Goal: Transaction & Acquisition: Purchase product/service

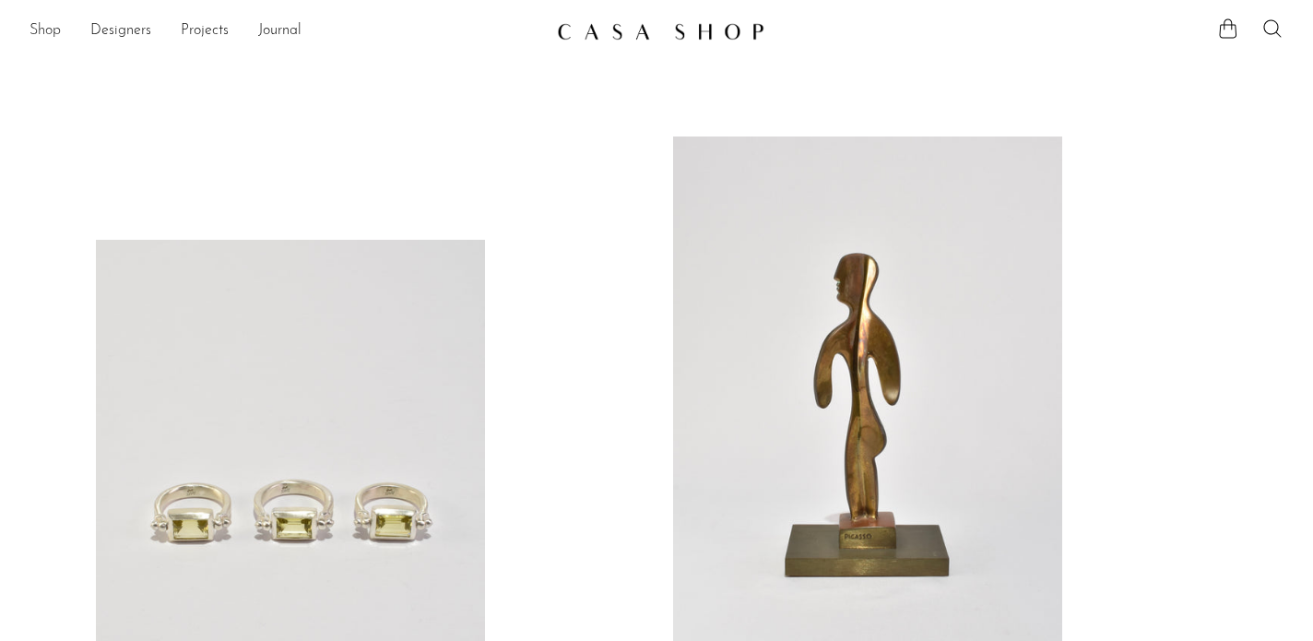
click at [50, 30] on link "Shop" at bounding box center [45, 31] width 31 height 24
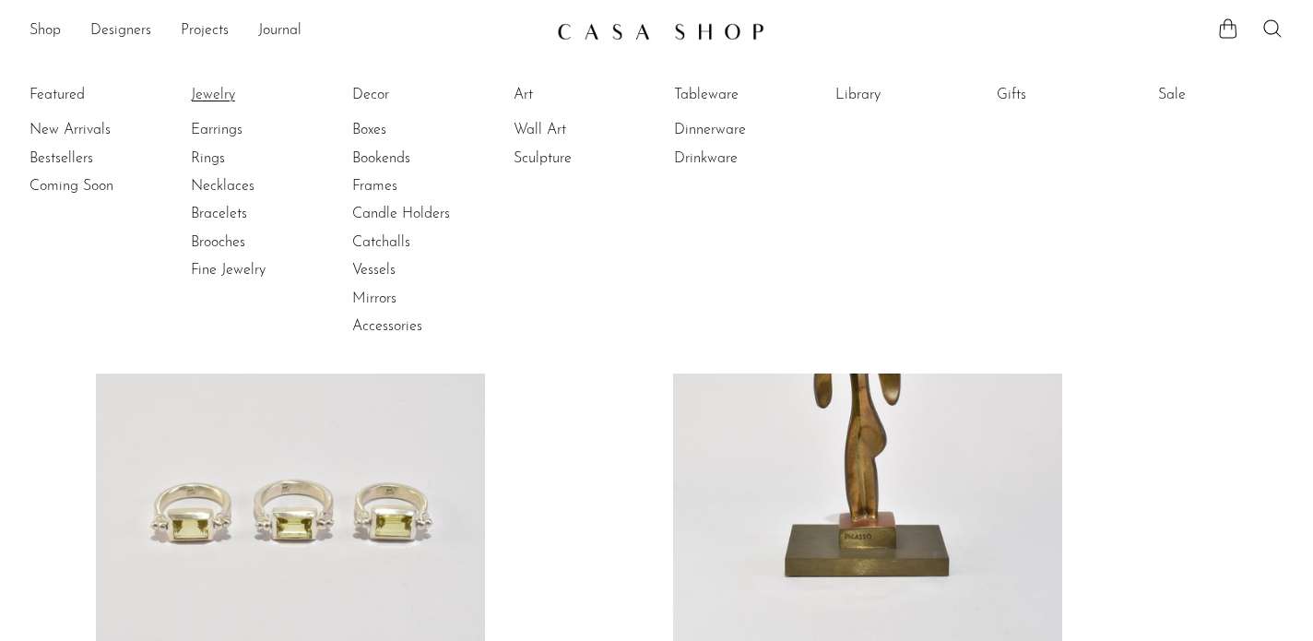
click at [210, 91] on link "Jewelry" at bounding box center [260, 95] width 138 height 20
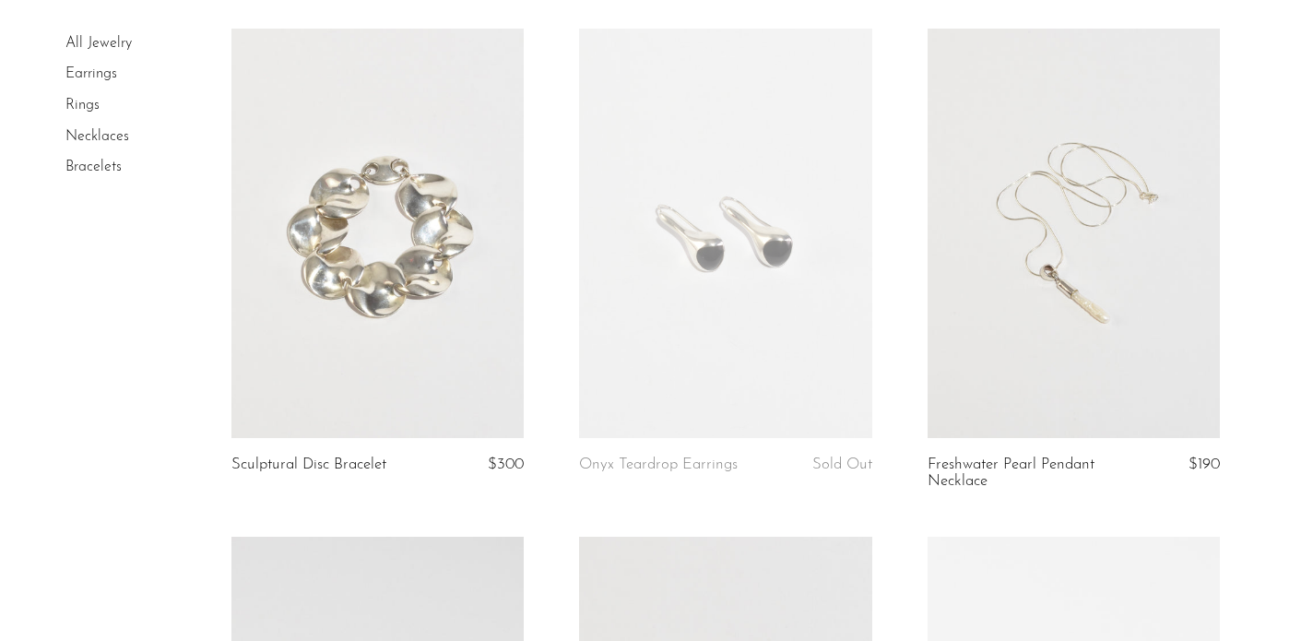
scroll to position [194, 0]
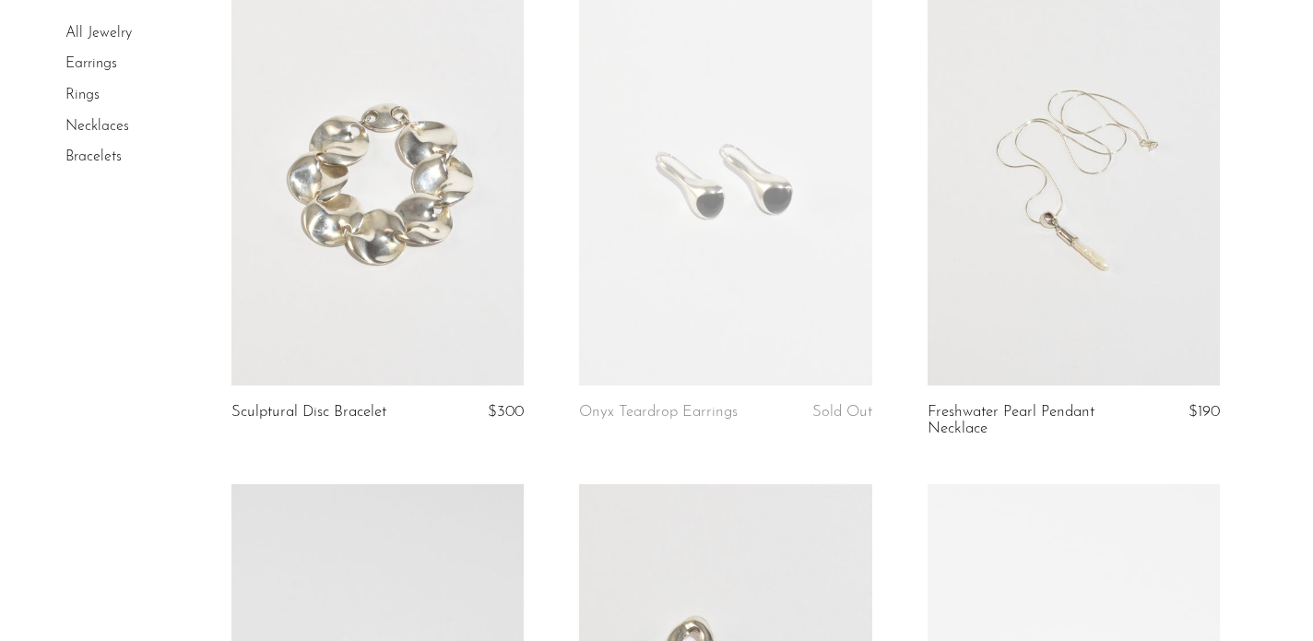
click at [394, 106] on link at bounding box center [377, 180] width 292 height 409
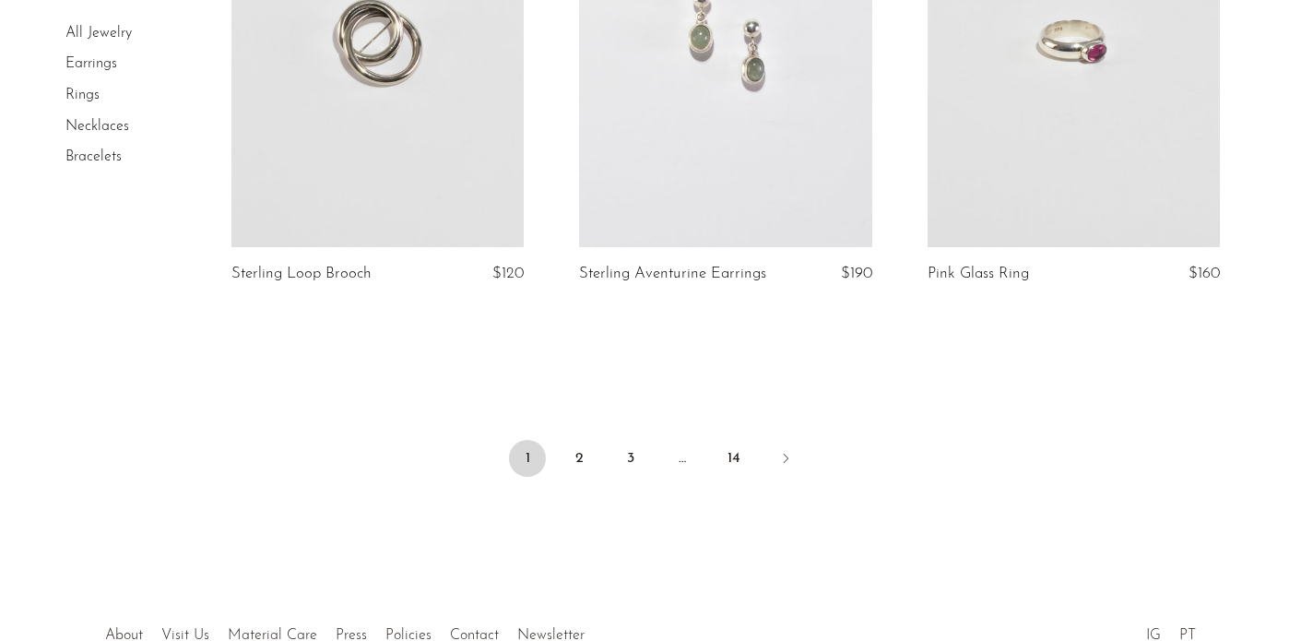
scroll to position [5867, 0]
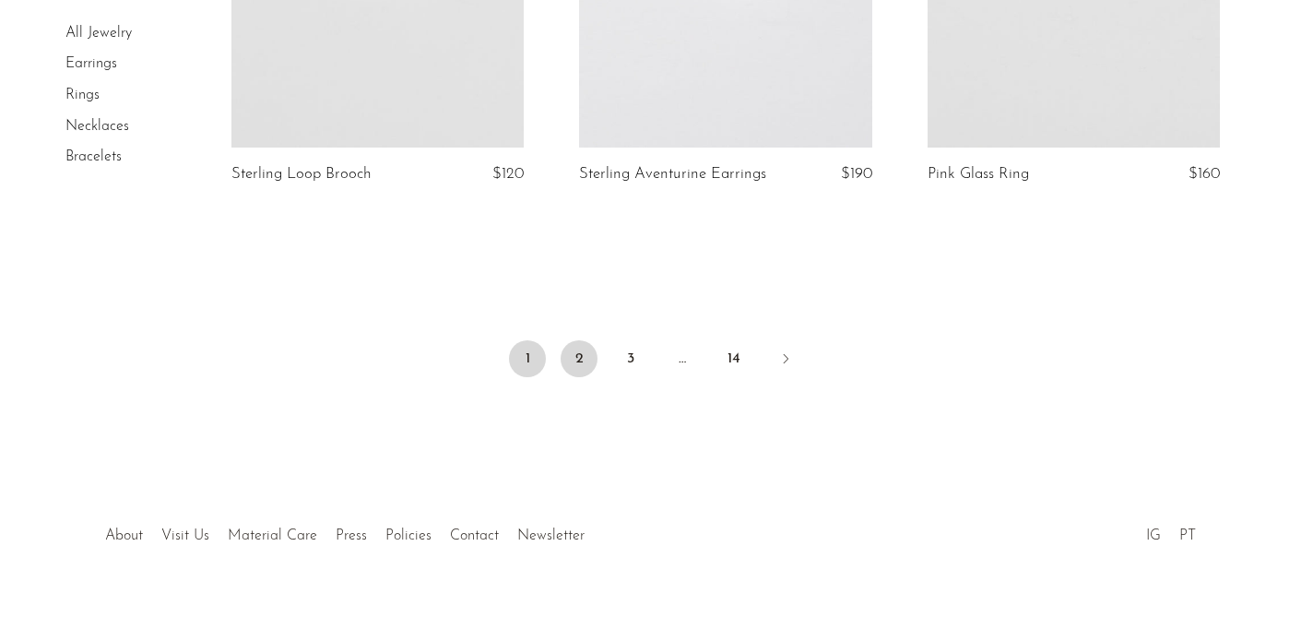
click at [571, 340] on link "2" at bounding box center [579, 358] width 37 height 37
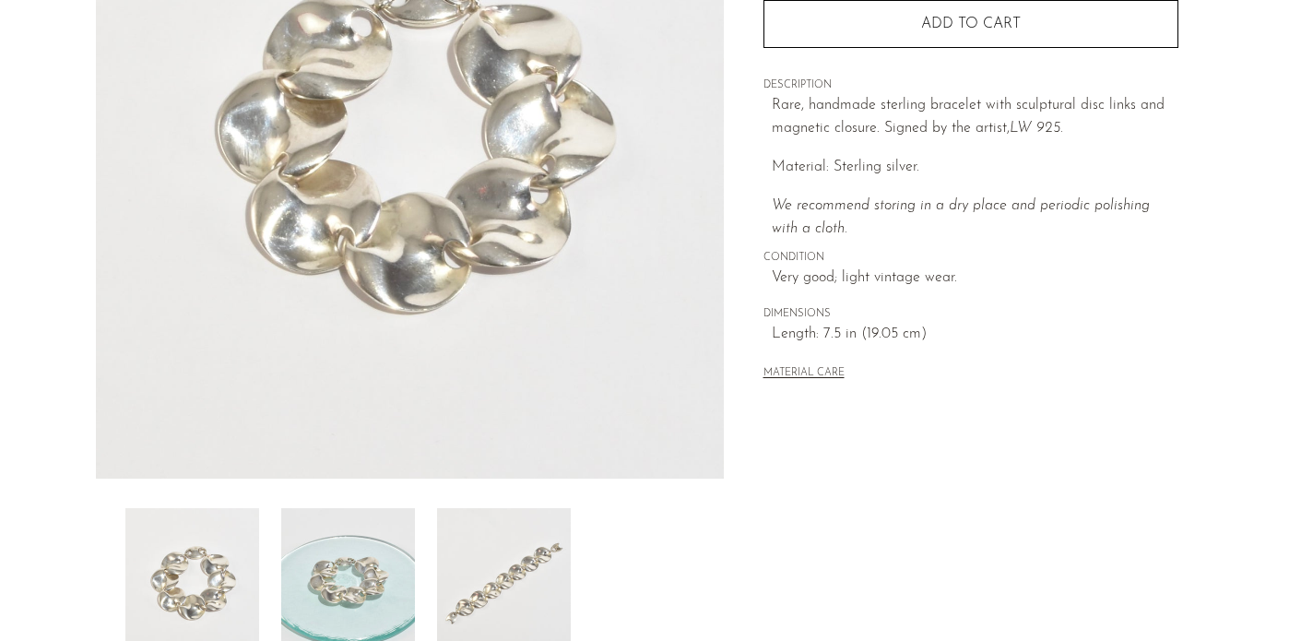
scroll to position [444, 0]
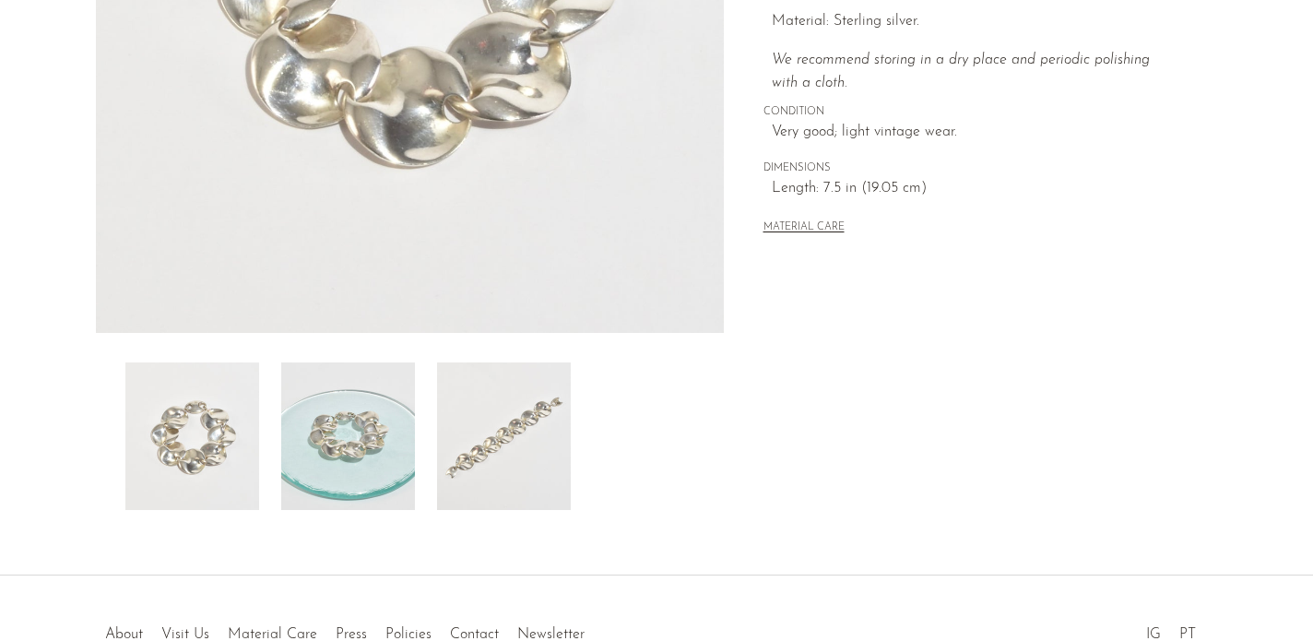
click at [490, 419] on img at bounding box center [504, 436] width 134 height 148
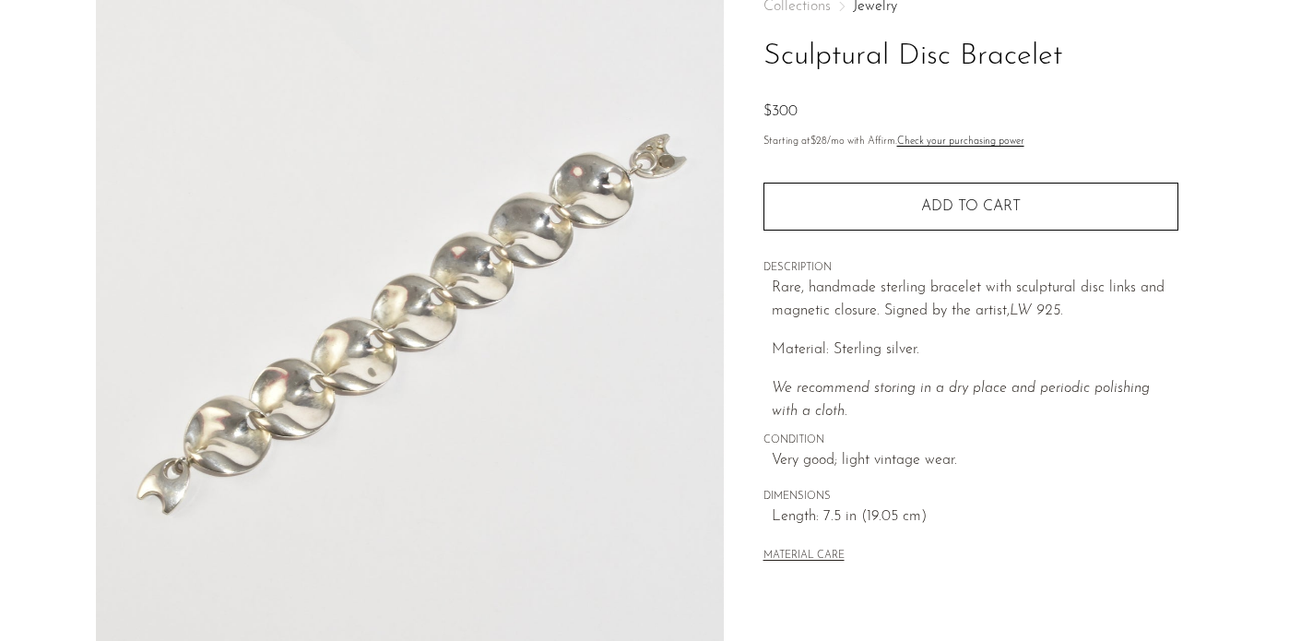
scroll to position [90, 0]
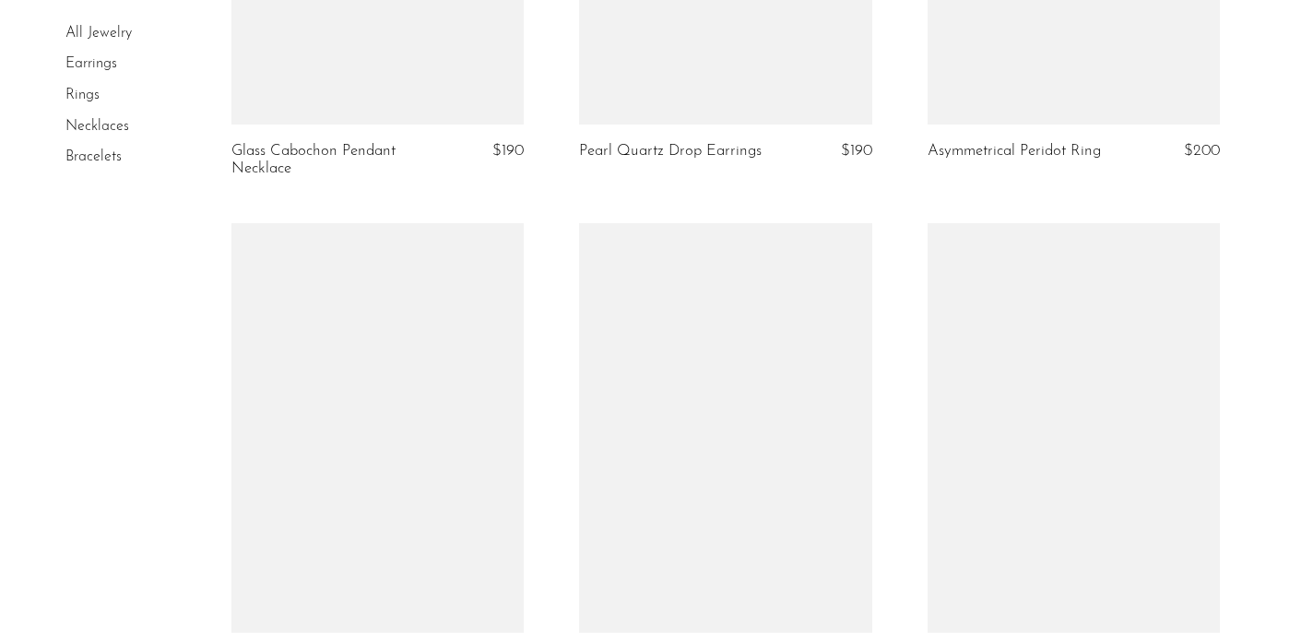
scroll to position [4435, 0]
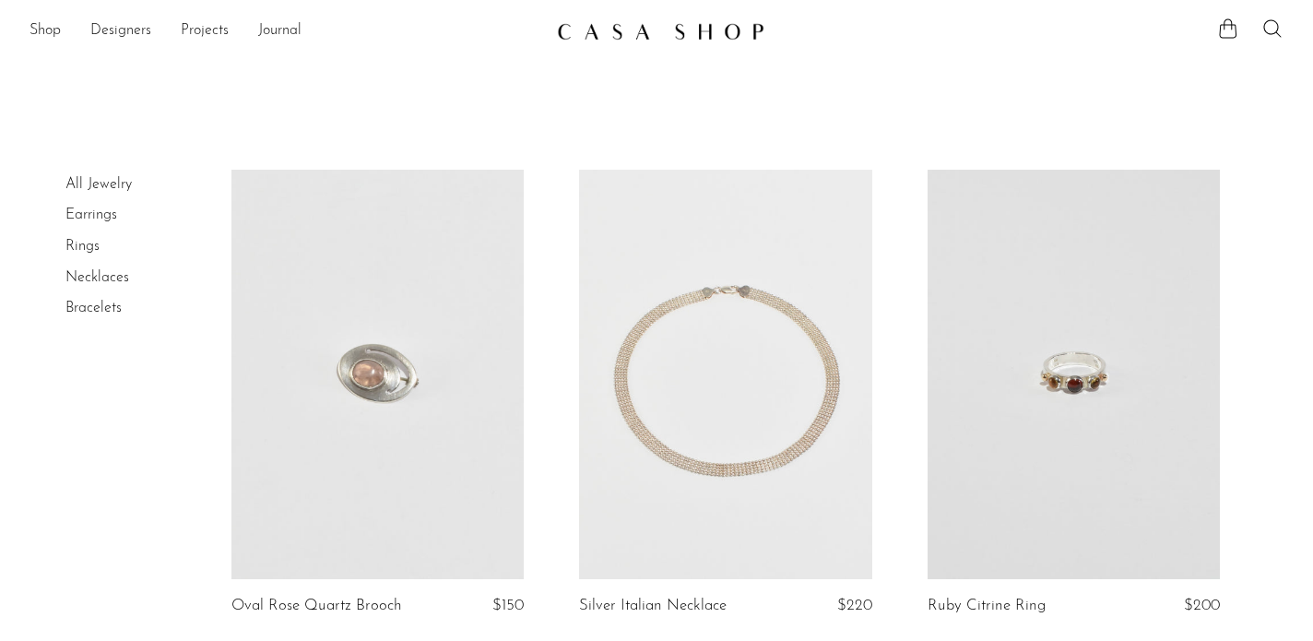
click at [95, 188] on link "All Jewelry" at bounding box center [98, 184] width 66 height 15
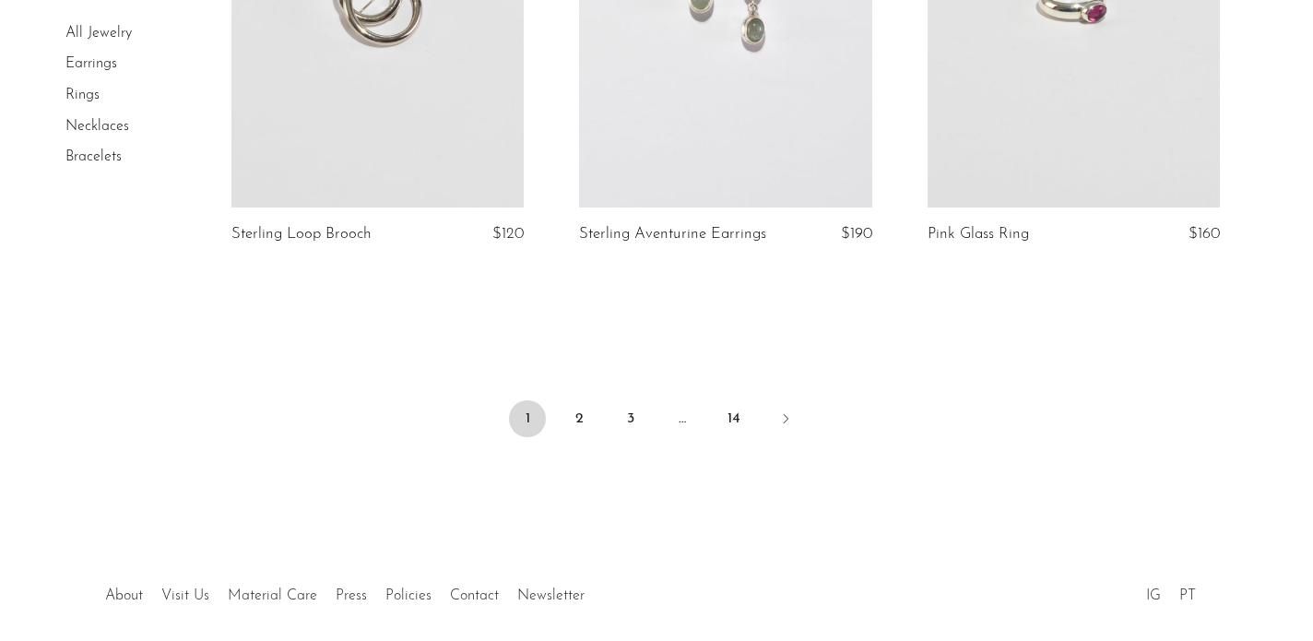
scroll to position [5848, 0]
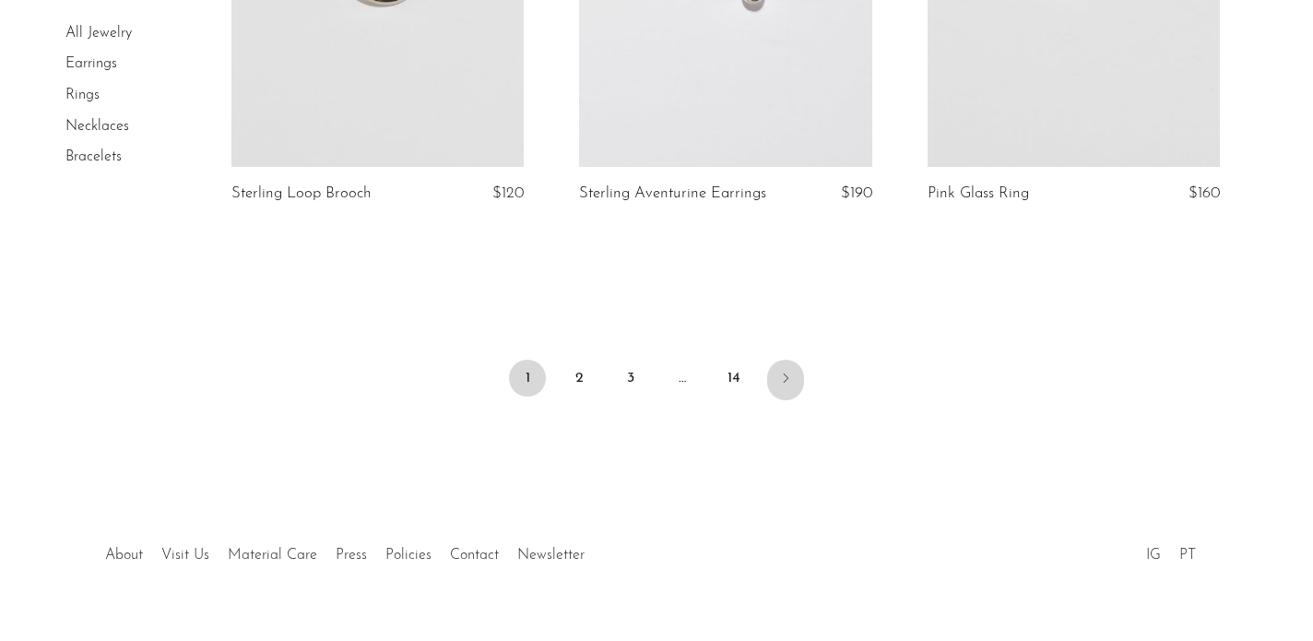
click at [781, 371] on icon "Next" at bounding box center [785, 378] width 15 height 15
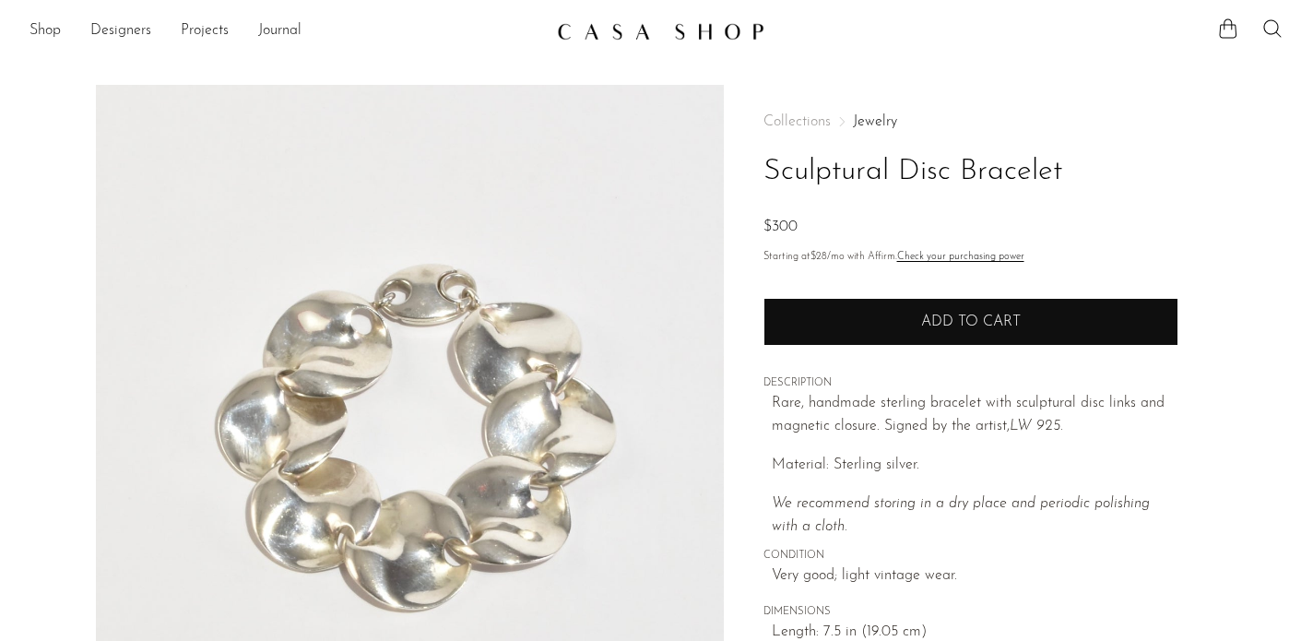
click at [835, 329] on button "Add to cart" at bounding box center [971, 322] width 415 height 48
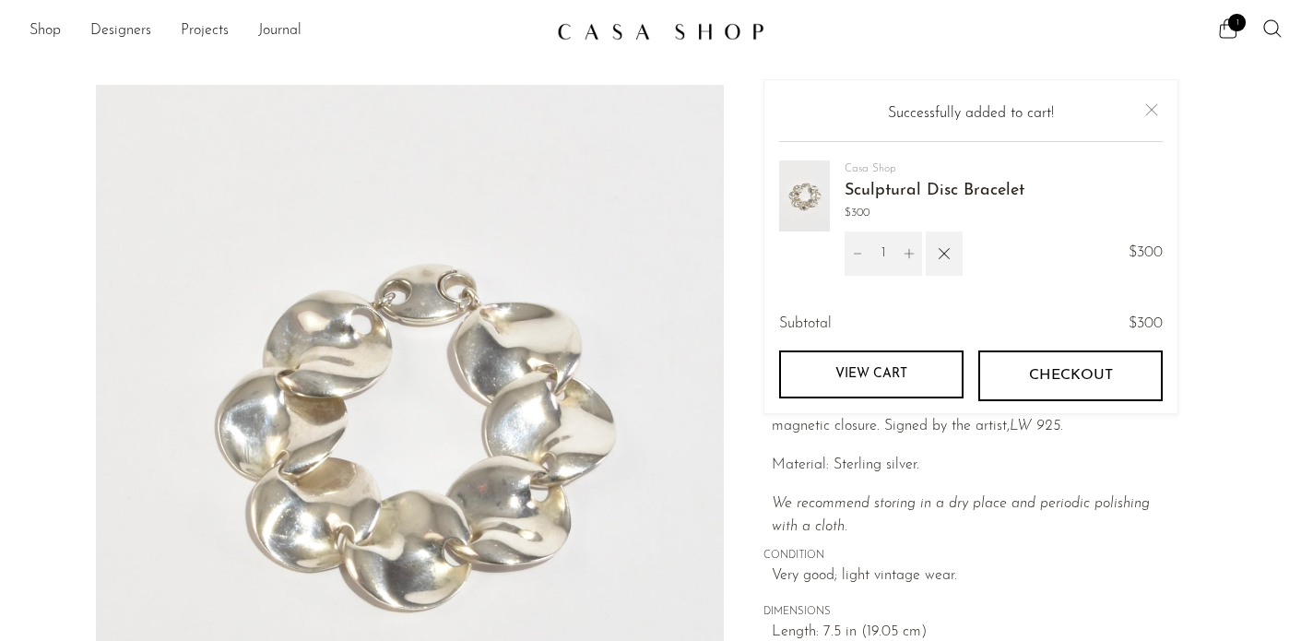
click at [899, 362] on link "View cart" at bounding box center [871, 374] width 184 height 48
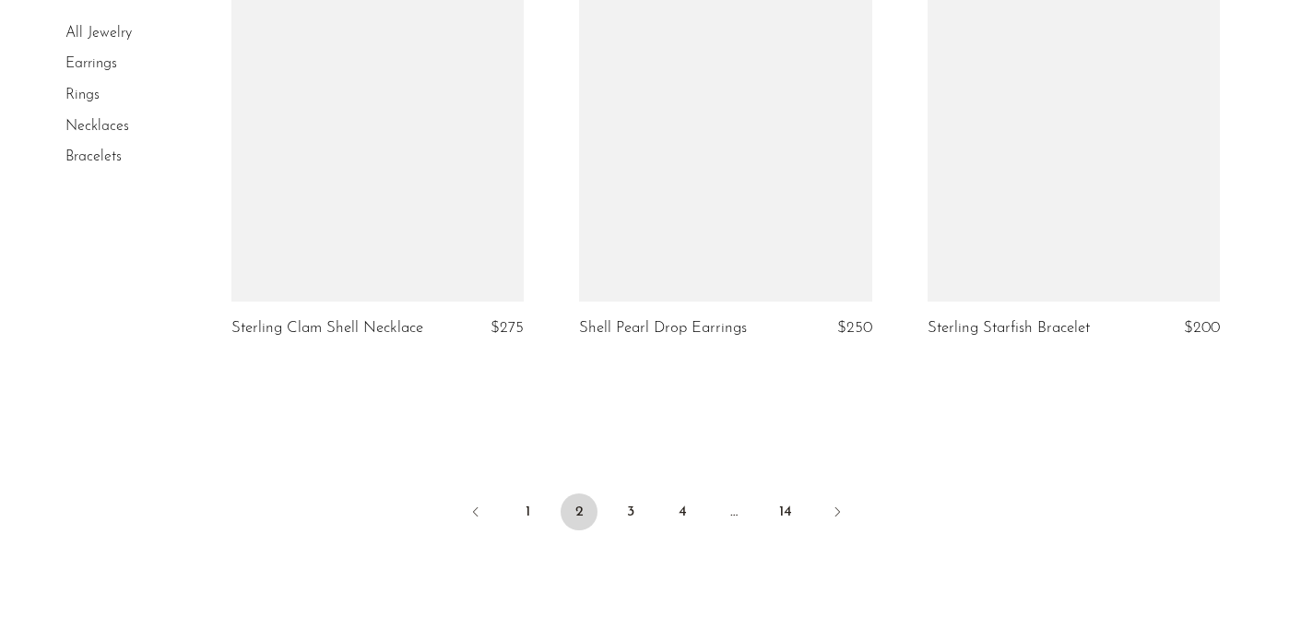
scroll to position [5919, 0]
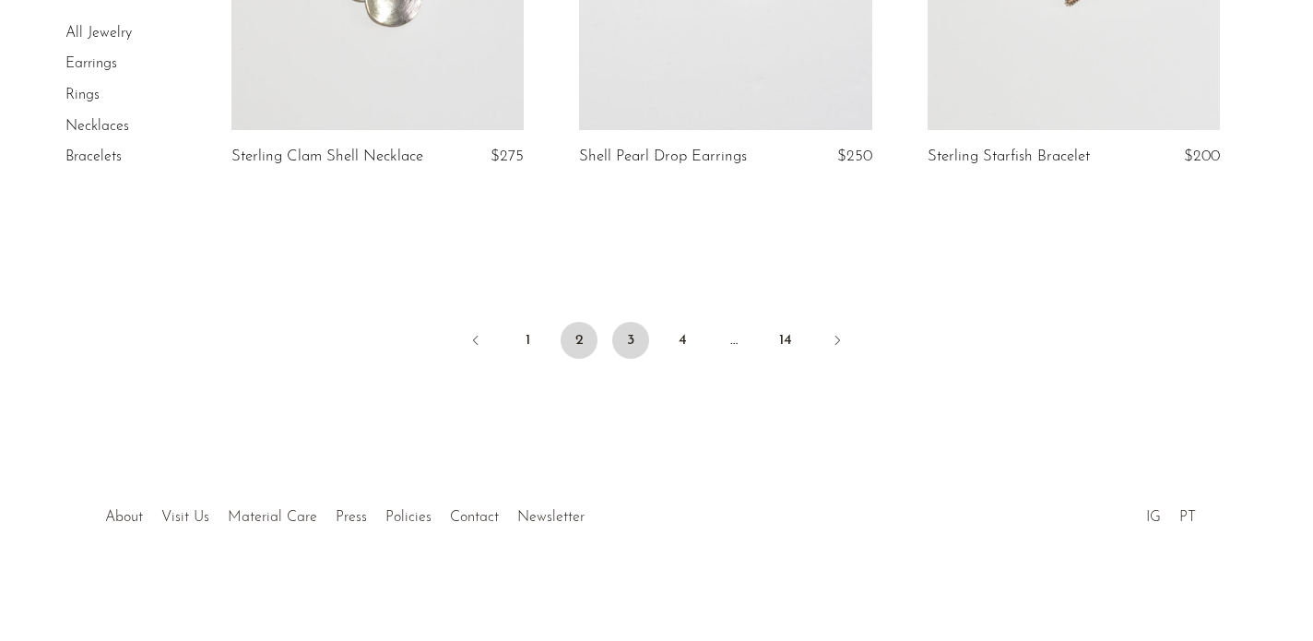
click at [628, 338] on link "3" at bounding box center [630, 340] width 37 height 37
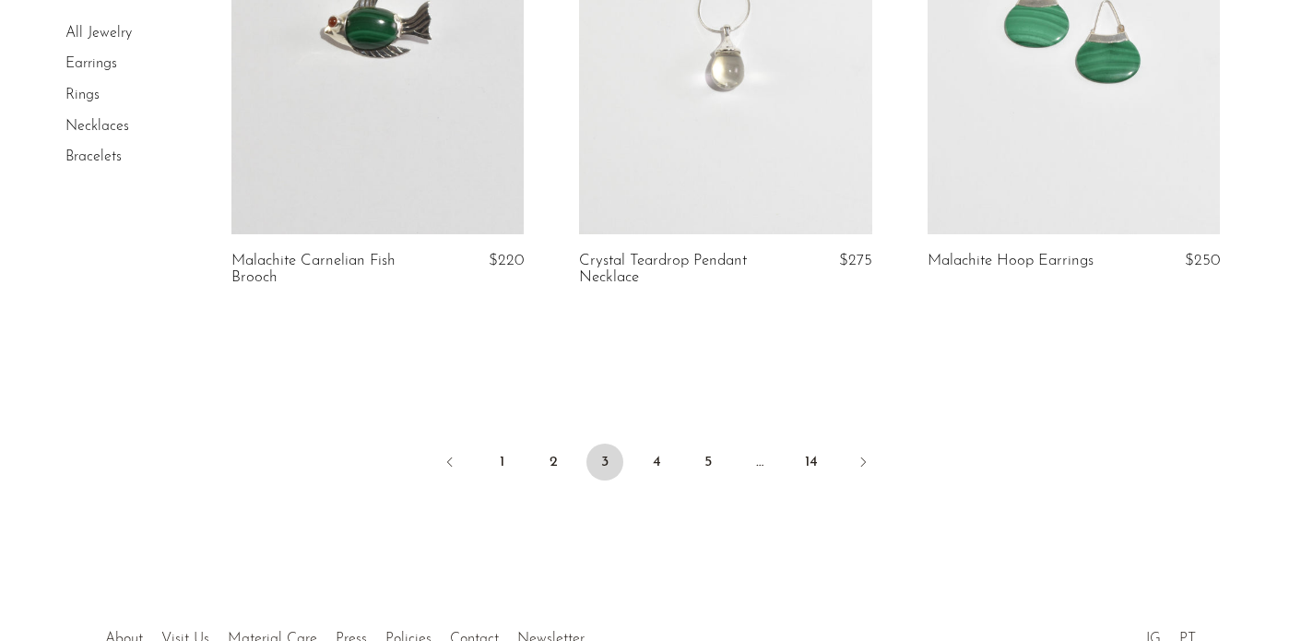
scroll to position [5912, 0]
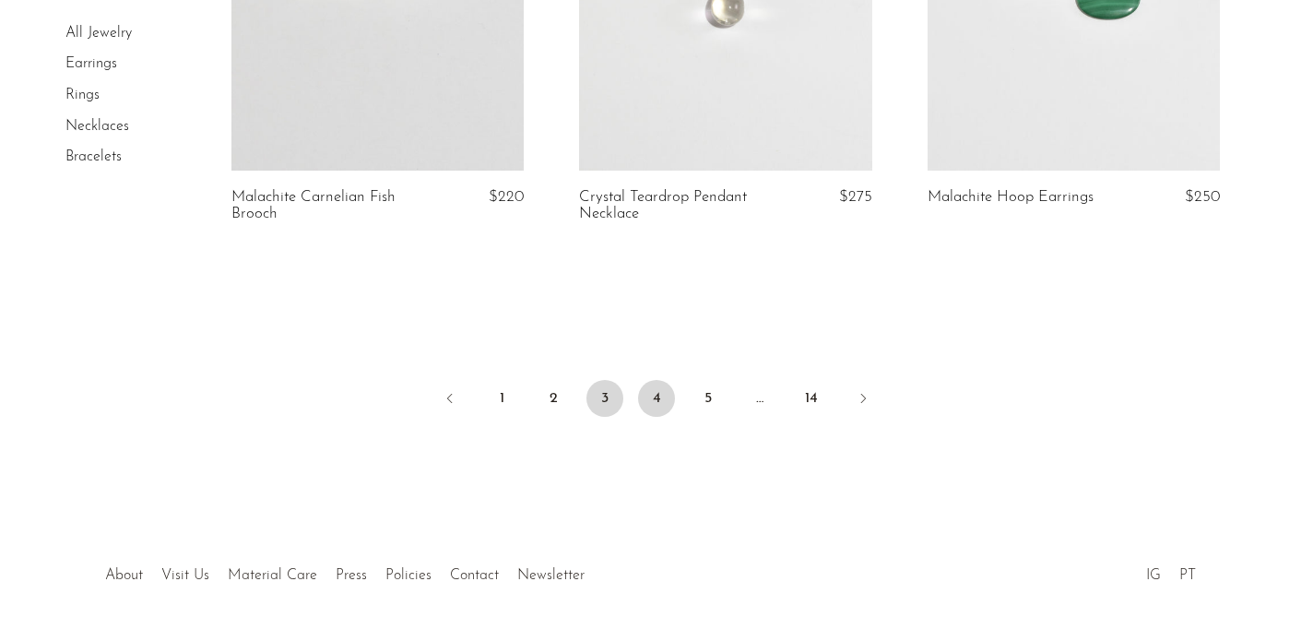
click at [655, 403] on link "4" at bounding box center [656, 398] width 37 height 37
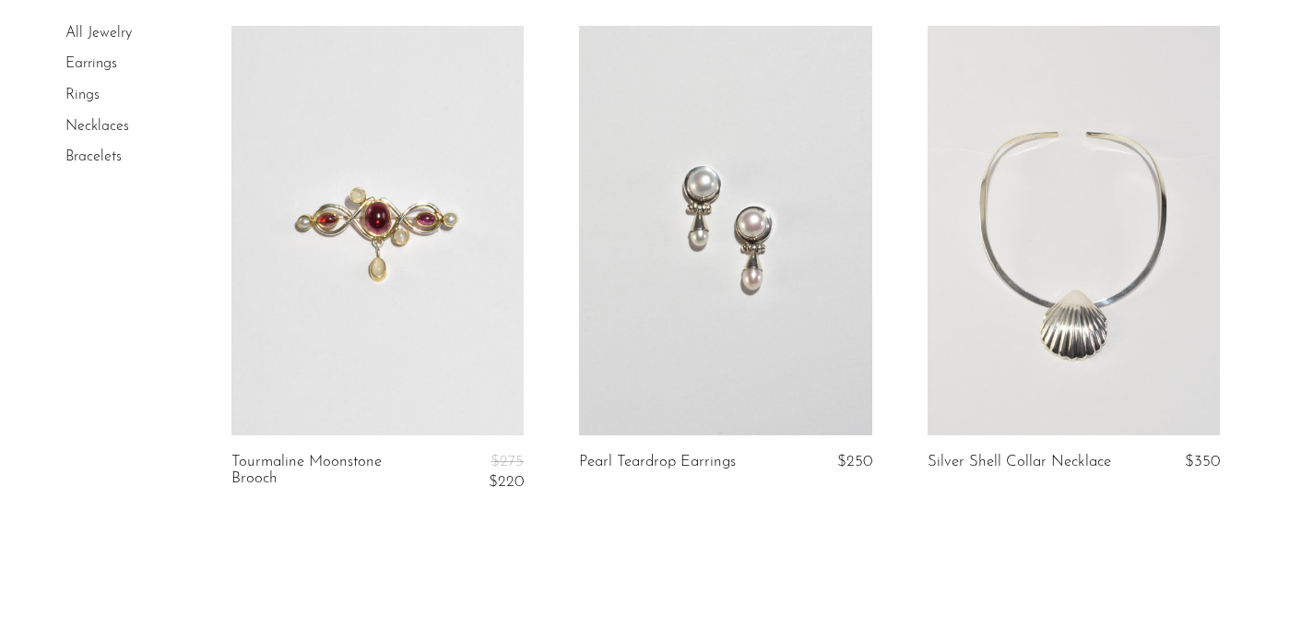
scroll to position [5754, 0]
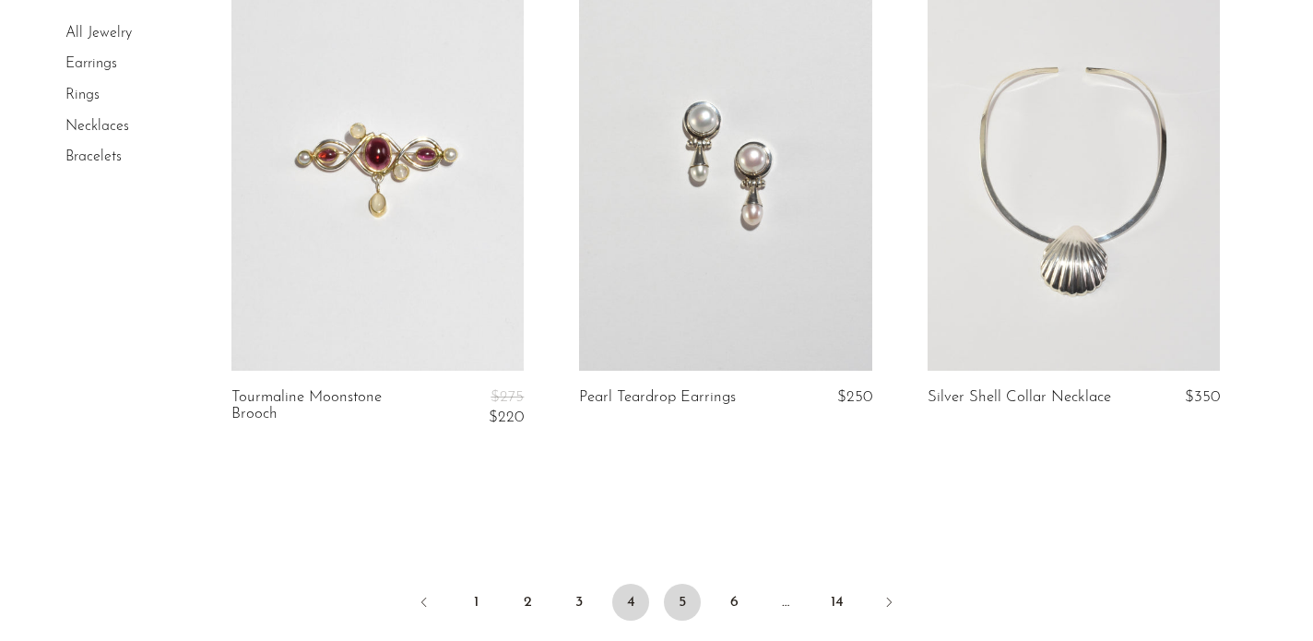
click at [684, 588] on link "5" at bounding box center [682, 602] width 37 height 37
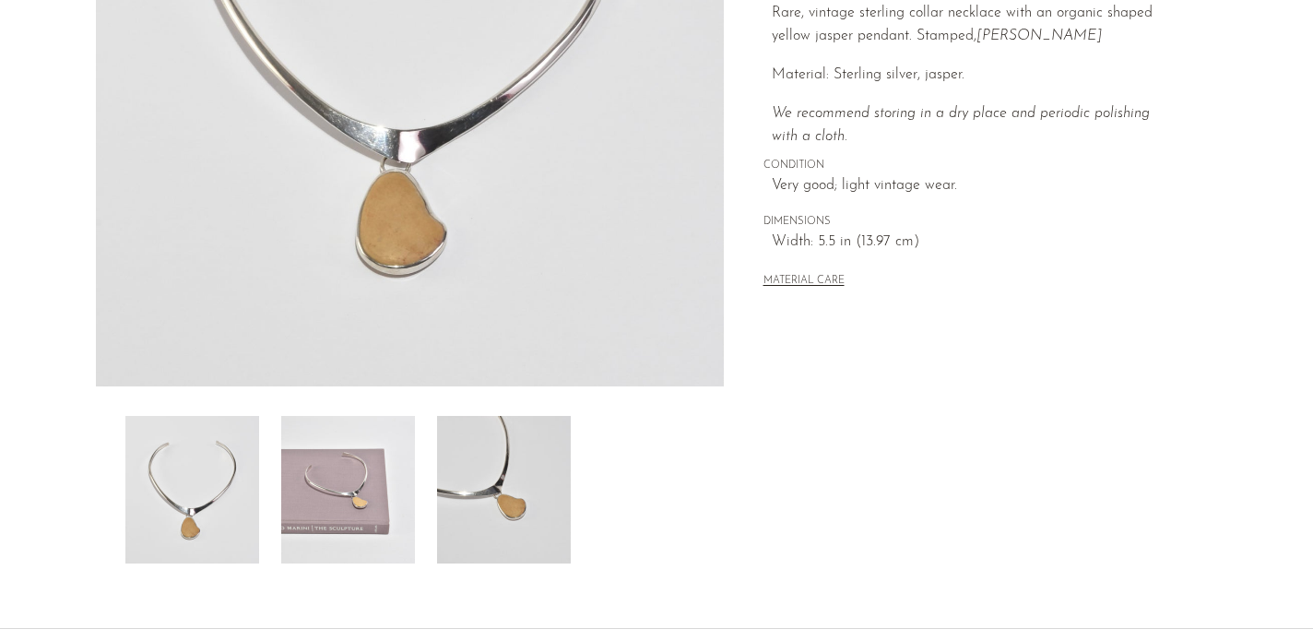
scroll to position [523, 0]
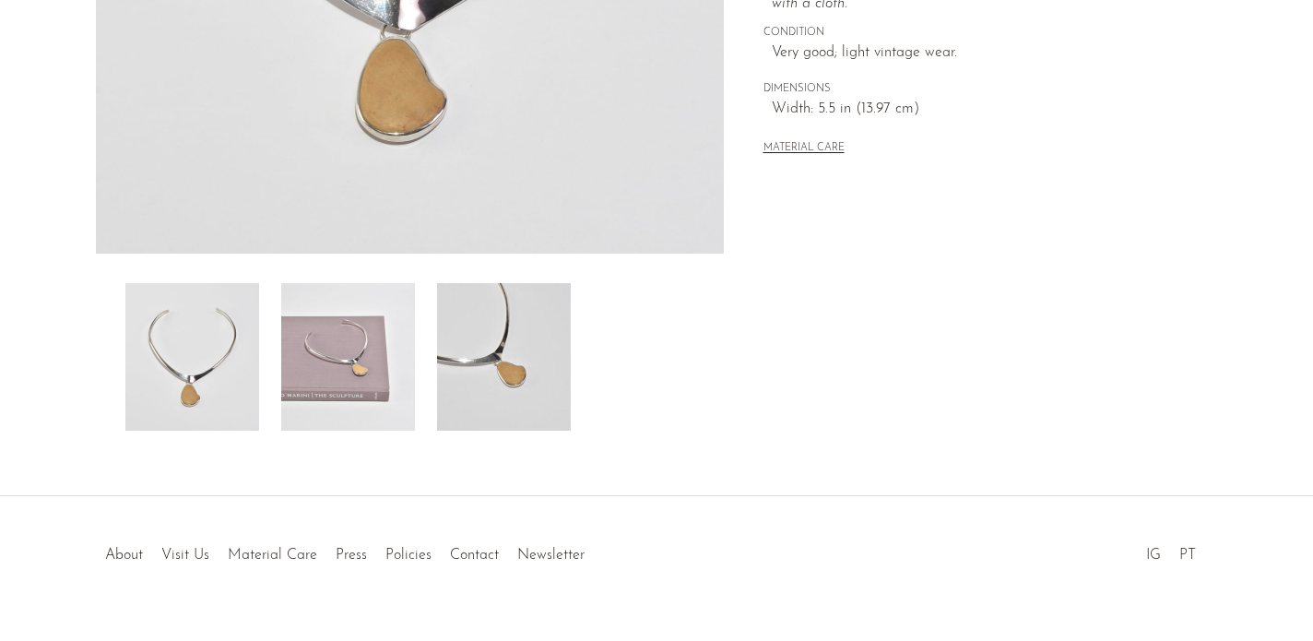
click at [492, 334] on img at bounding box center [504, 357] width 134 height 148
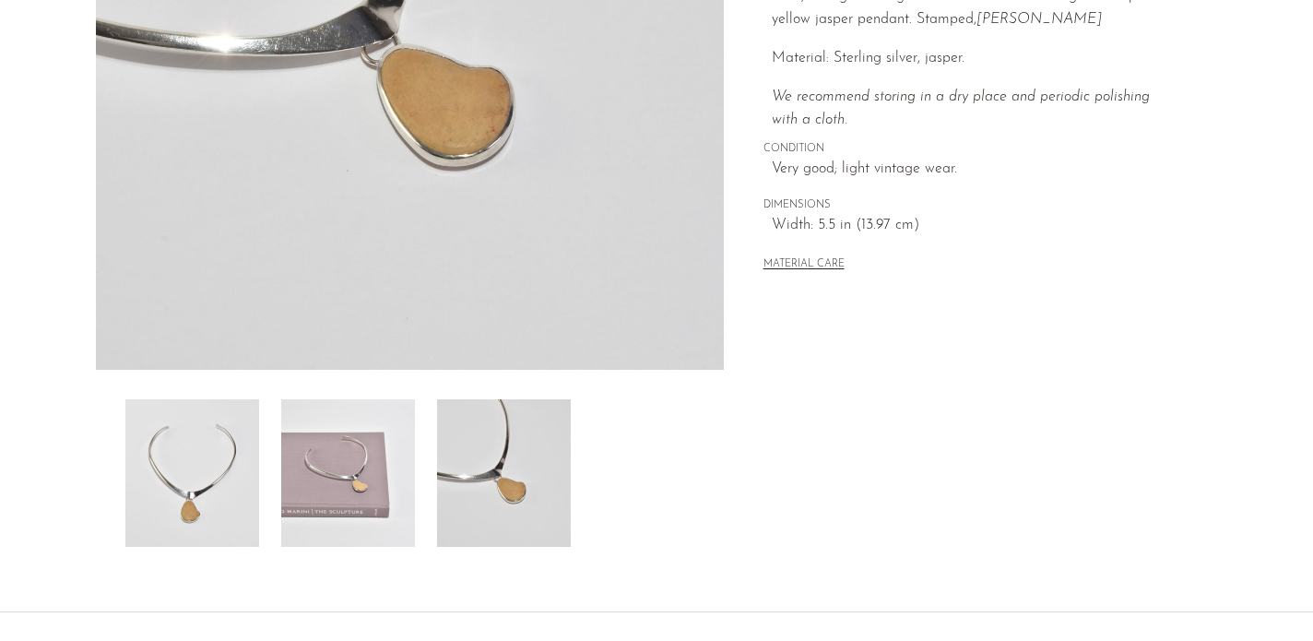
scroll to position [326, 0]
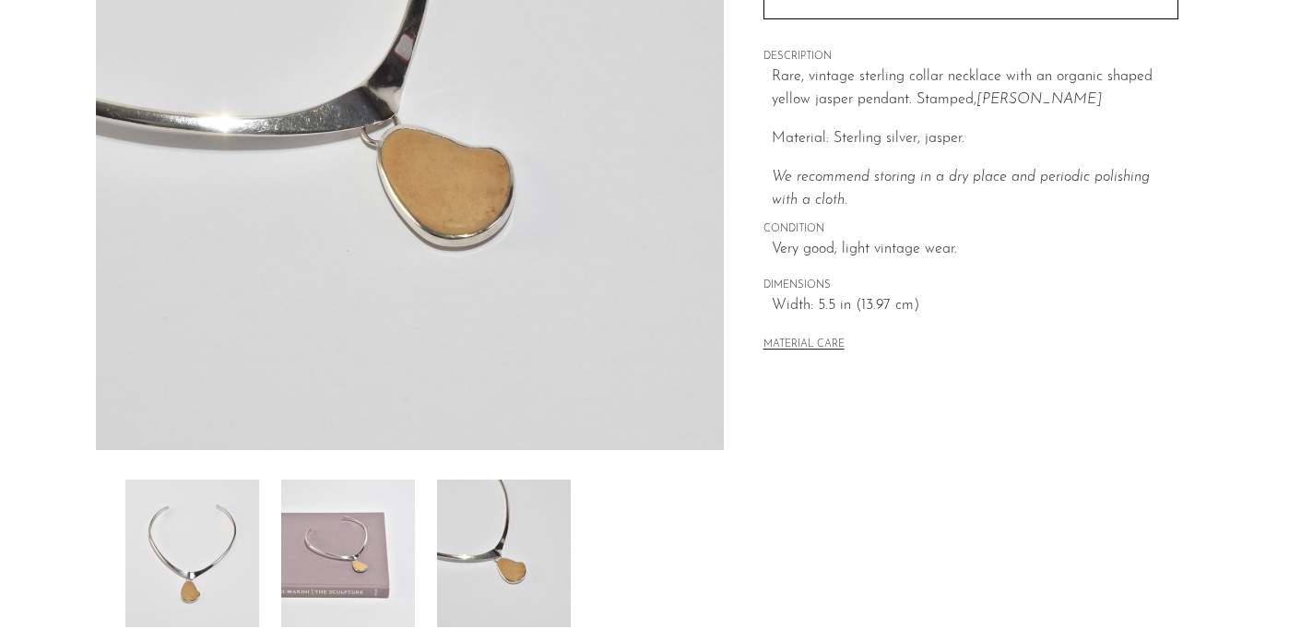
click at [442, 184] on img at bounding box center [410, 104] width 628 height 692
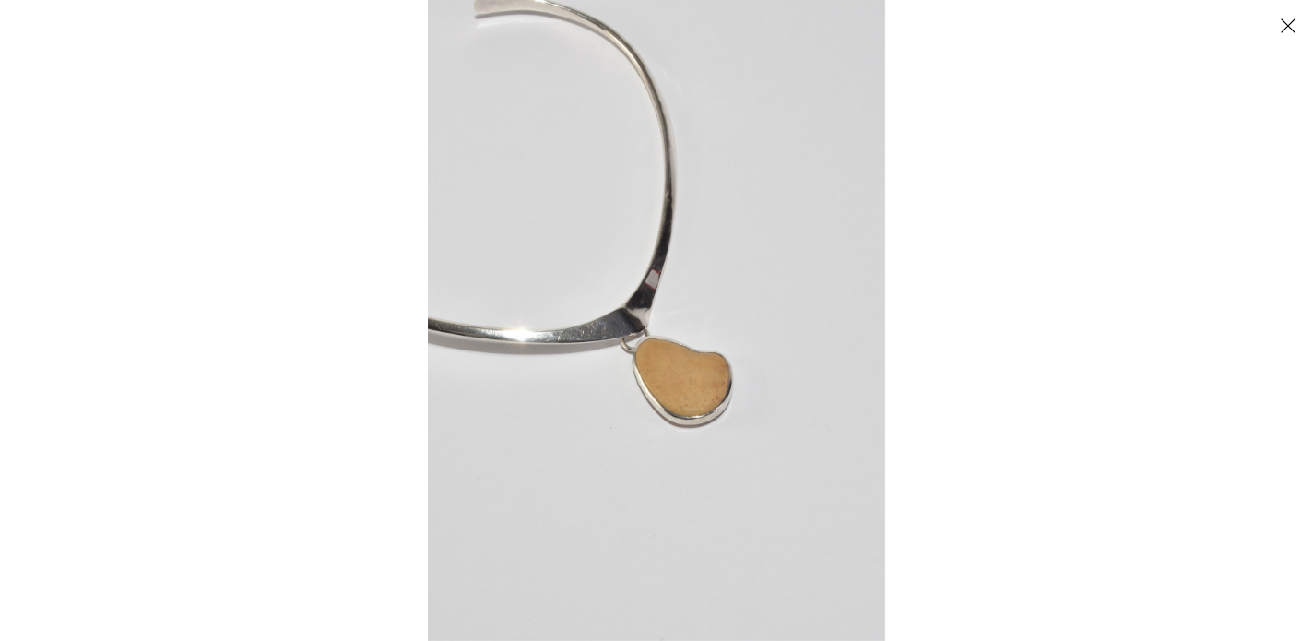
click at [659, 382] on img at bounding box center [656, 320] width 457 height 641
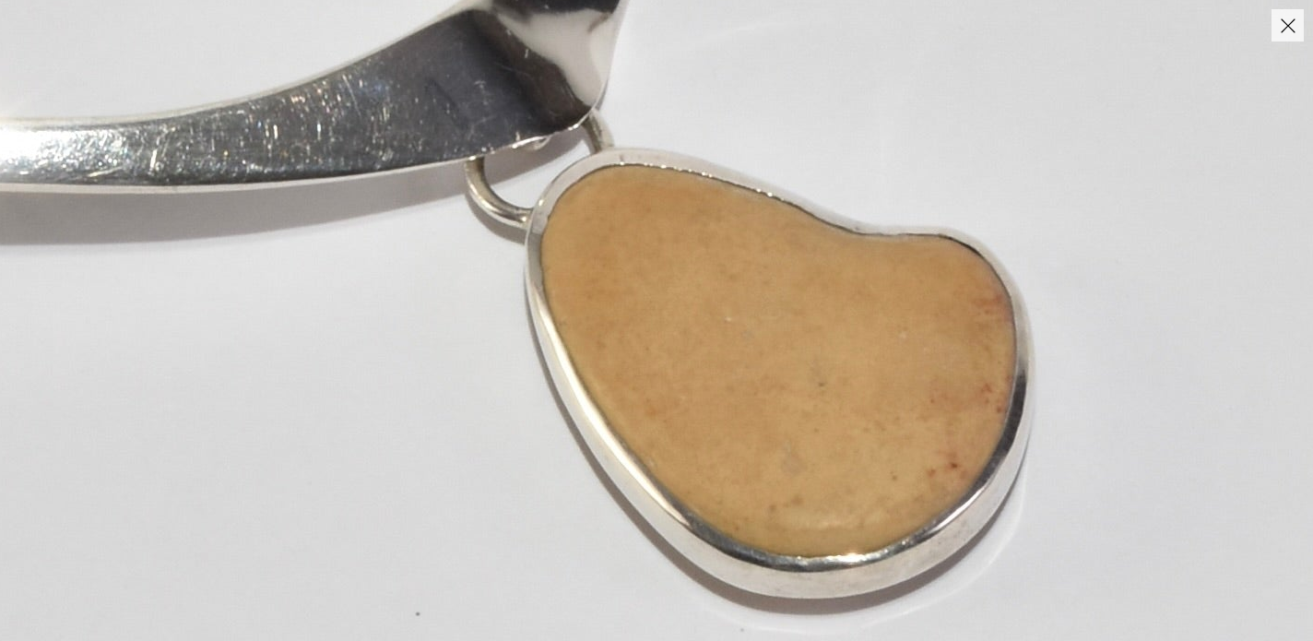
click at [1295, 31] on button "Close" at bounding box center [1288, 25] width 32 height 32
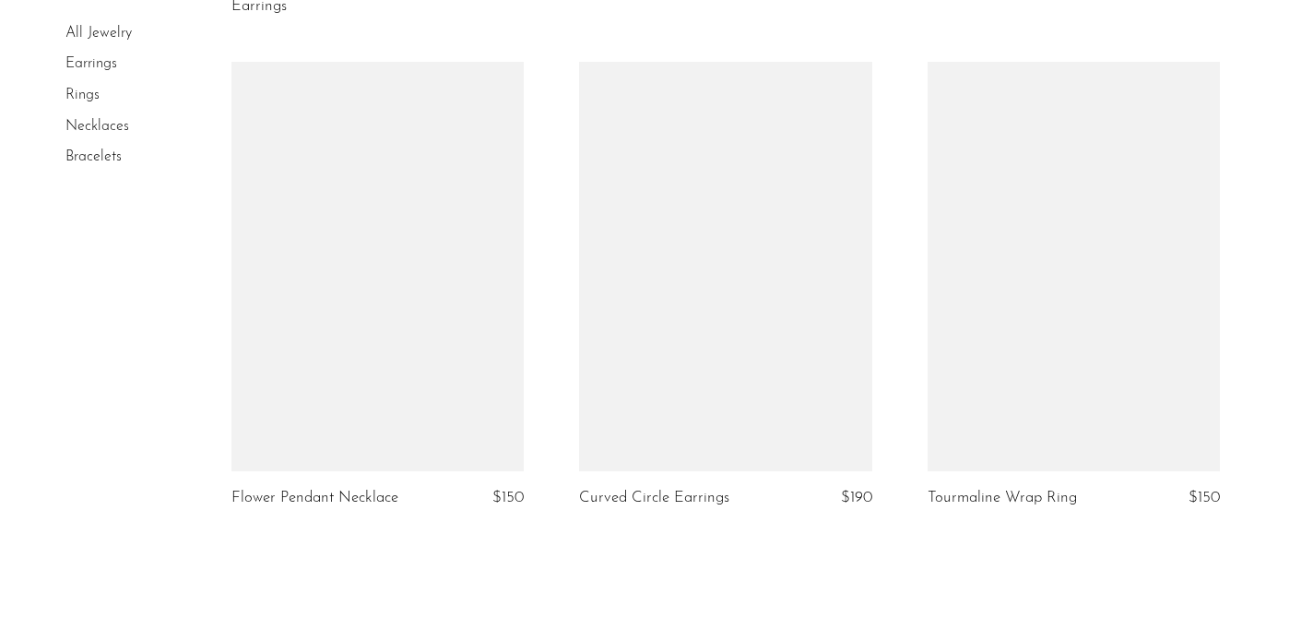
scroll to position [5678, 0]
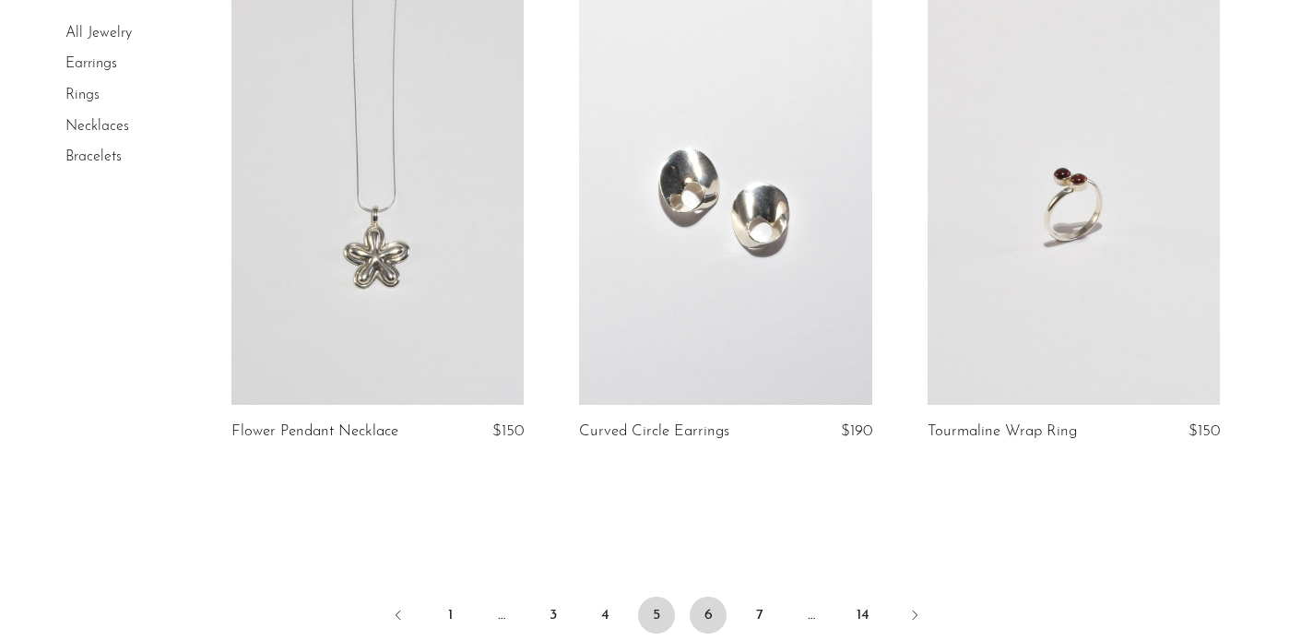
click at [717, 613] on link "6" at bounding box center [708, 615] width 37 height 37
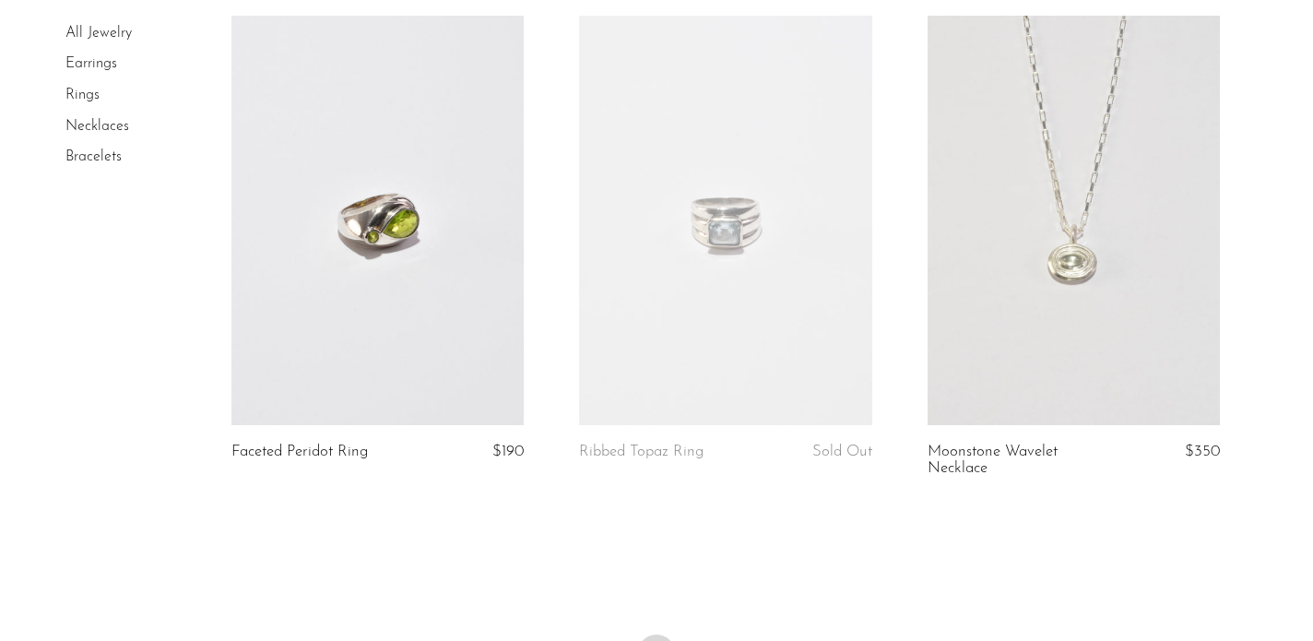
scroll to position [5770, 0]
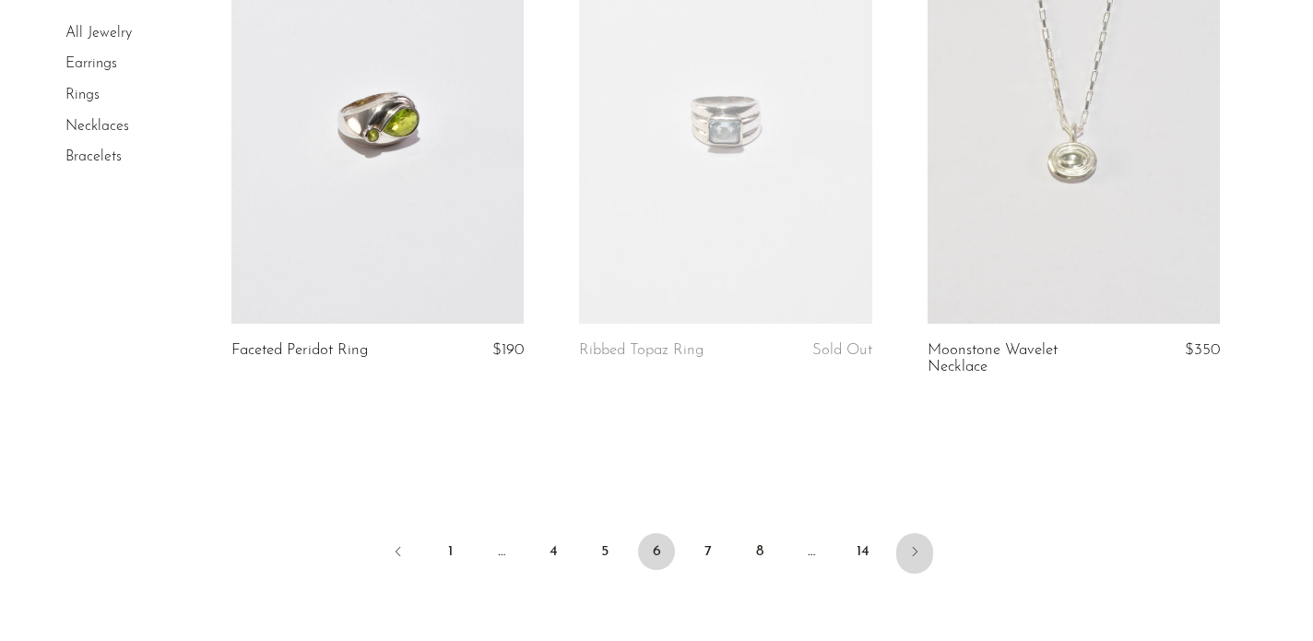
click at [912, 546] on icon "Next" at bounding box center [914, 551] width 15 height 15
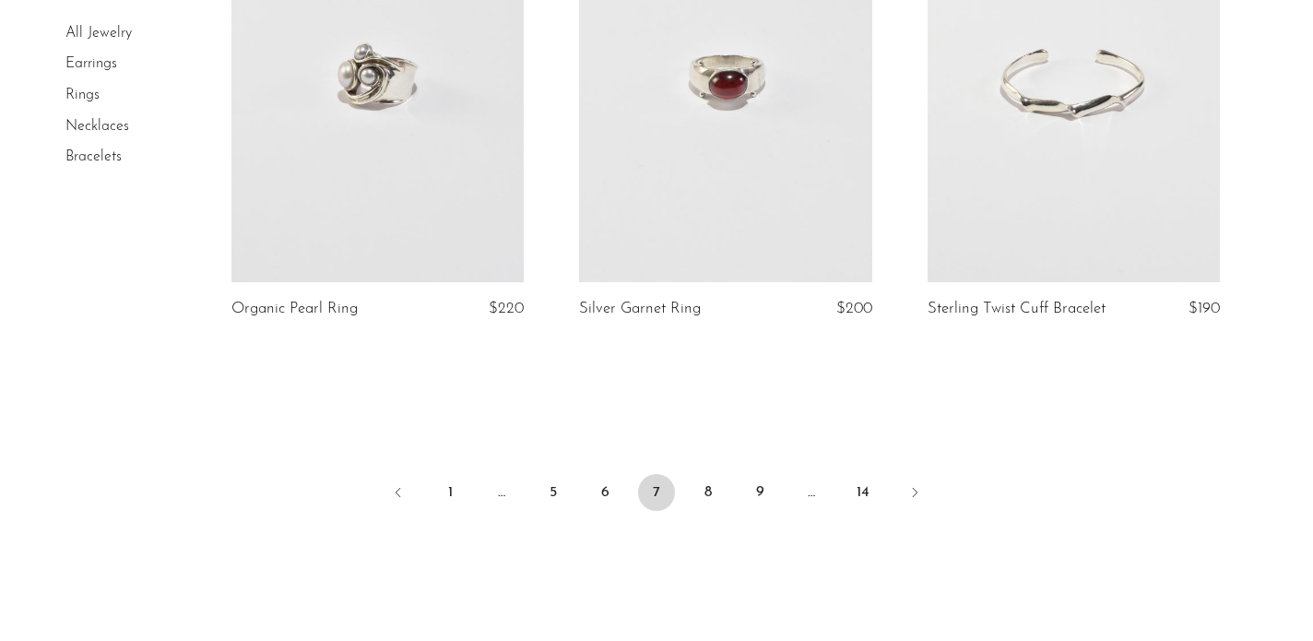
scroll to position [5919, 0]
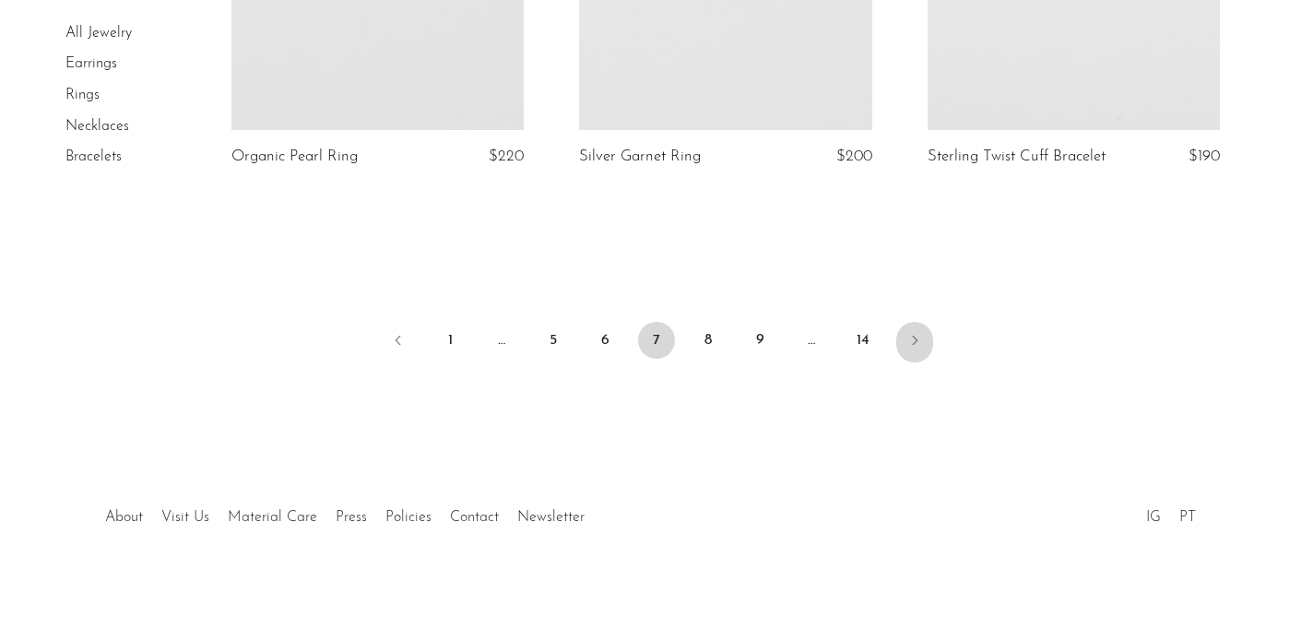
click at [918, 338] on icon "Next" at bounding box center [914, 340] width 15 height 15
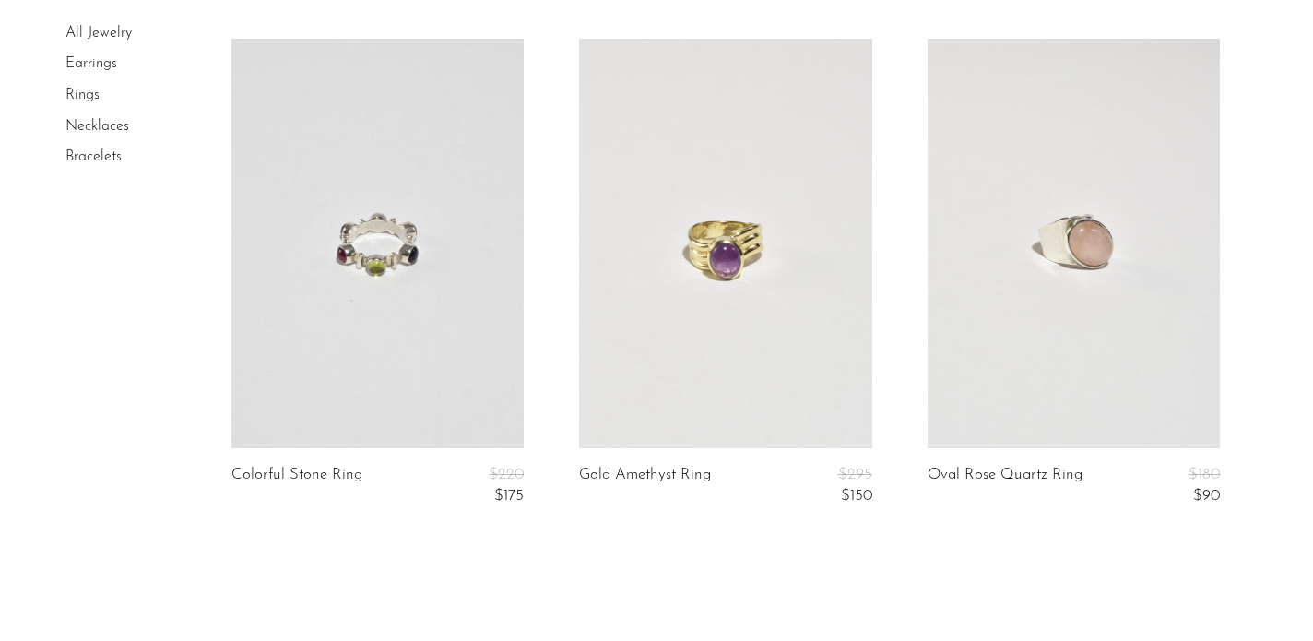
scroll to position [5851, 0]
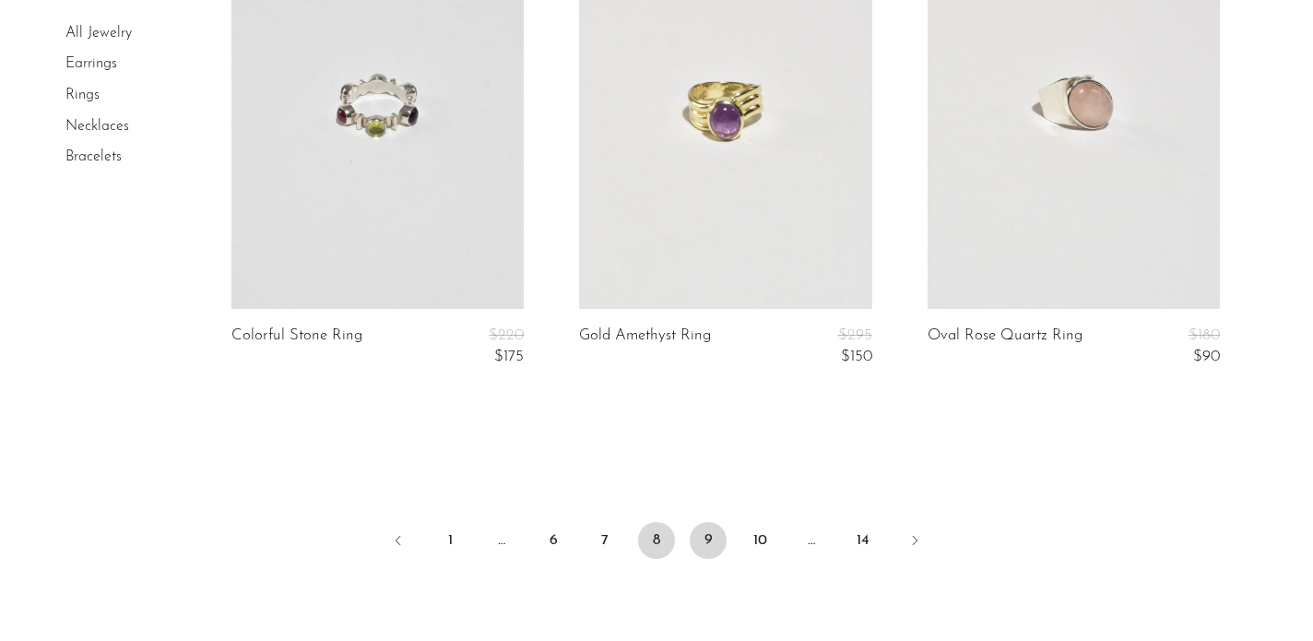
click at [708, 553] on link "9" at bounding box center [708, 540] width 37 height 37
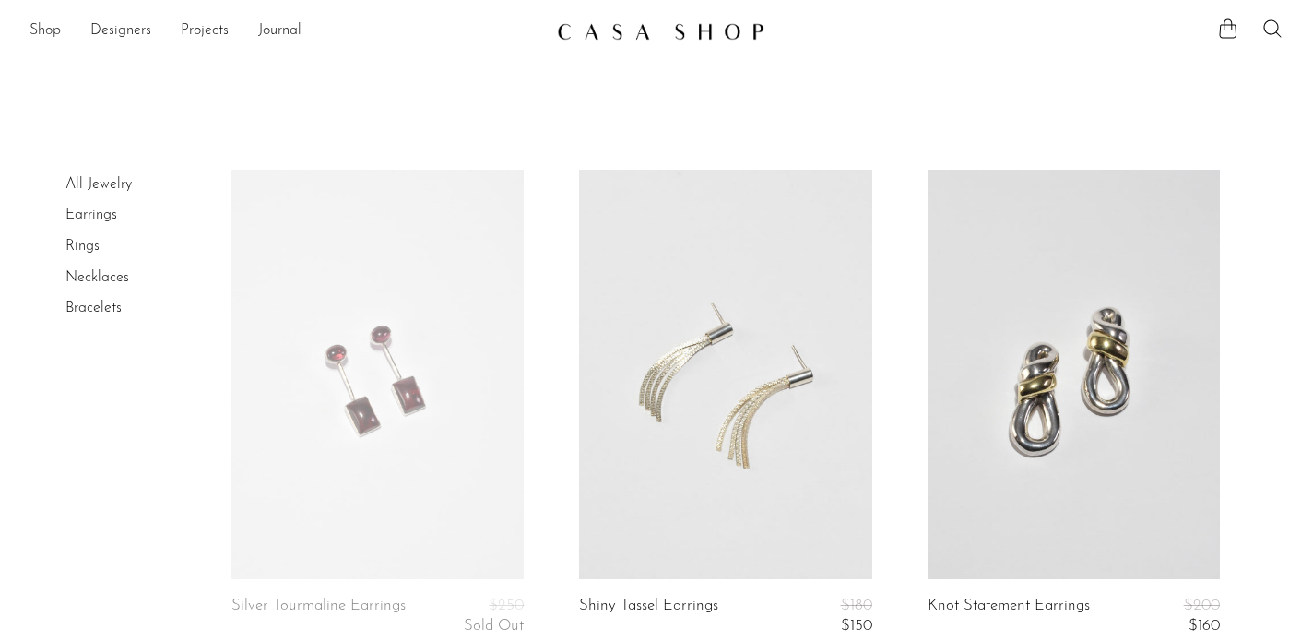
click at [53, 28] on link "Shop" at bounding box center [45, 31] width 31 height 24
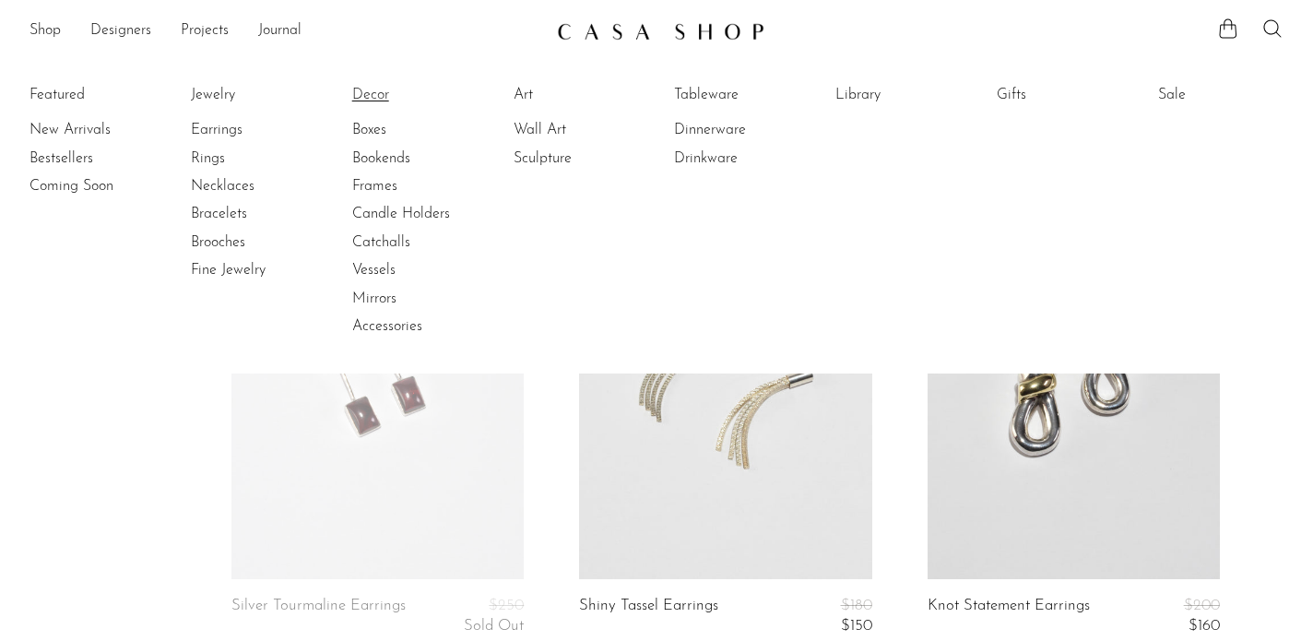
click at [371, 95] on link "Decor" at bounding box center [421, 95] width 138 height 20
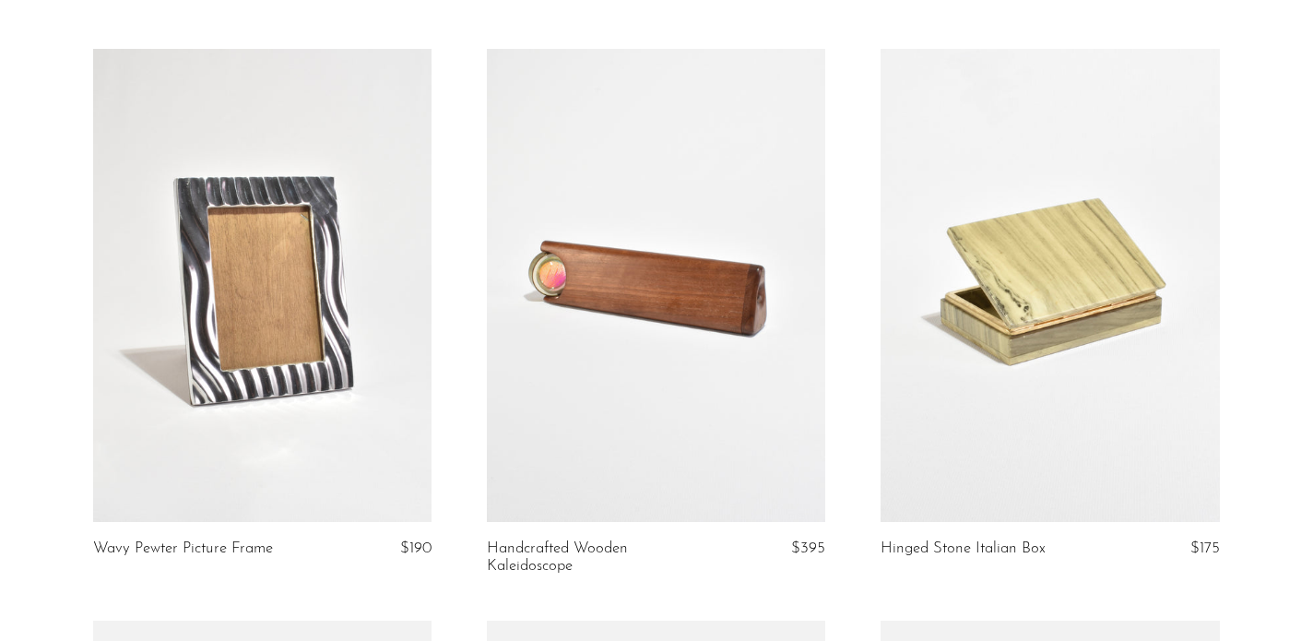
scroll to position [2966, 0]
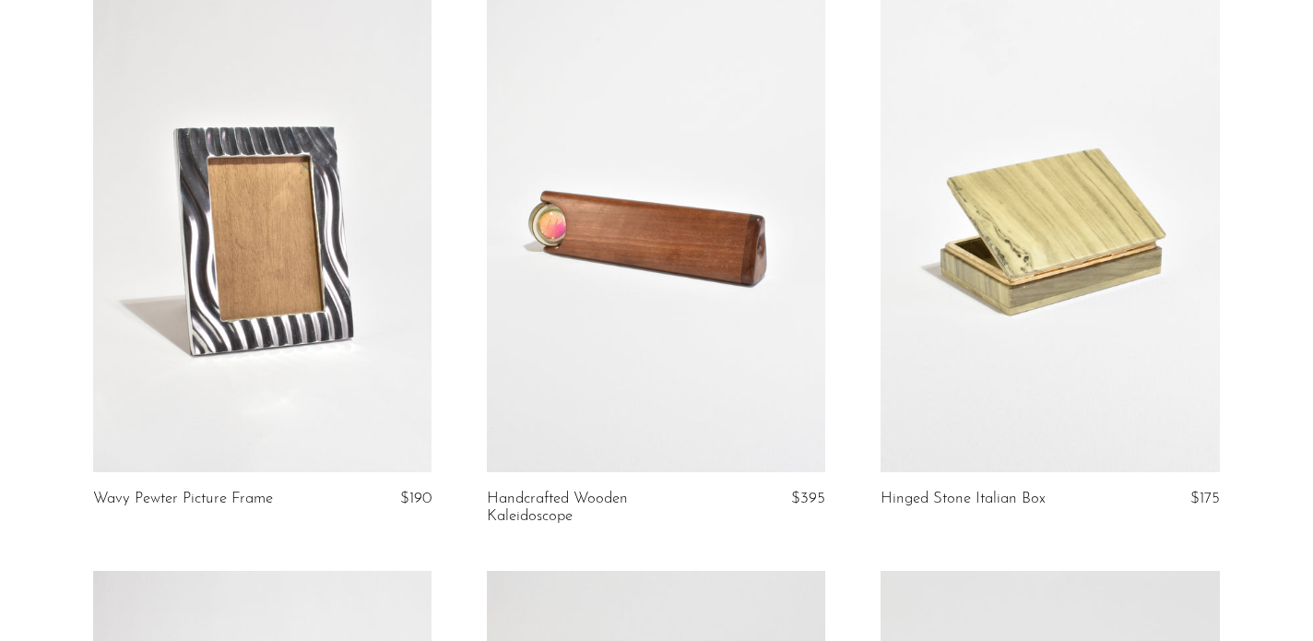
drag, startPoint x: 575, startPoint y: 186, endPoint x: 685, endPoint y: 14, distance: 204.9
click at [0, 0] on section "Pink Marble Bookends $220 Curved Italian Glass Vase $390 Hammered Copper Vessel…" at bounding box center [656, 571] width 1313 height 6735
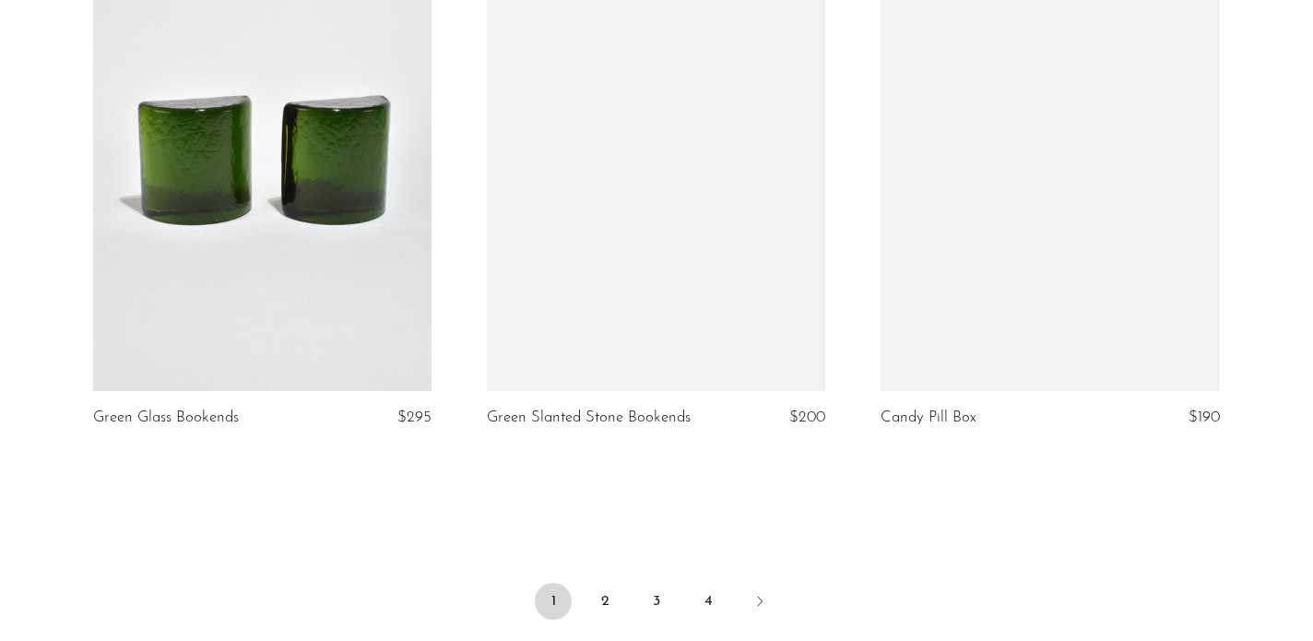
scroll to position [6438, 0]
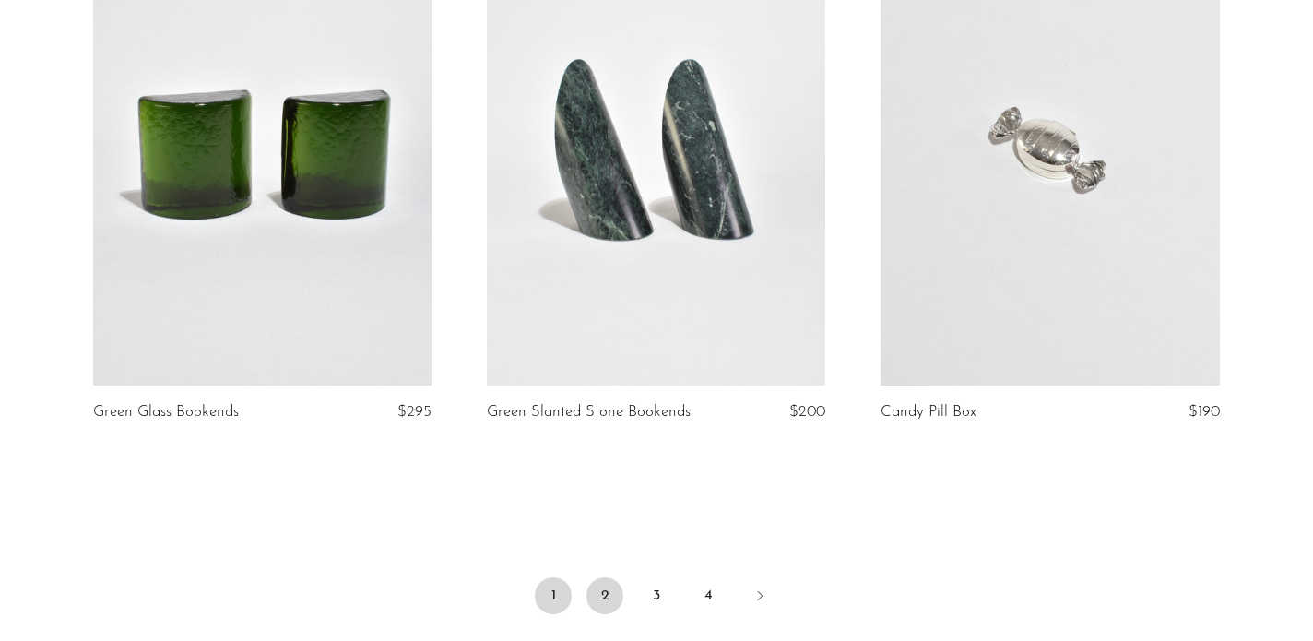
click at [602, 599] on link "2" at bounding box center [605, 595] width 37 height 37
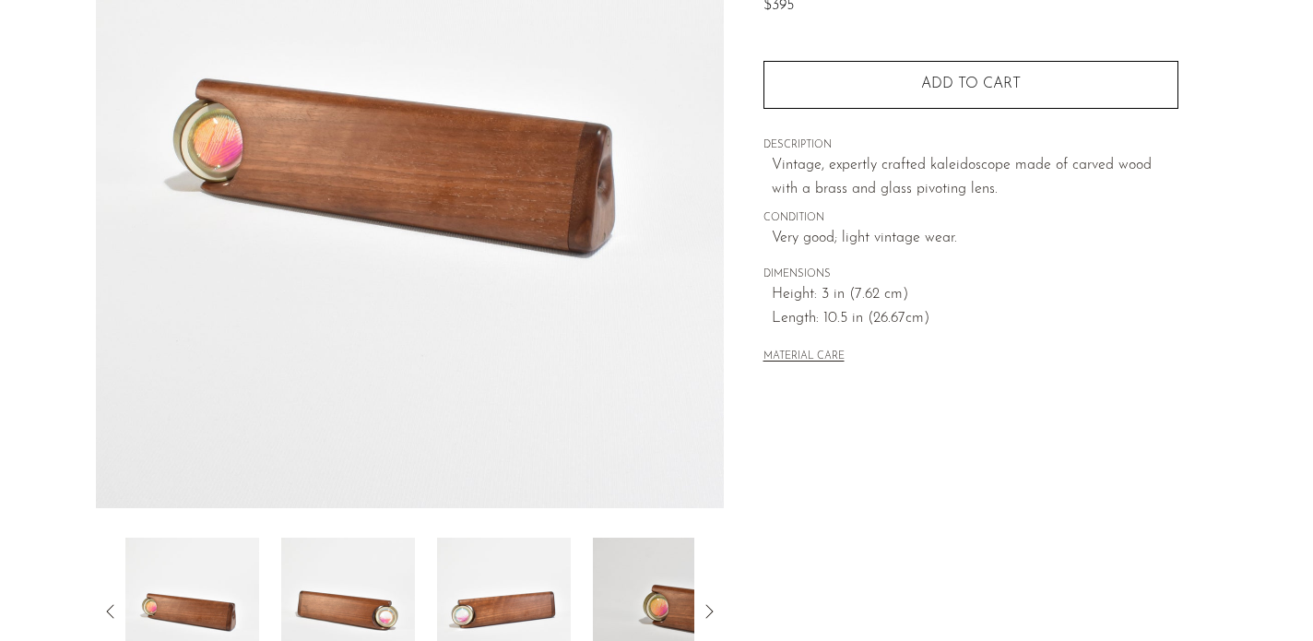
scroll to position [543, 0]
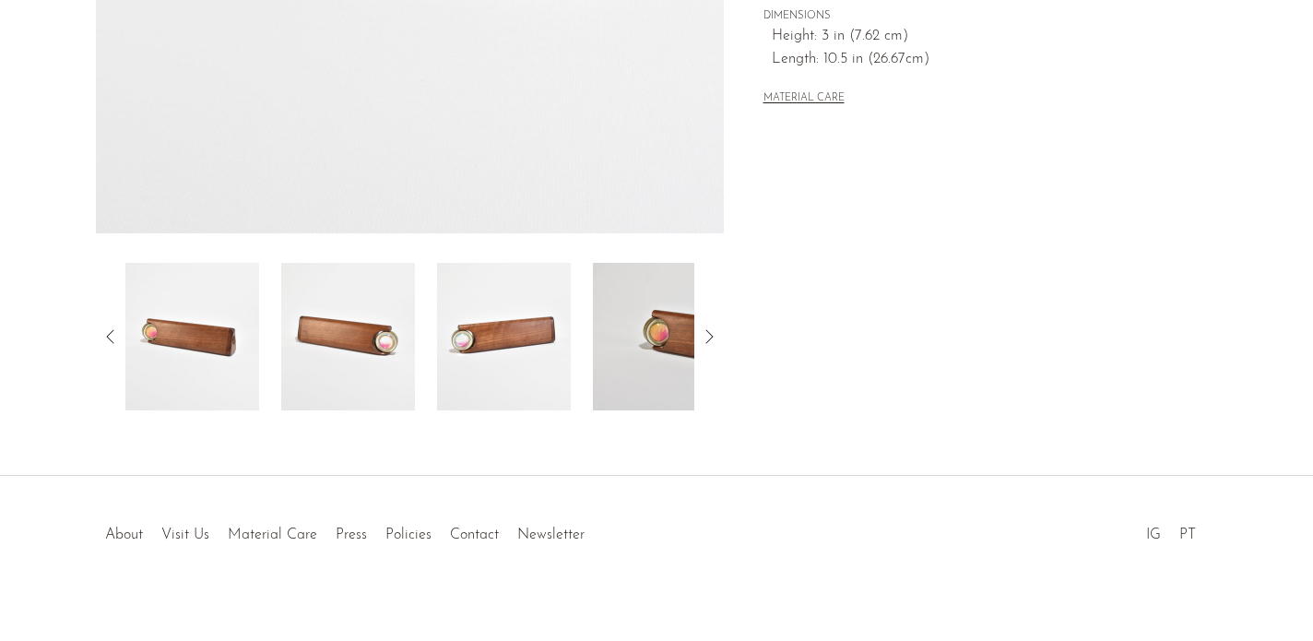
click at [385, 358] on img at bounding box center [348, 337] width 134 height 148
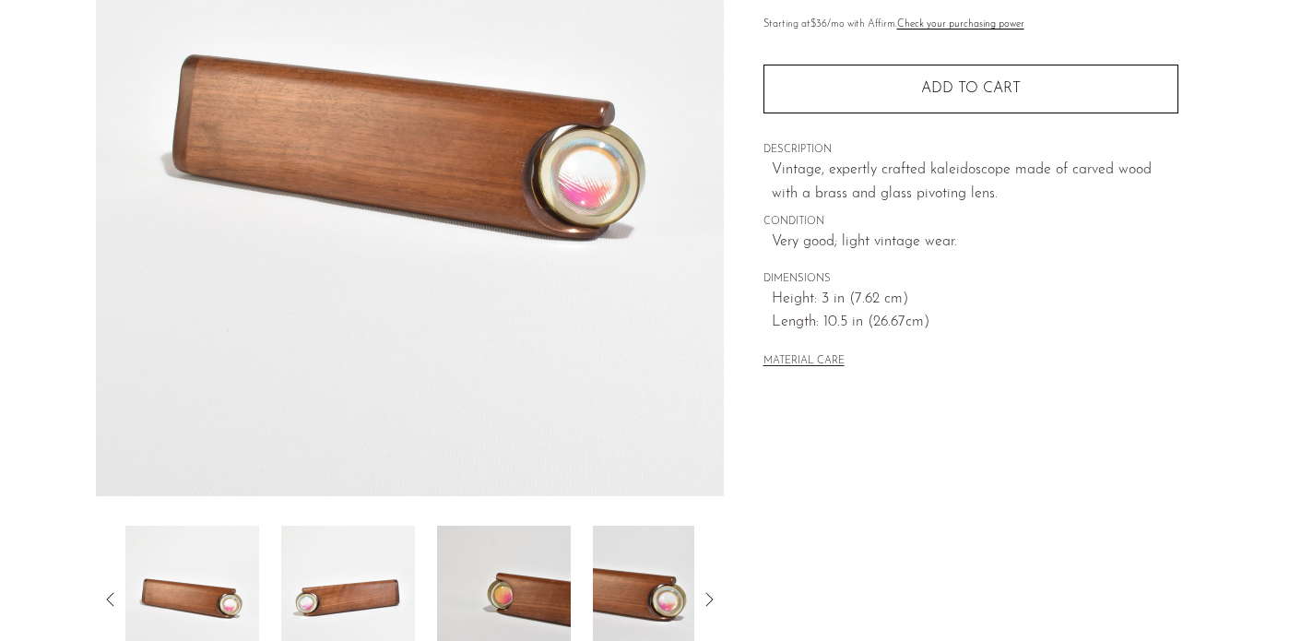
scroll to position [306, 0]
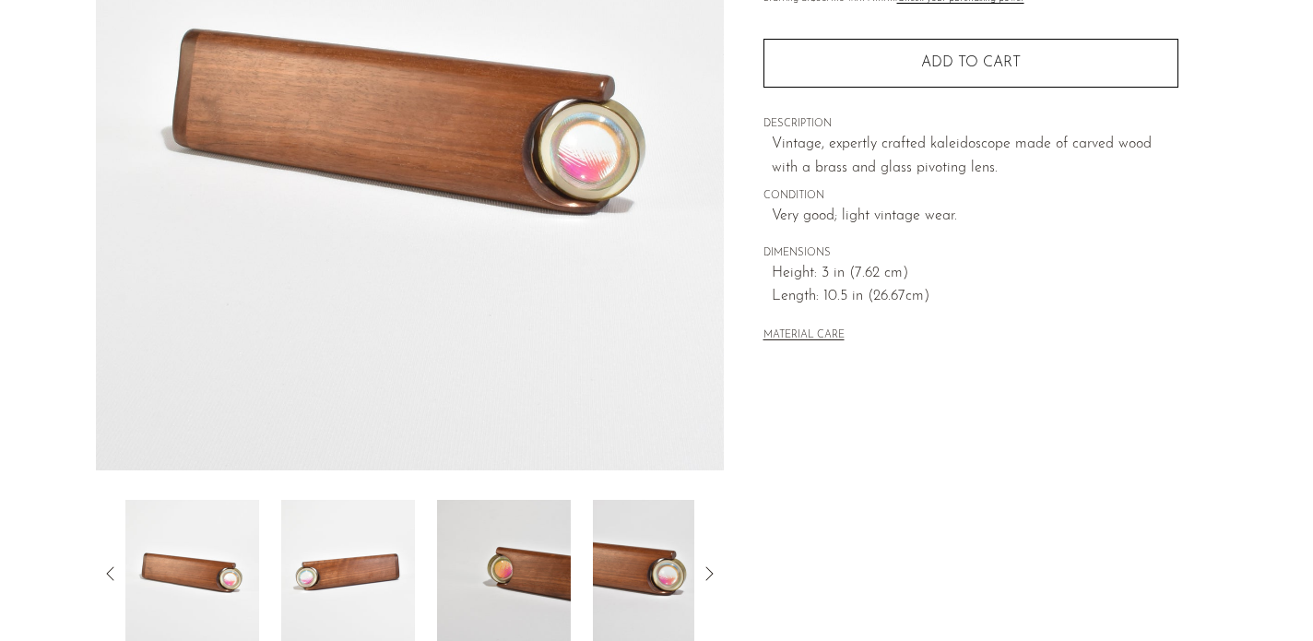
click at [712, 575] on icon at bounding box center [709, 574] width 22 height 22
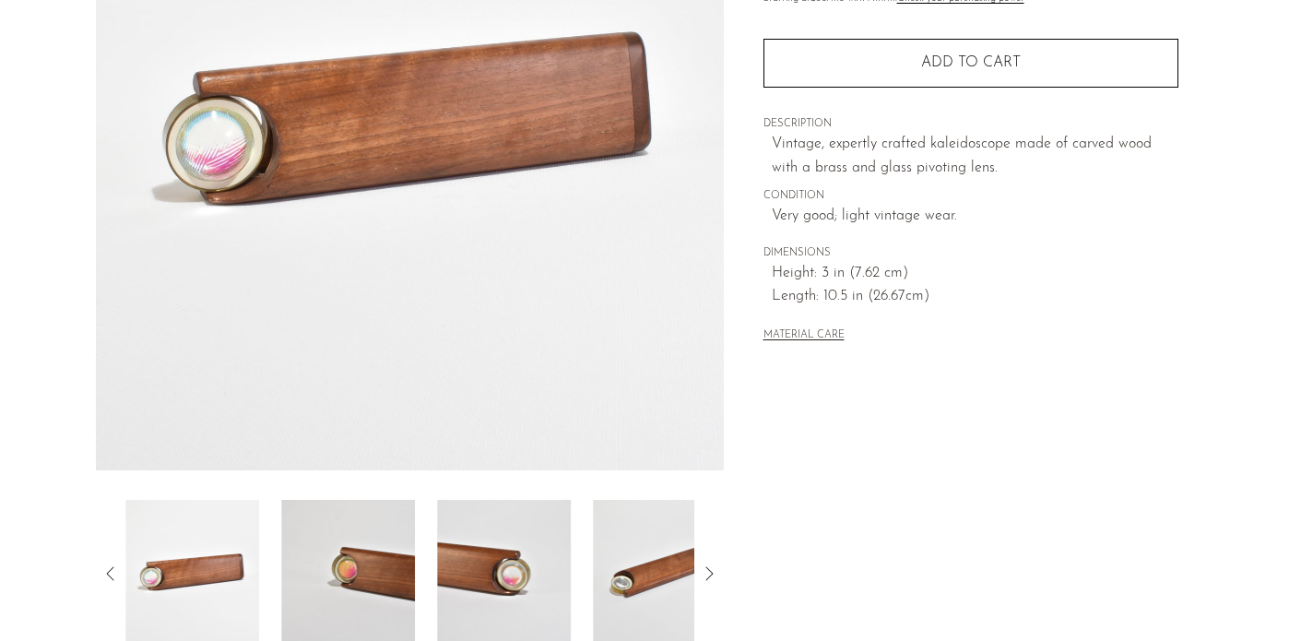
click at [712, 575] on icon at bounding box center [709, 574] width 22 height 22
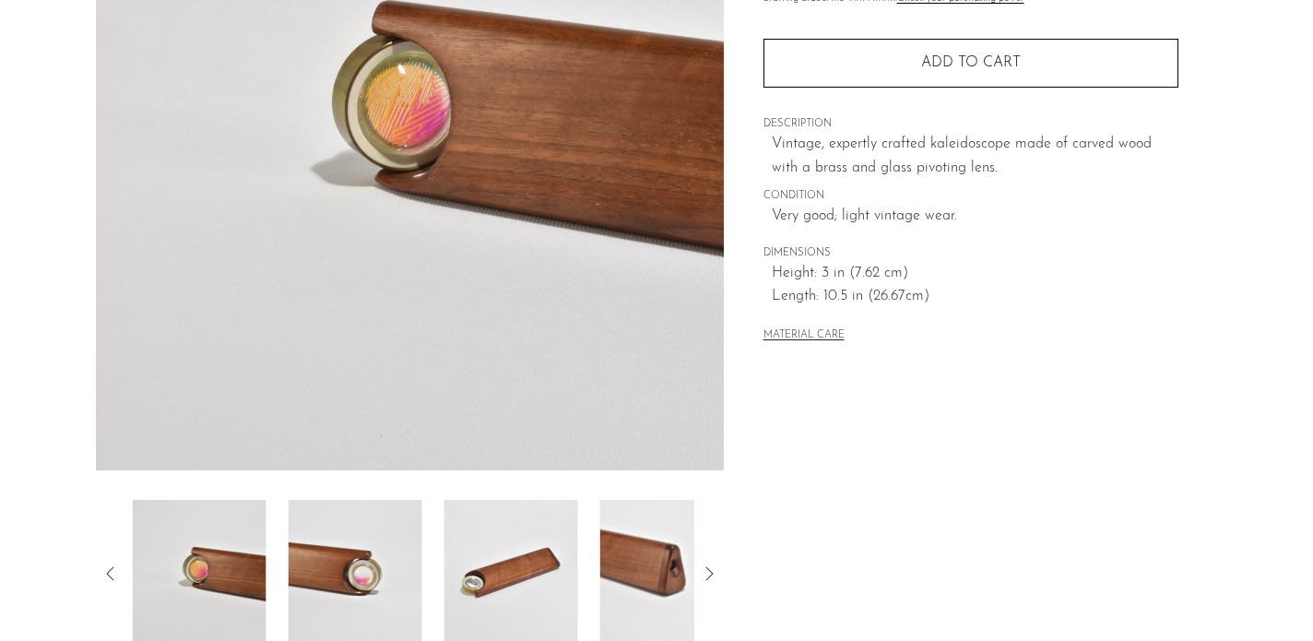
click at [712, 575] on icon at bounding box center [709, 574] width 22 height 22
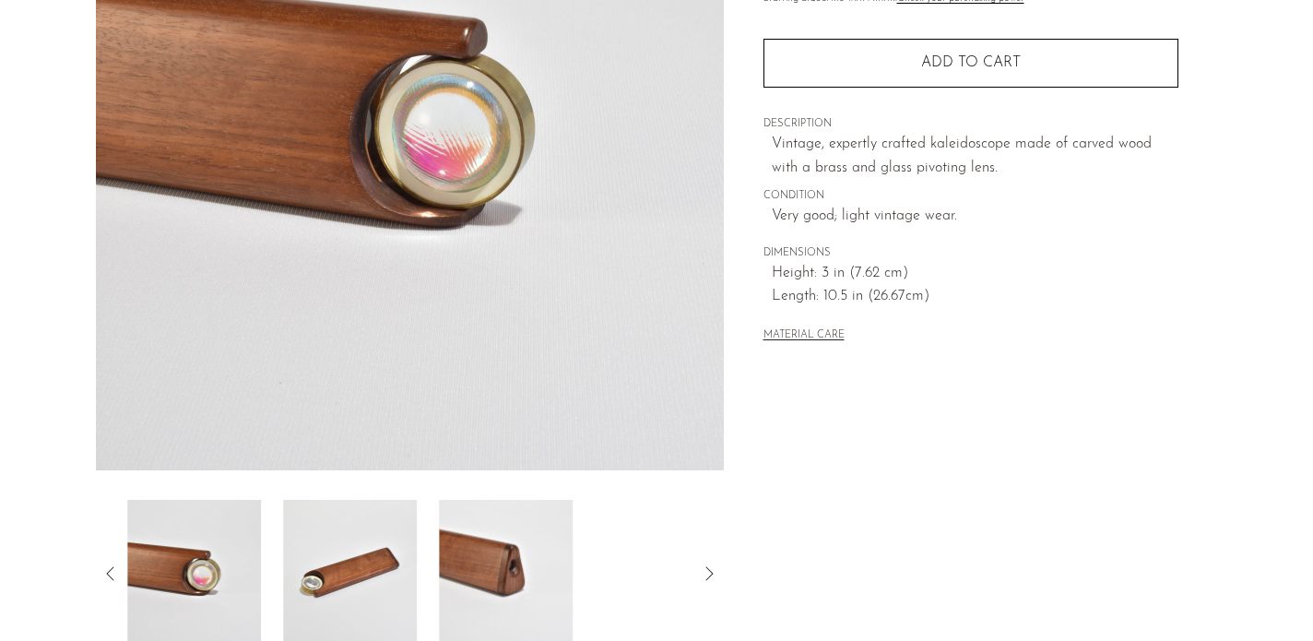
click at [712, 575] on icon at bounding box center [709, 574] width 22 height 22
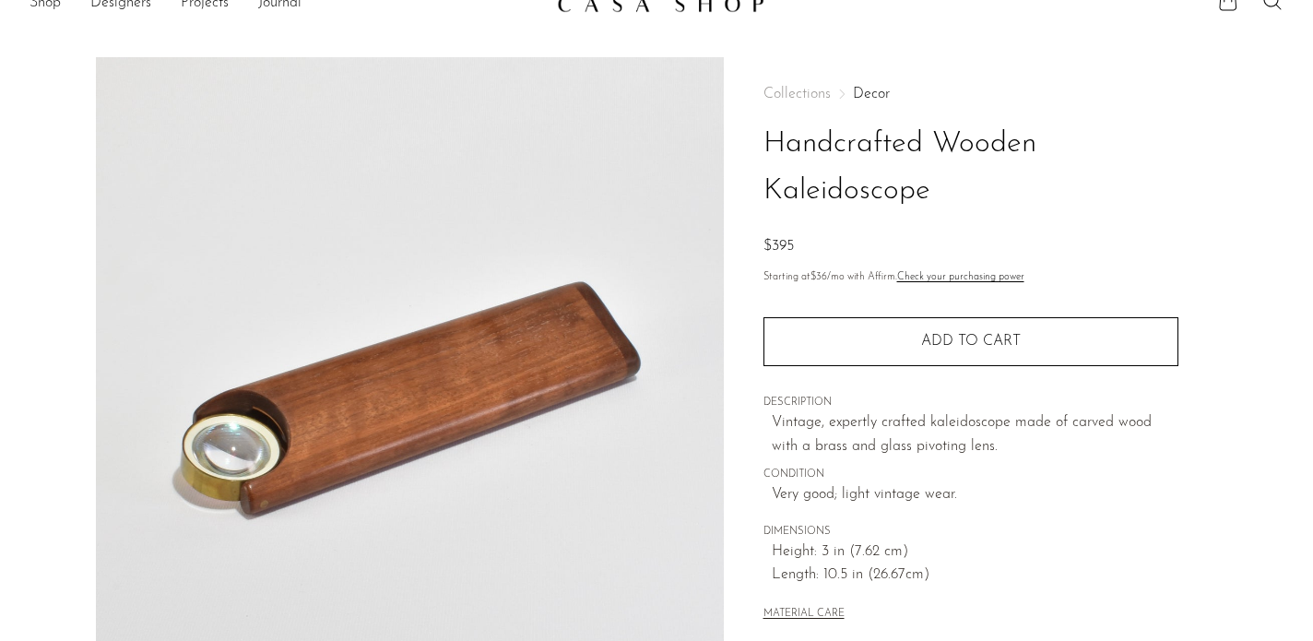
scroll to position [0, 0]
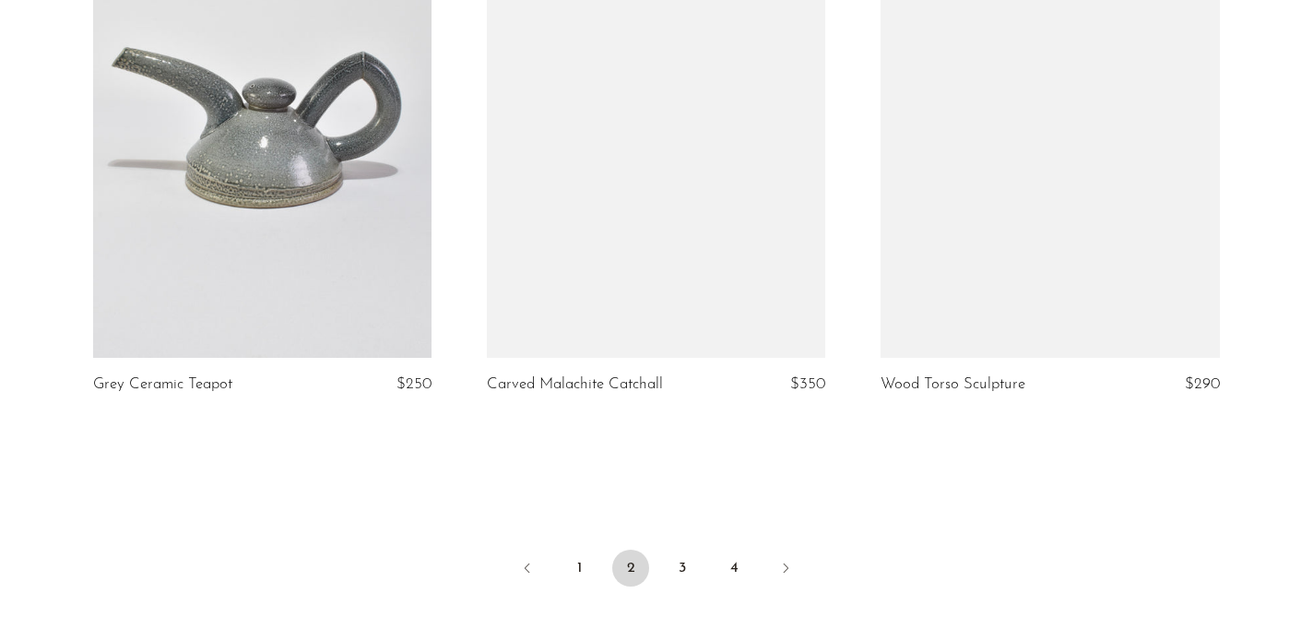
scroll to position [6425, 0]
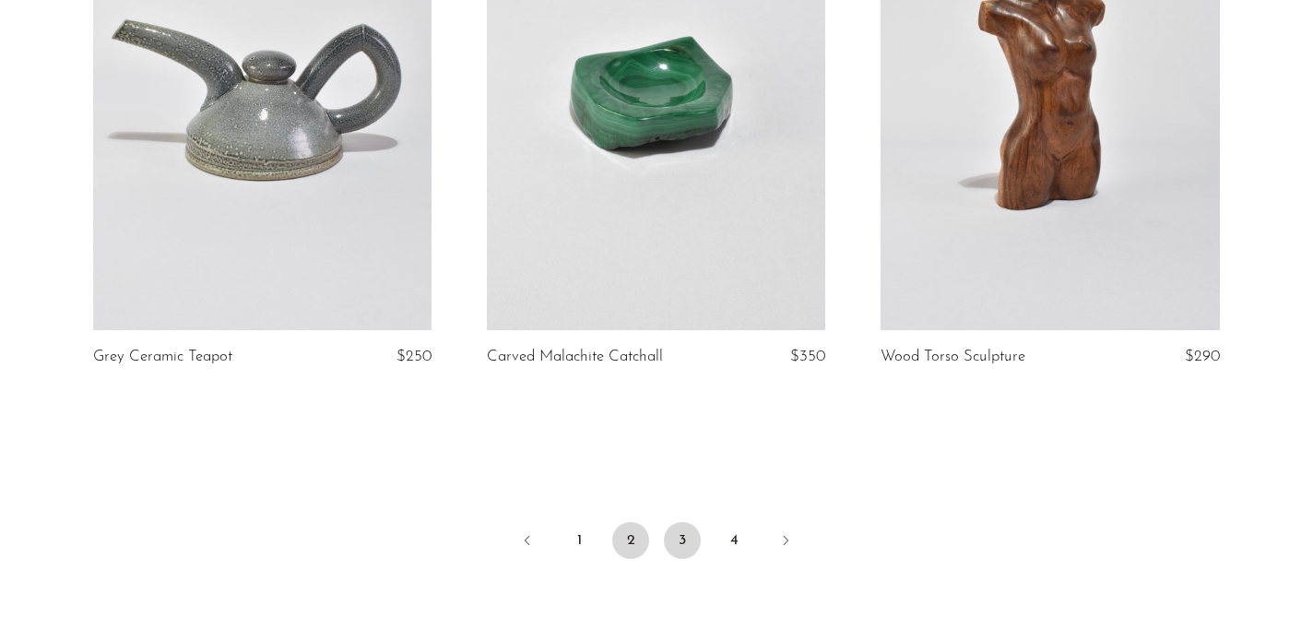
click at [685, 538] on link "3" at bounding box center [682, 540] width 37 height 37
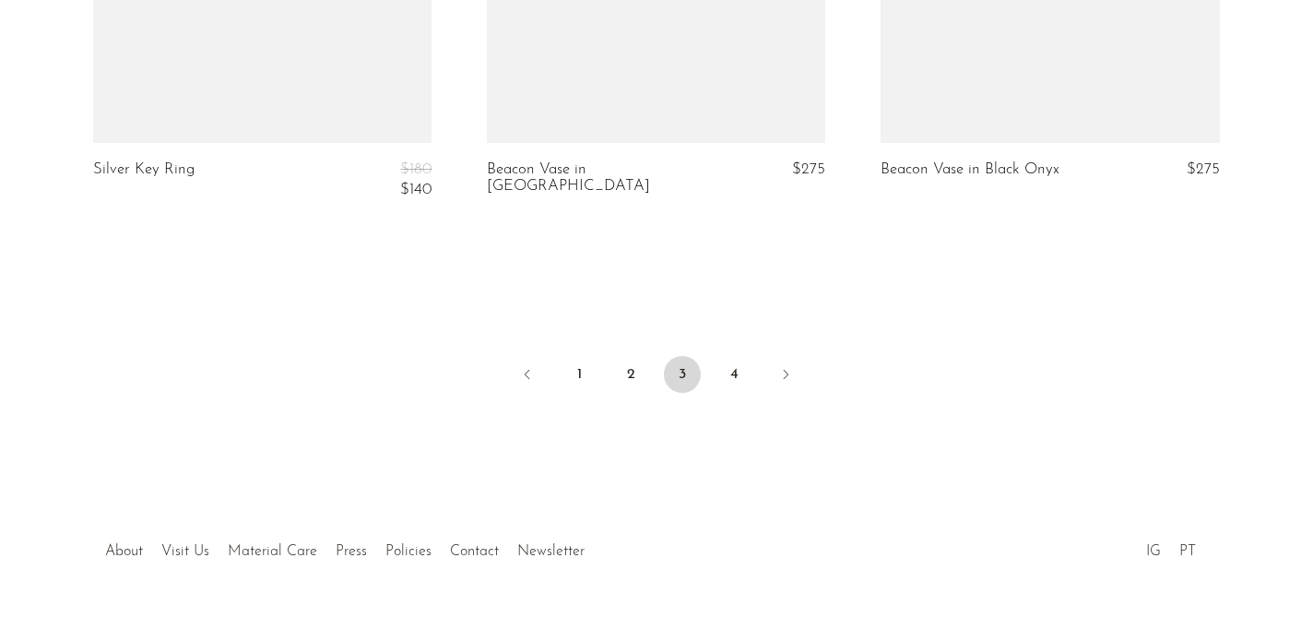
scroll to position [6663, 0]
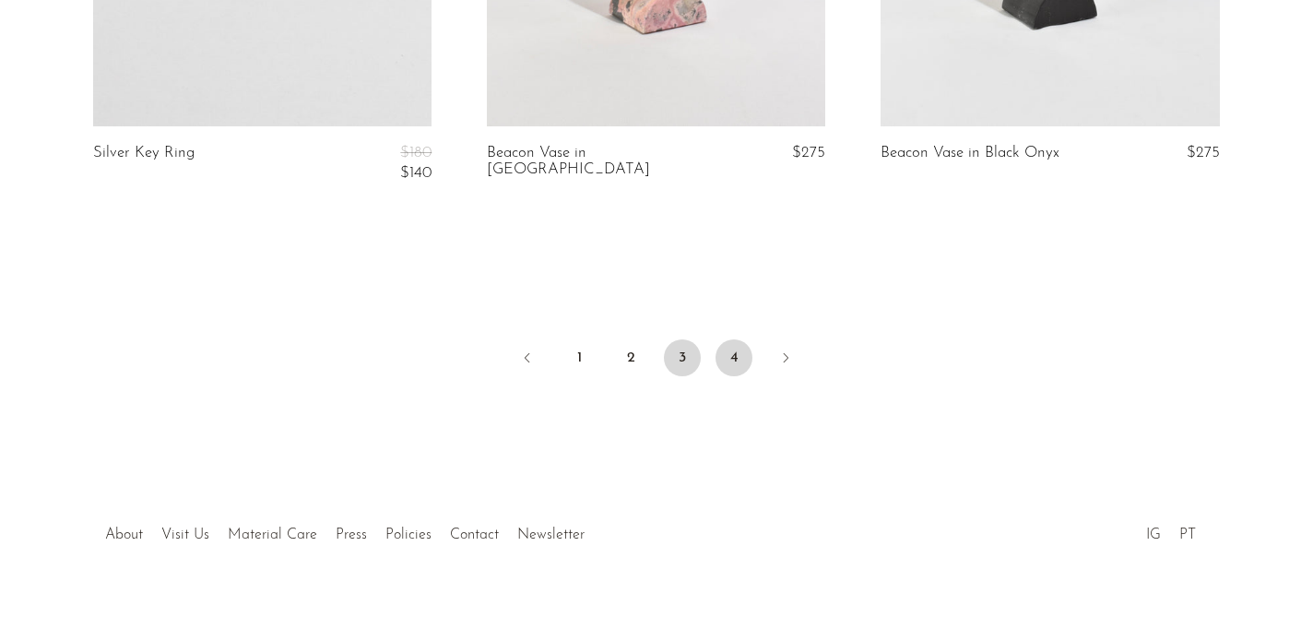
click at [738, 339] on link "4" at bounding box center [734, 357] width 37 height 37
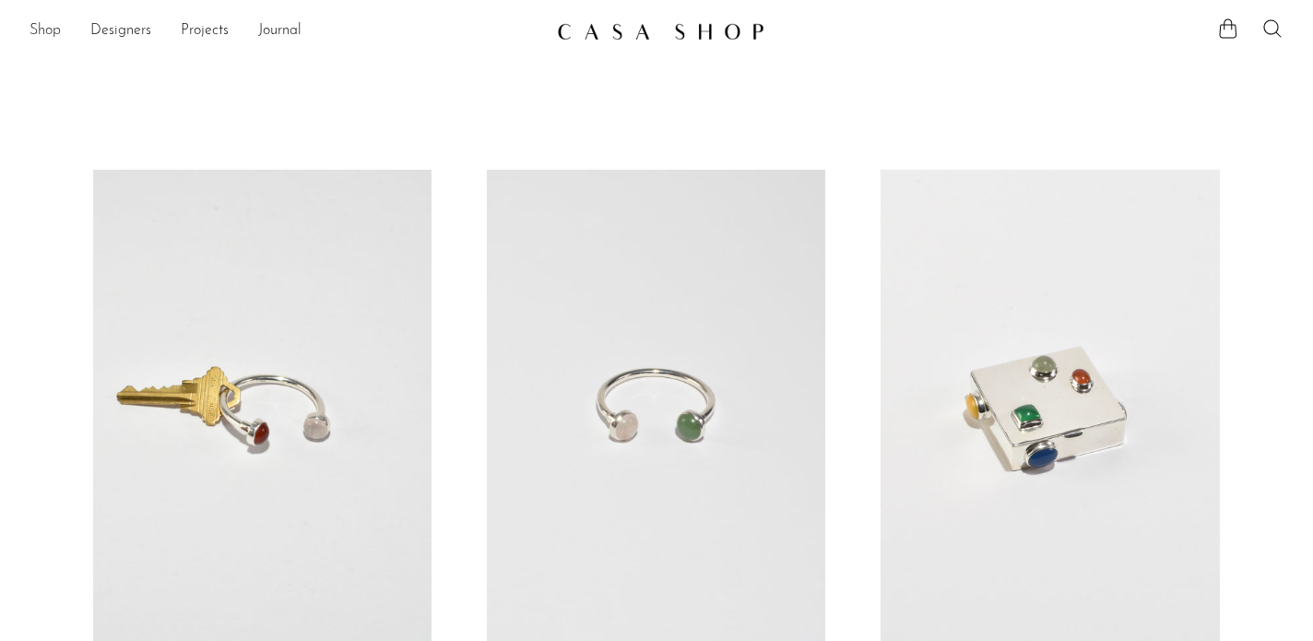
click at [39, 28] on link "Shop" at bounding box center [45, 31] width 31 height 24
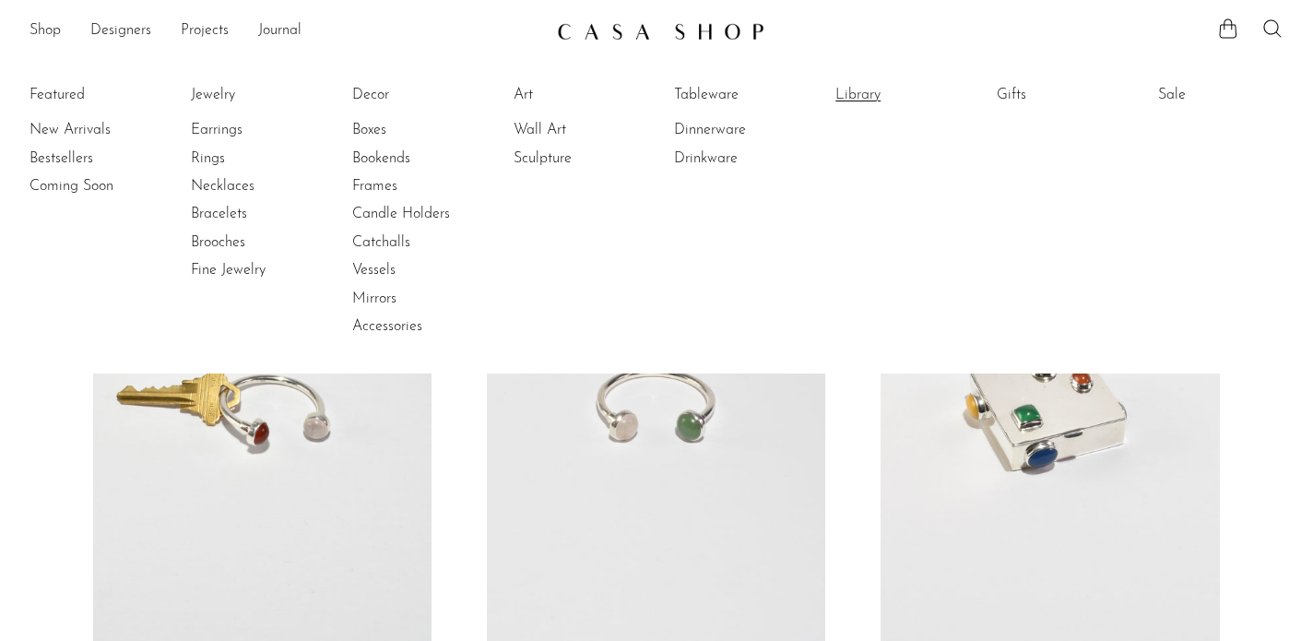
click at [863, 100] on link "Library" at bounding box center [905, 95] width 138 height 20
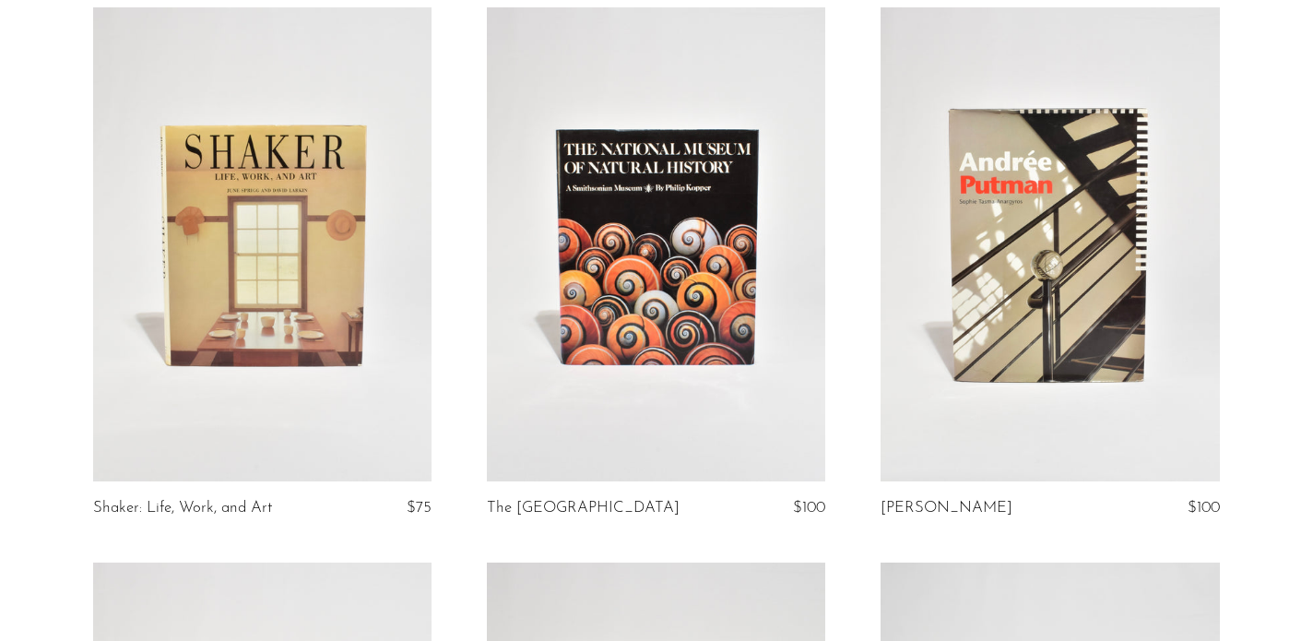
scroll to position [287, 0]
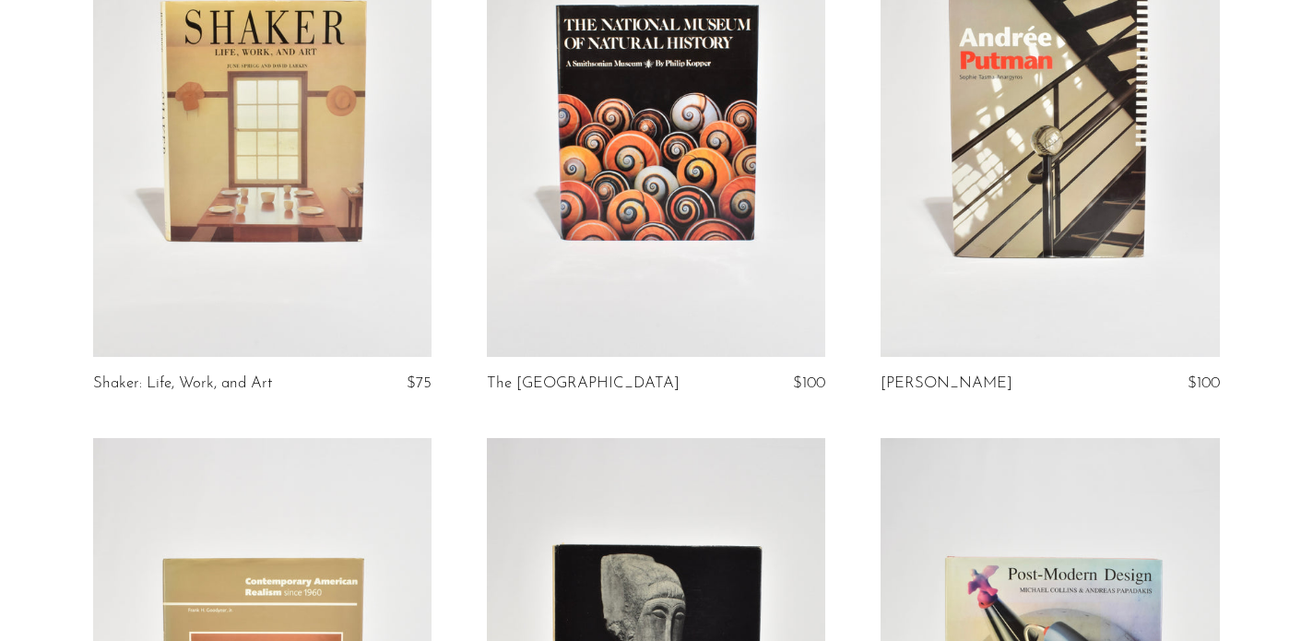
click at [966, 210] on link at bounding box center [1050, 120] width 338 height 474
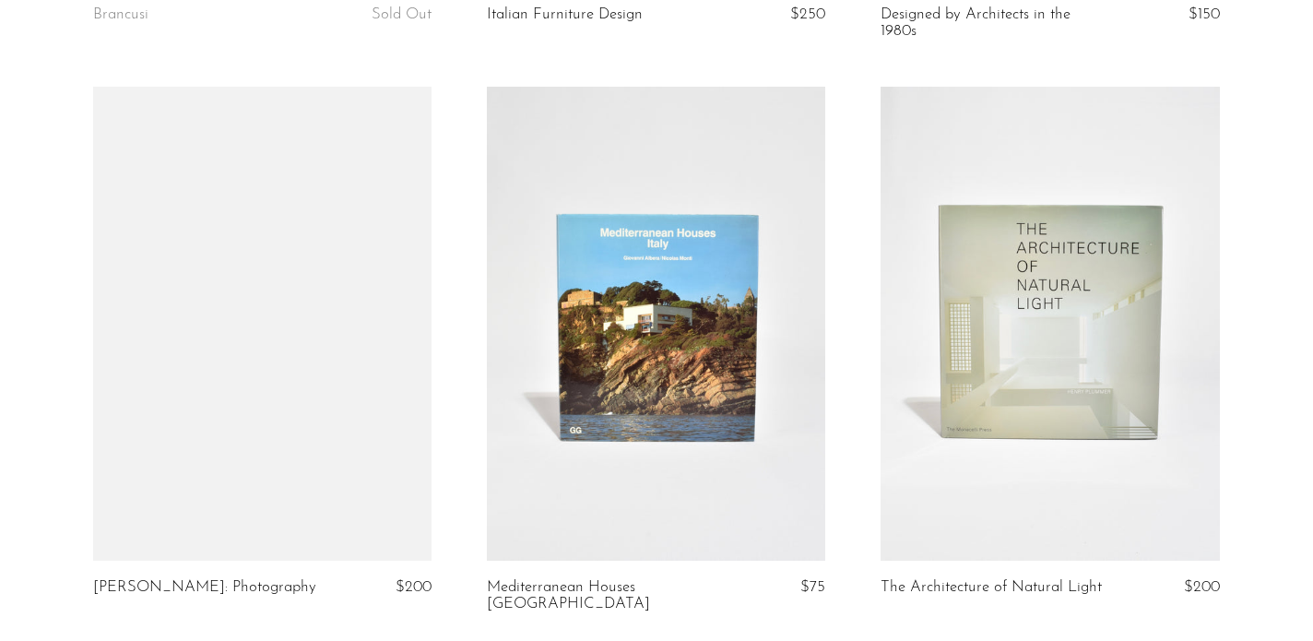
scroll to position [1773, 0]
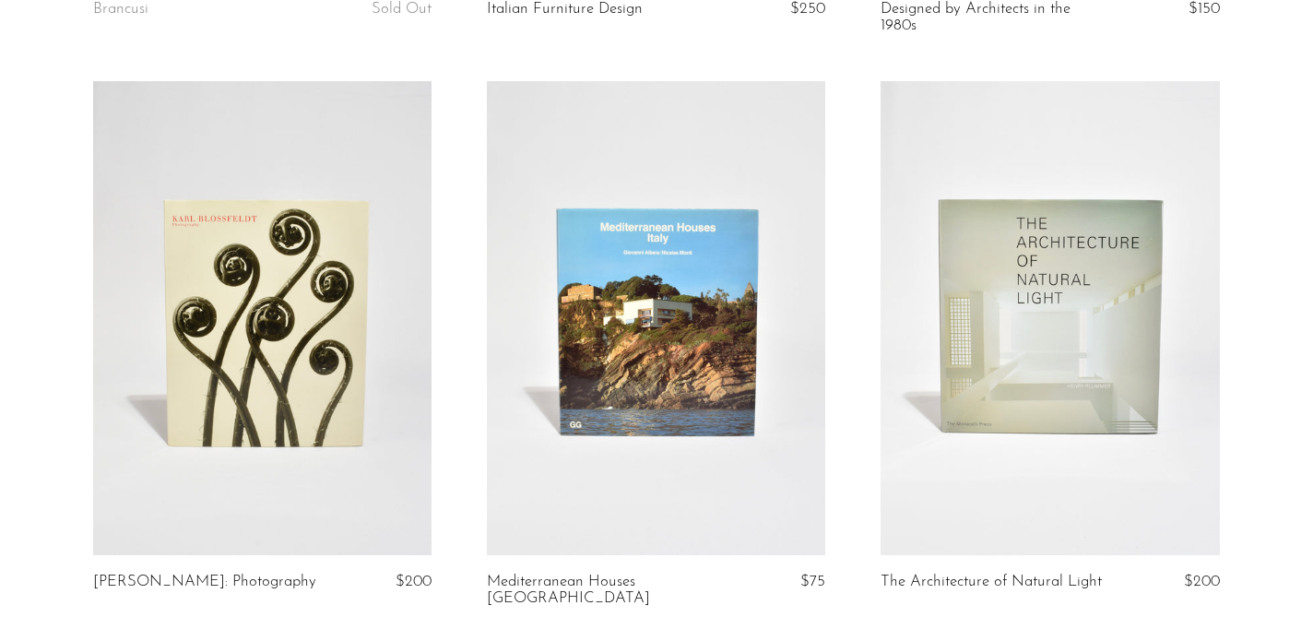
click at [288, 306] on link at bounding box center [262, 318] width 338 height 474
click at [982, 236] on link at bounding box center [1050, 318] width 338 height 474
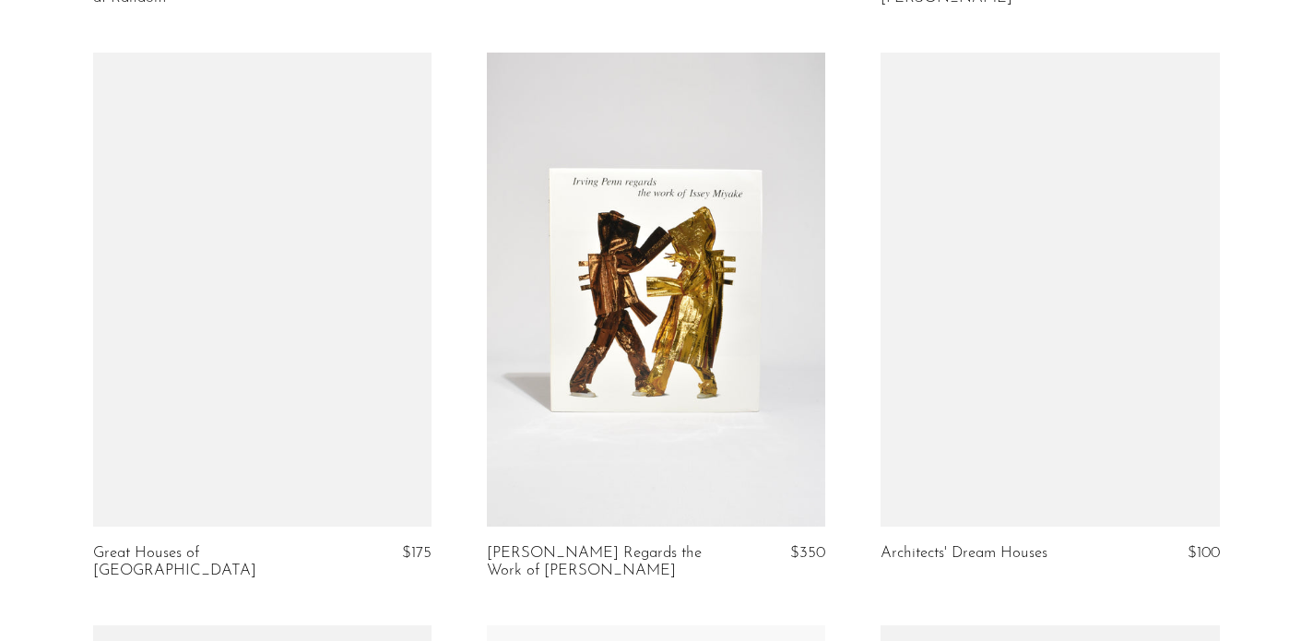
scroll to position [2947, 0]
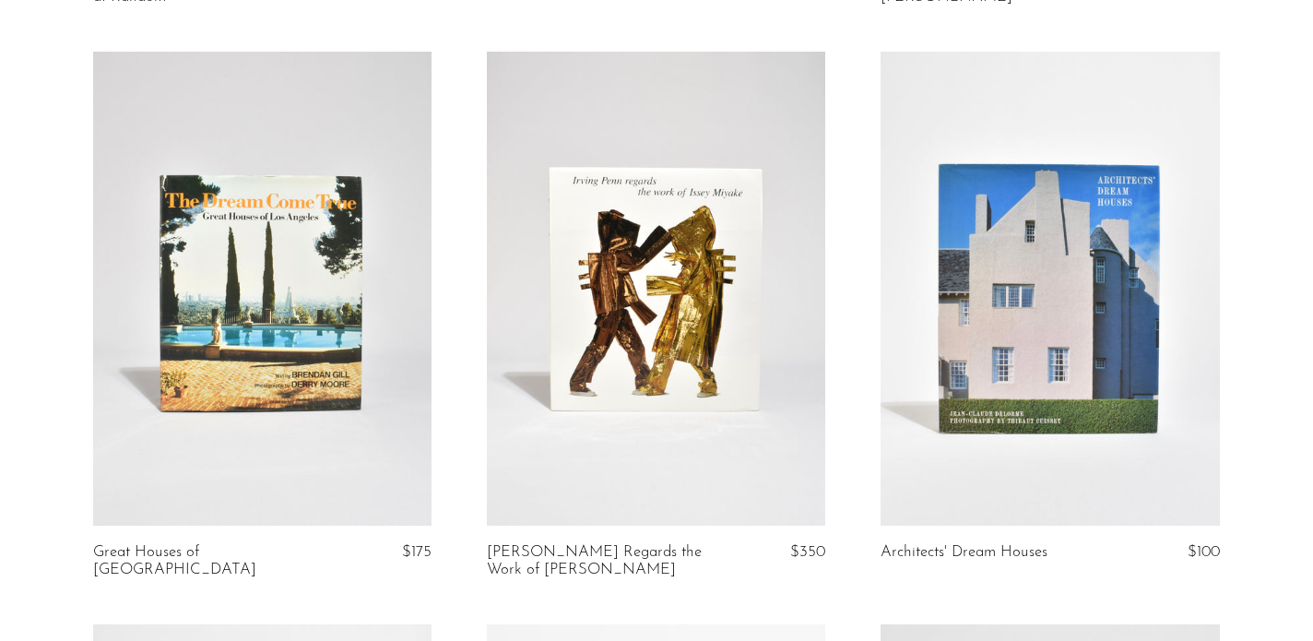
click at [692, 237] on link at bounding box center [656, 289] width 338 height 474
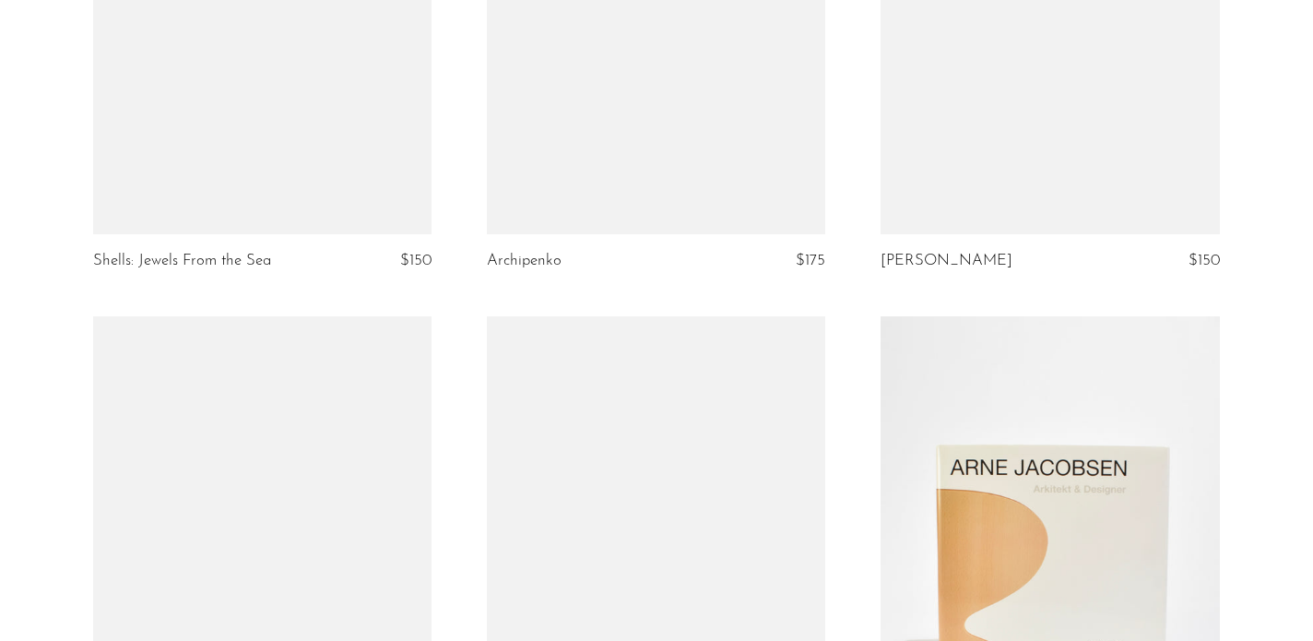
scroll to position [5469, 0]
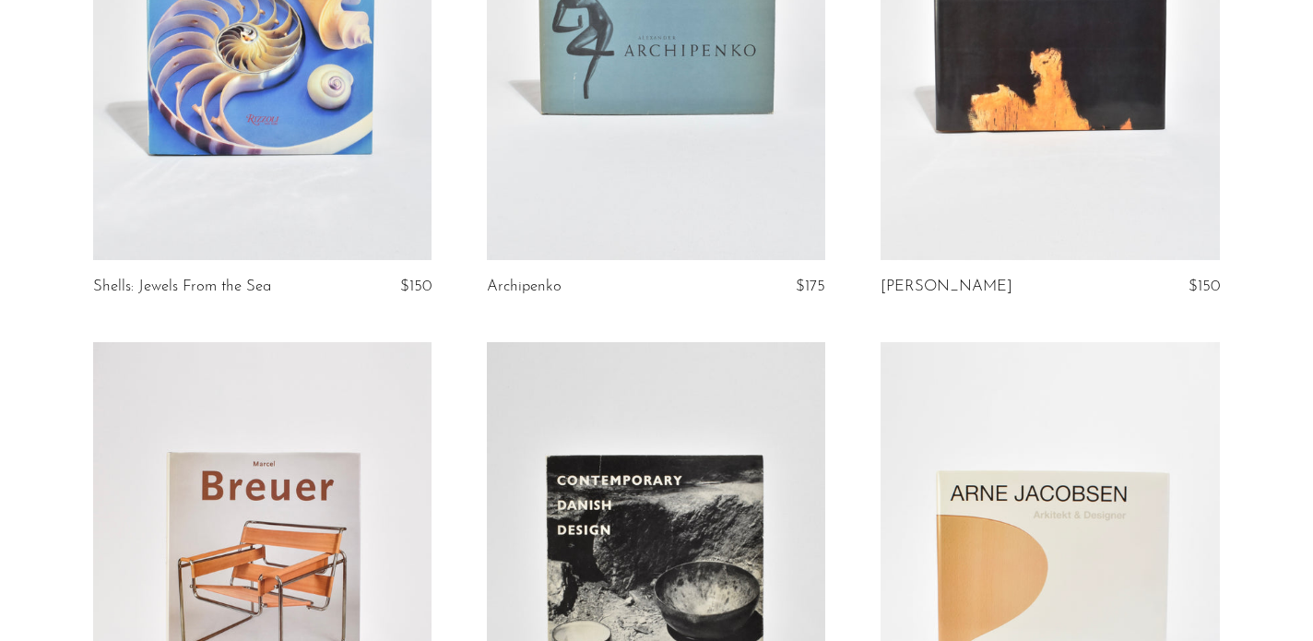
click at [244, 216] on link at bounding box center [262, 23] width 338 height 474
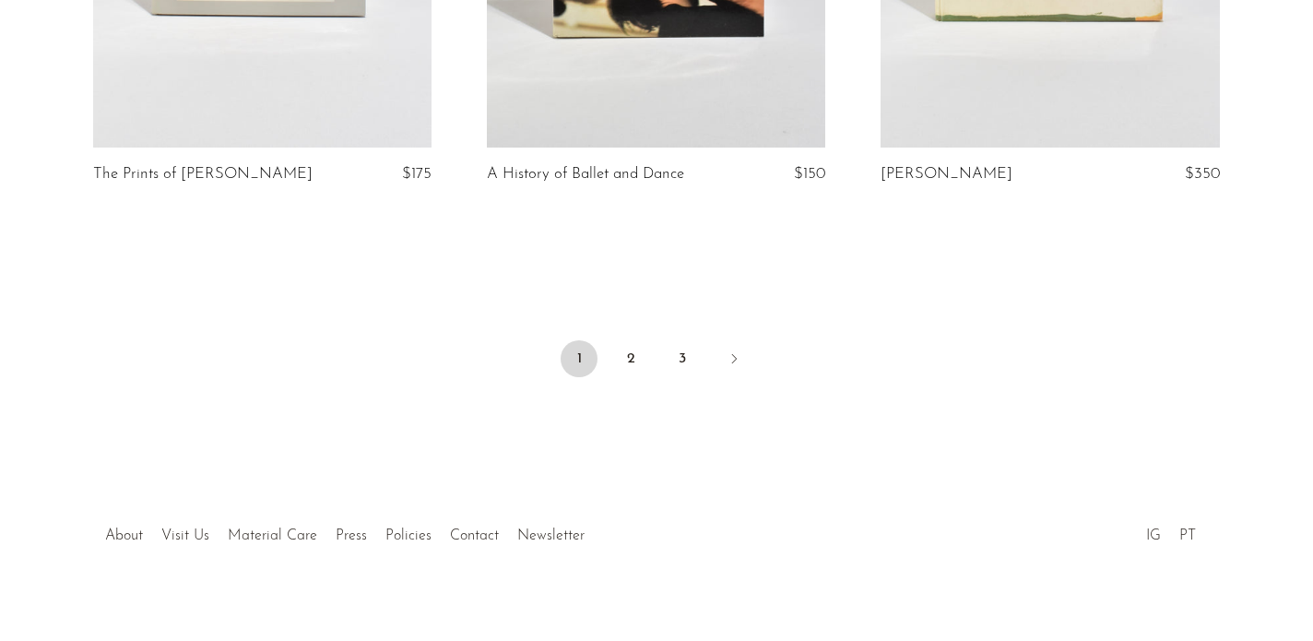
scroll to position [6710, 0]
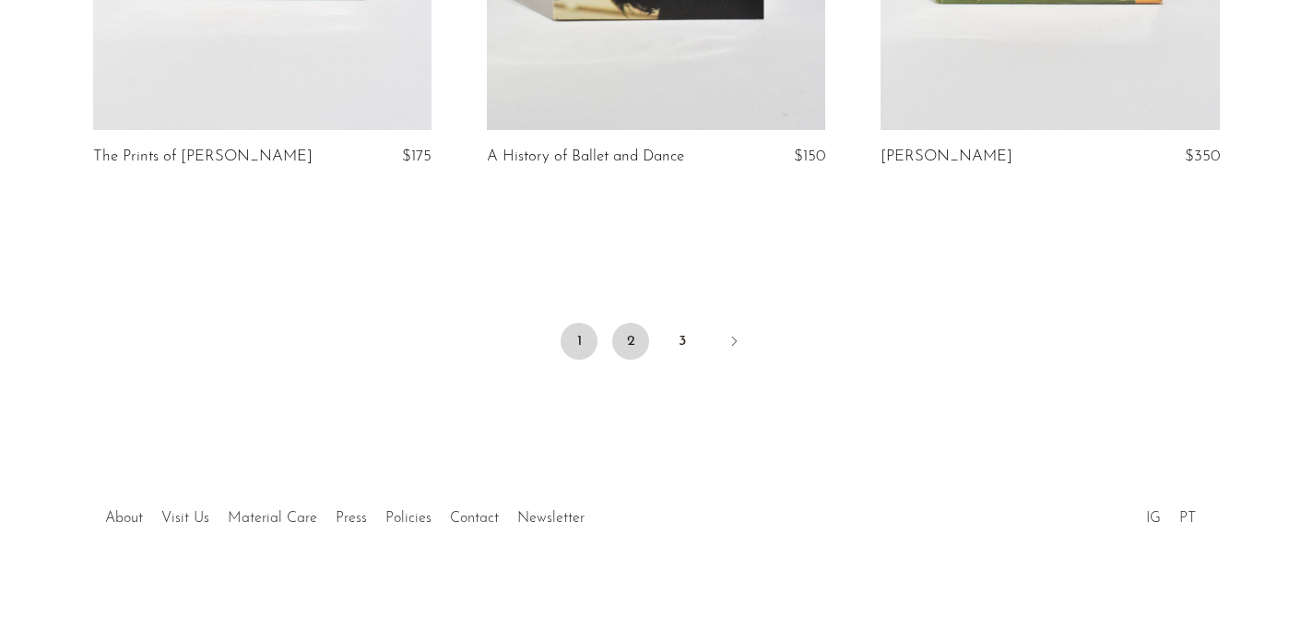
click at [632, 337] on link "2" at bounding box center [630, 341] width 37 height 37
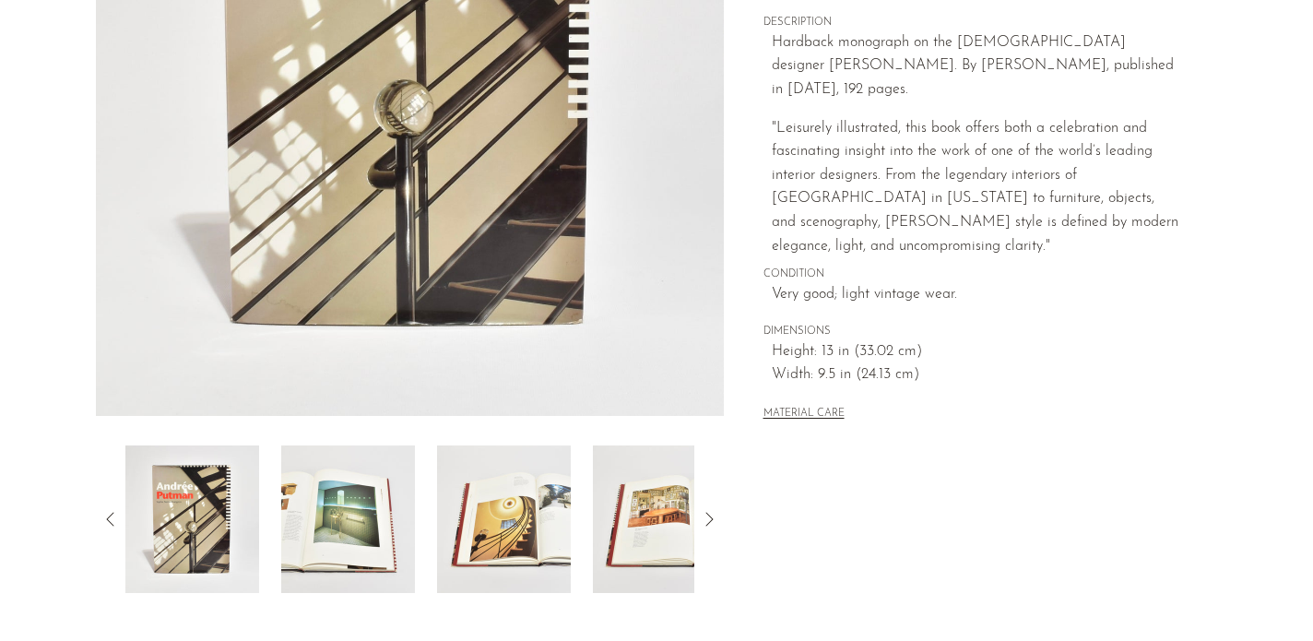
scroll to position [362, 0]
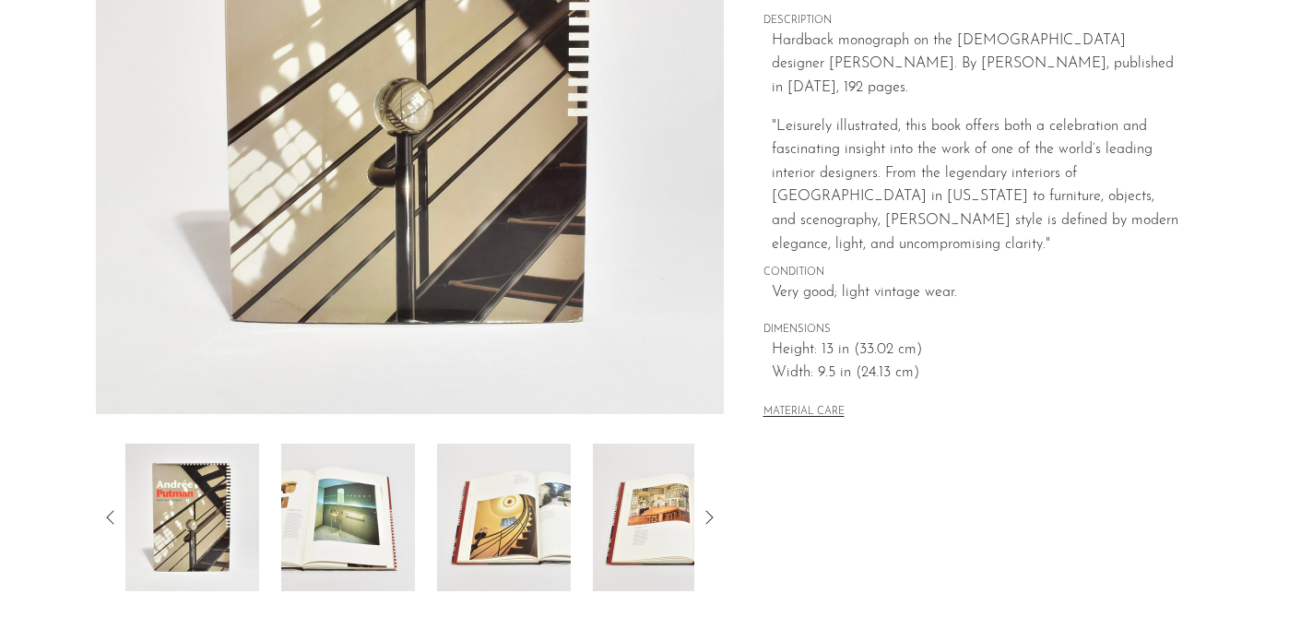
click at [353, 552] on img at bounding box center [348, 518] width 134 height 148
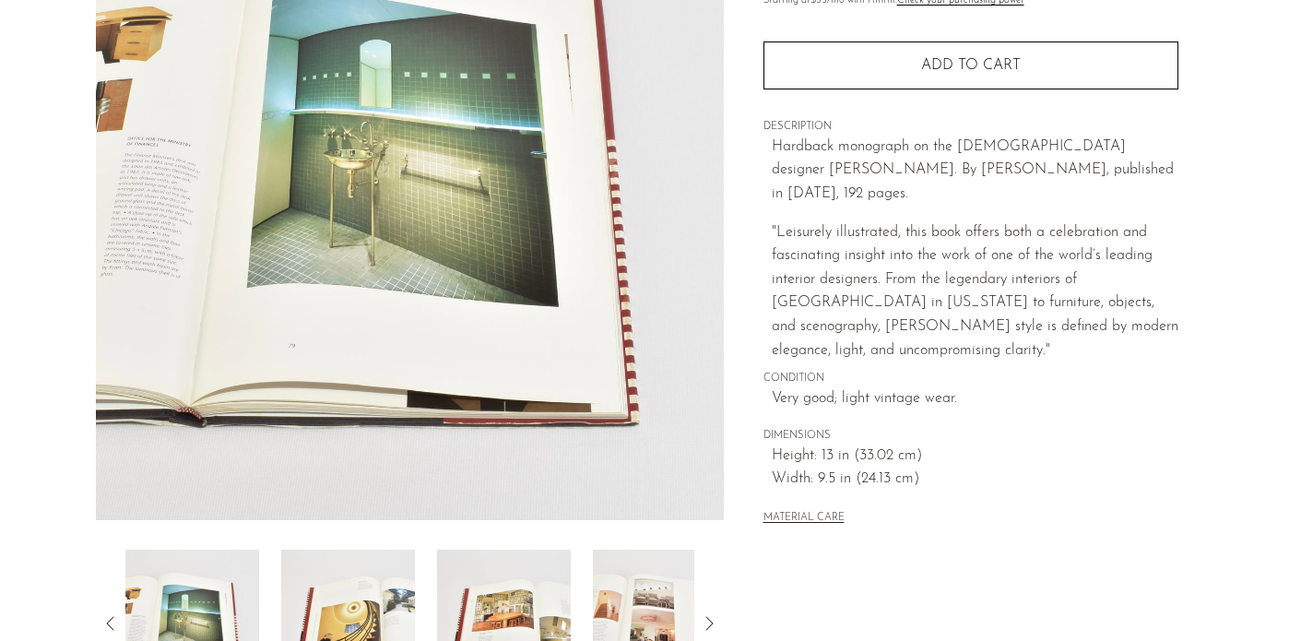
scroll to position [255, 0]
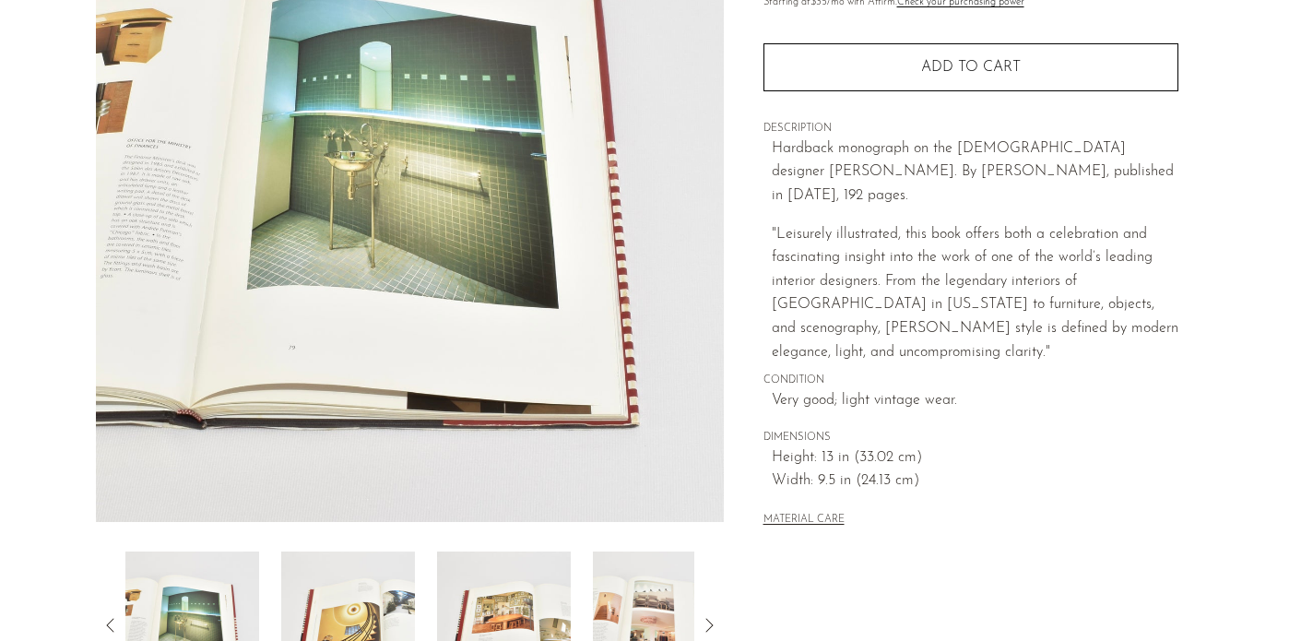
click at [385, 599] on img at bounding box center [348, 625] width 134 height 148
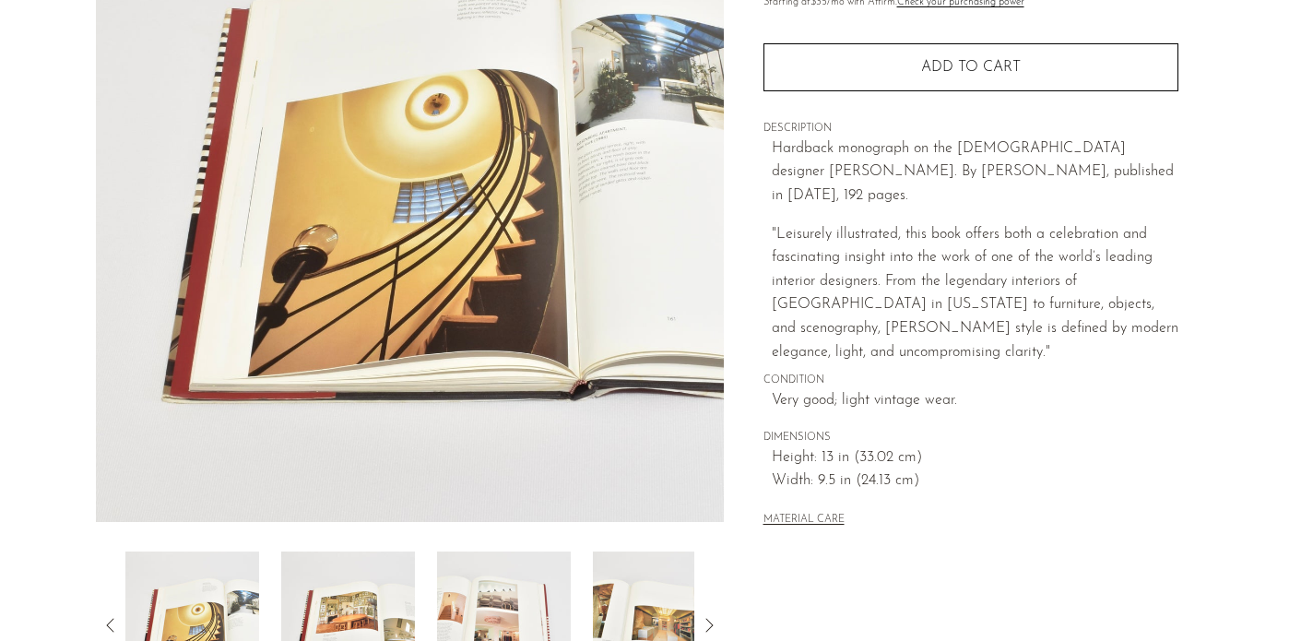
click at [388, 600] on img at bounding box center [348, 625] width 134 height 148
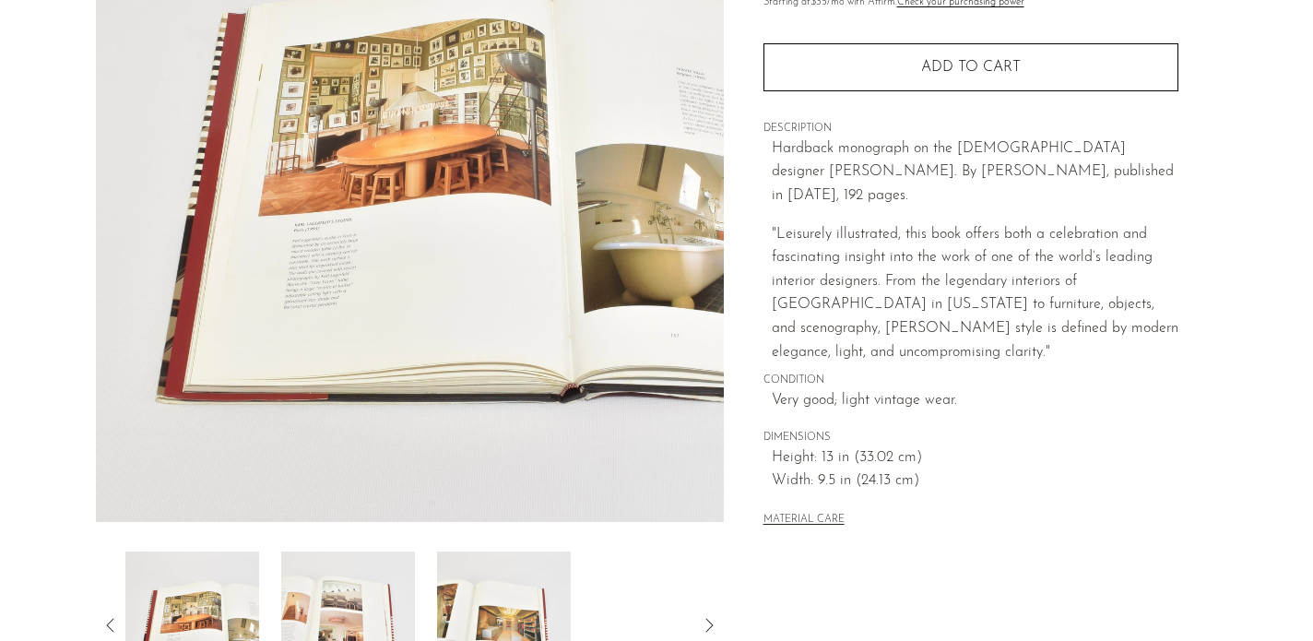
click at [388, 599] on img at bounding box center [348, 625] width 134 height 148
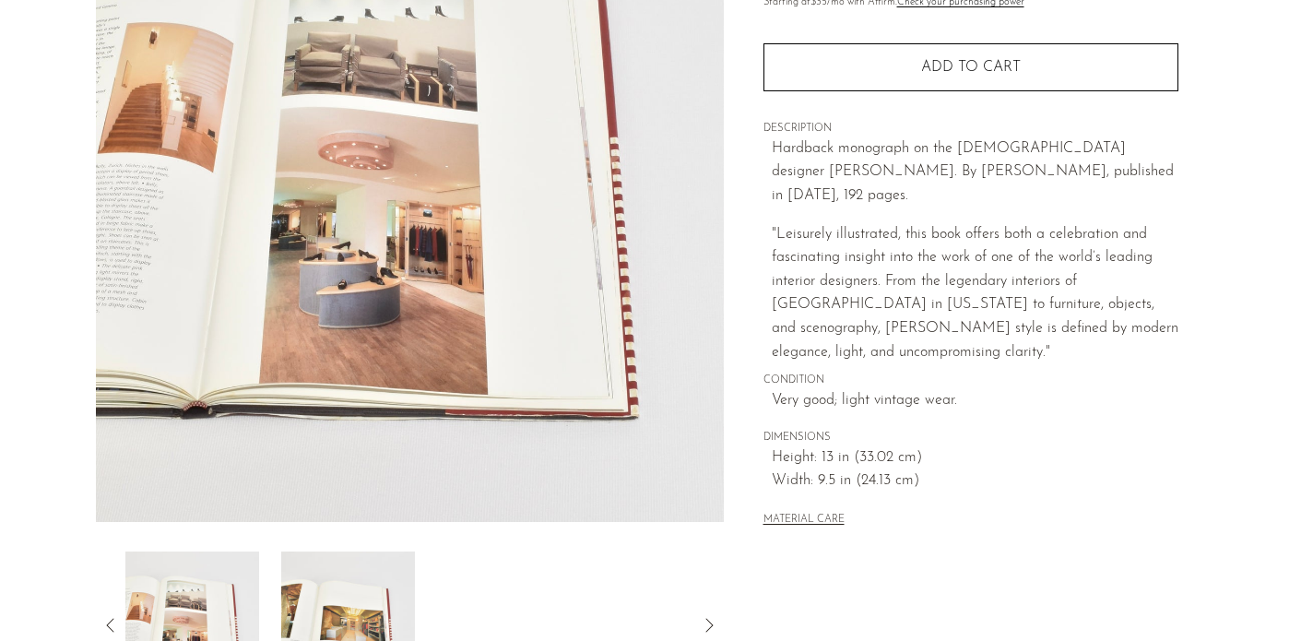
click at [388, 599] on img at bounding box center [348, 625] width 134 height 148
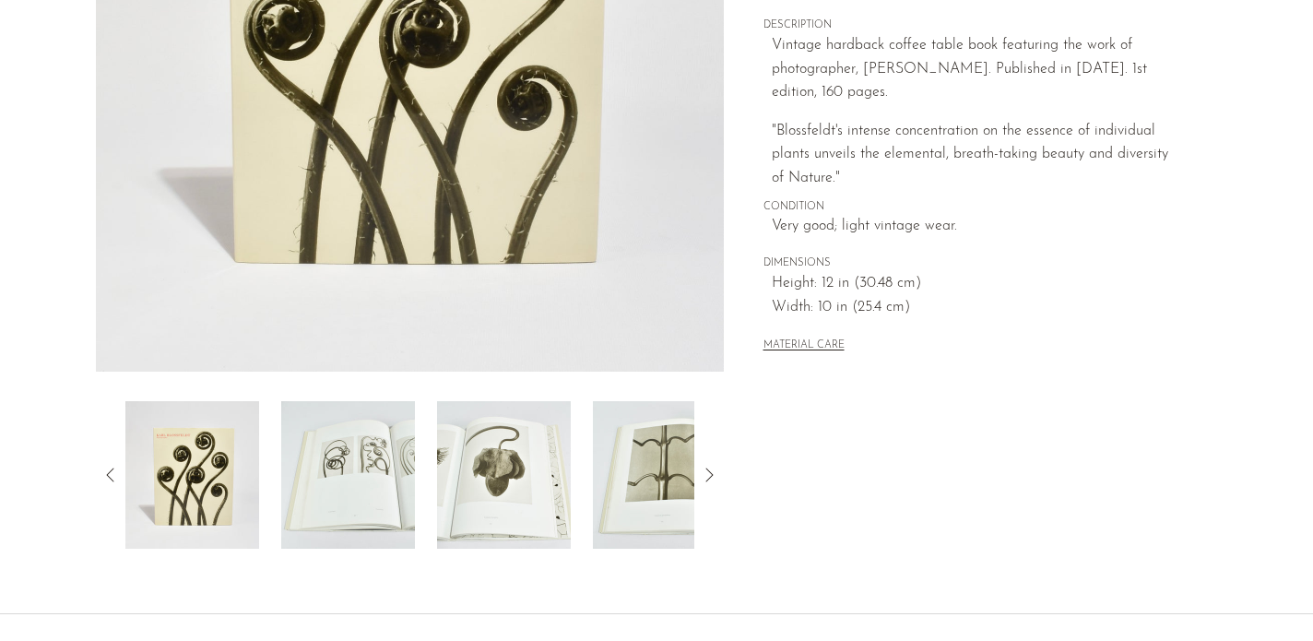
scroll to position [409, 0]
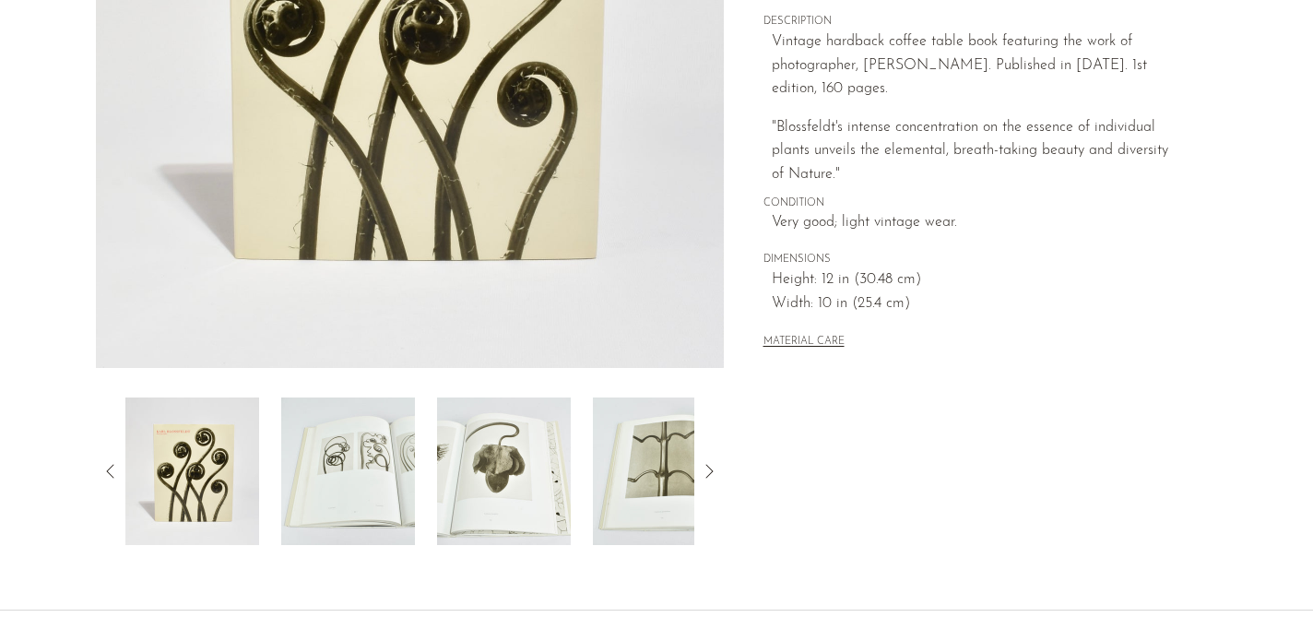
click at [364, 452] on img at bounding box center [348, 471] width 134 height 148
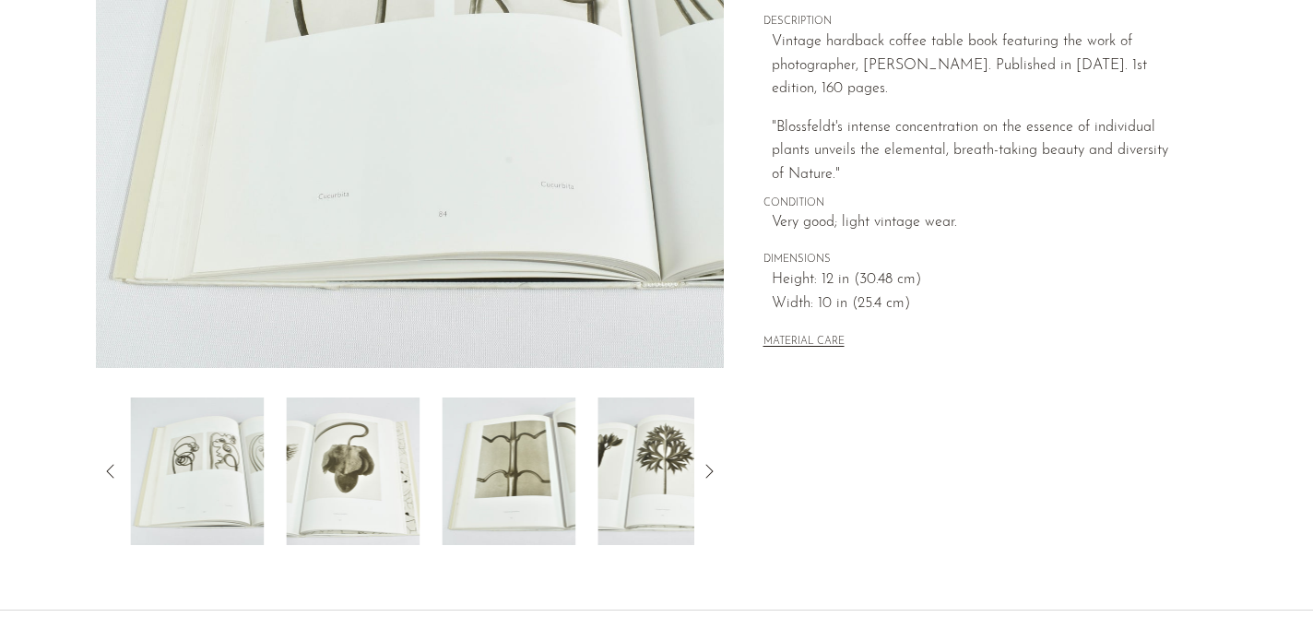
click at [369, 455] on img at bounding box center [353, 471] width 134 height 148
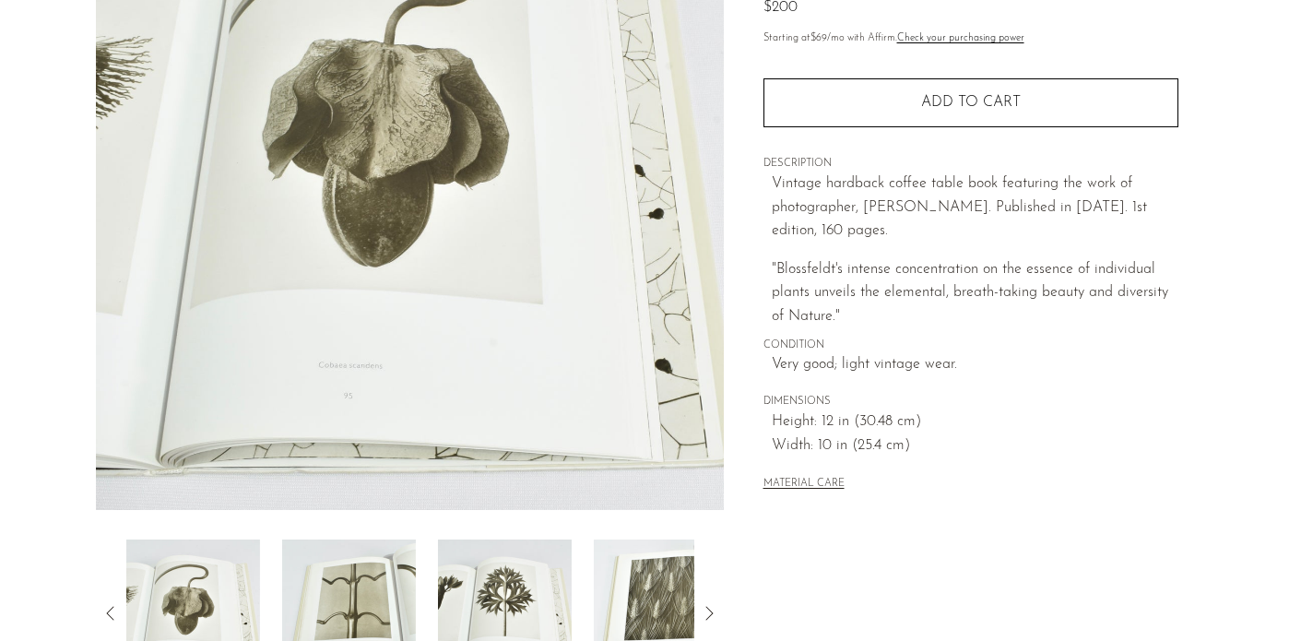
scroll to position [45, 0]
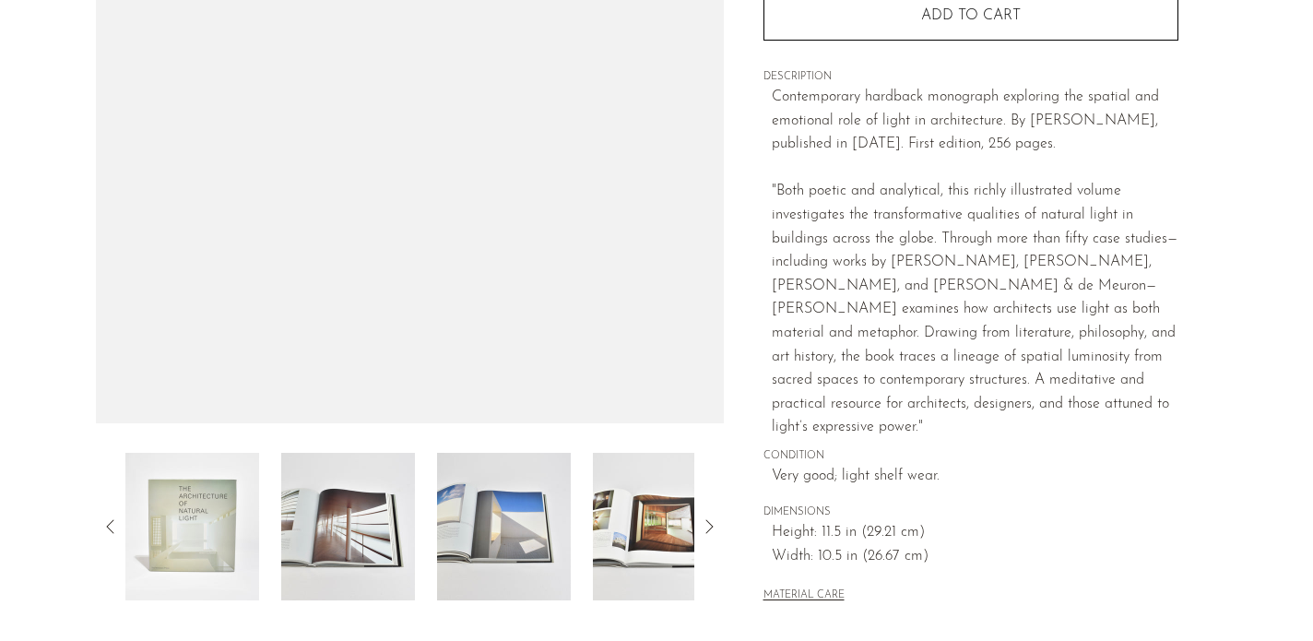
scroll to position [359, 0]
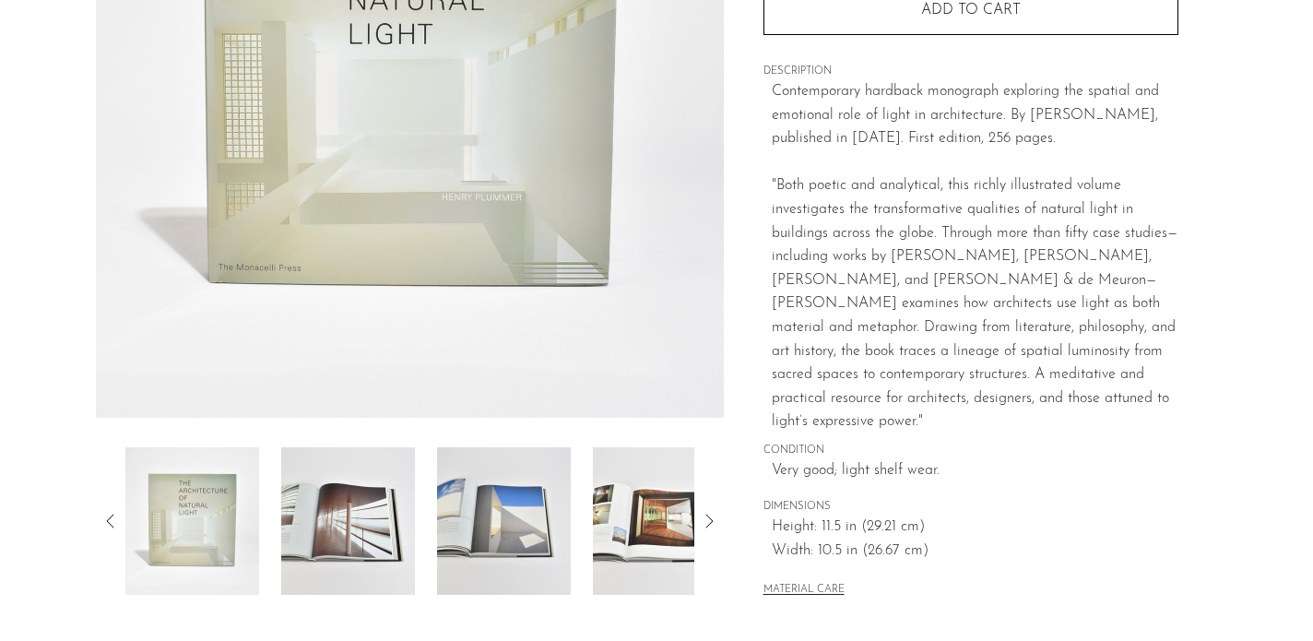
click at [329, 528] on img at bounding box center [348, 521] width 134 height 148
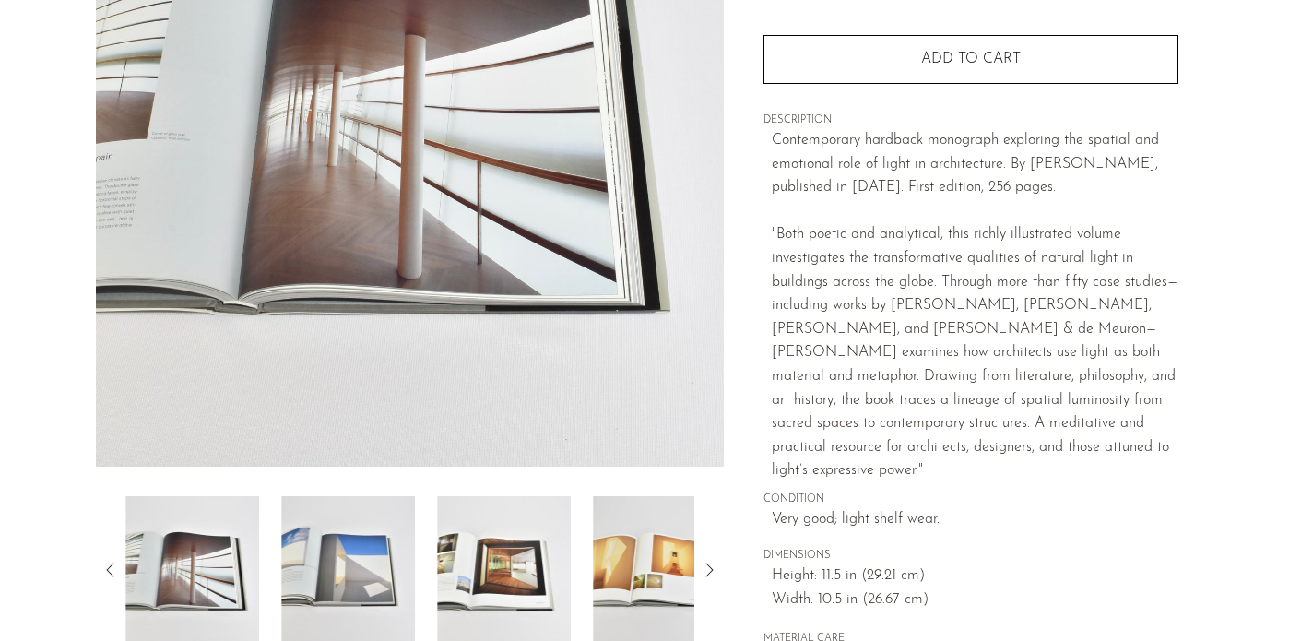
scroll to position [295, 0]
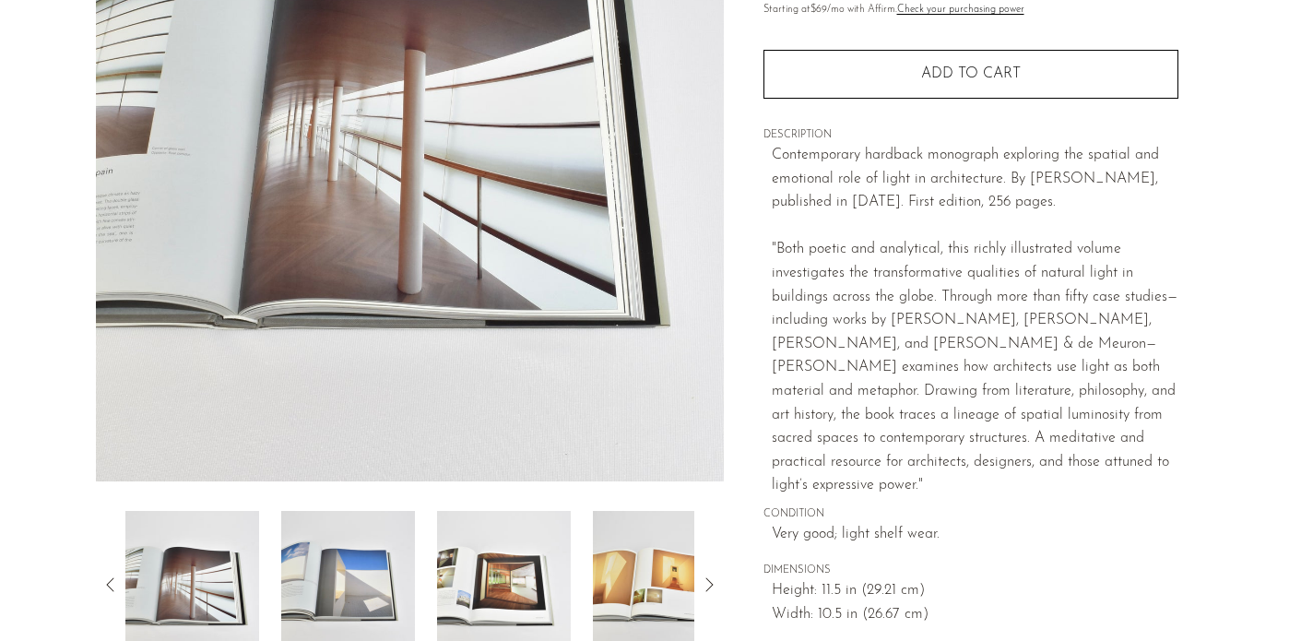
click at [378, 588] on img at bounding box center [348, 585] width 134 height 148
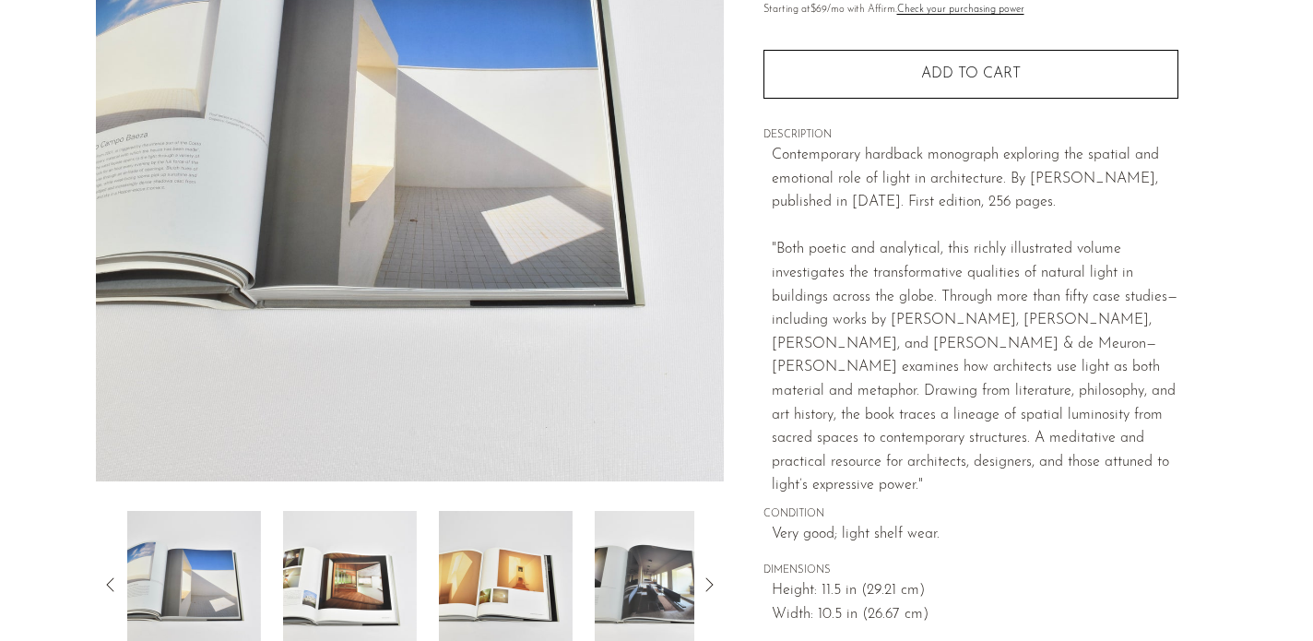
click at [378, 588] on img at bounding box center [350, 585] width 134 height 148
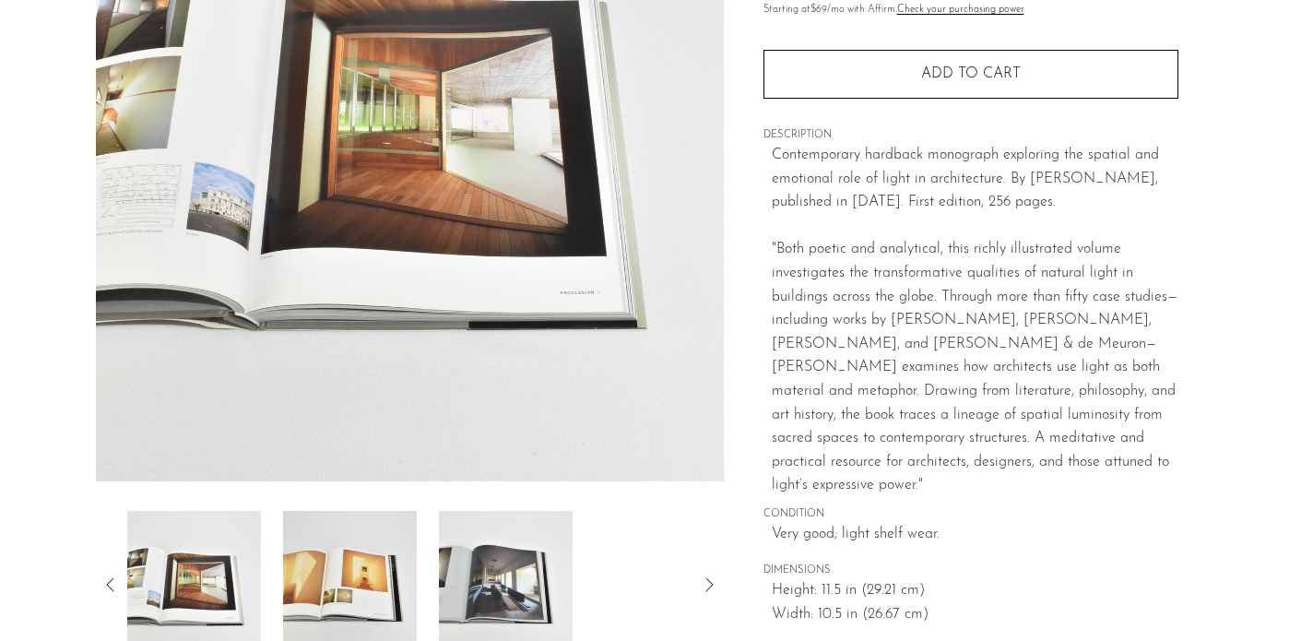
click at [378, 587] on img at bounding box center [350, 585] width 134 height 148
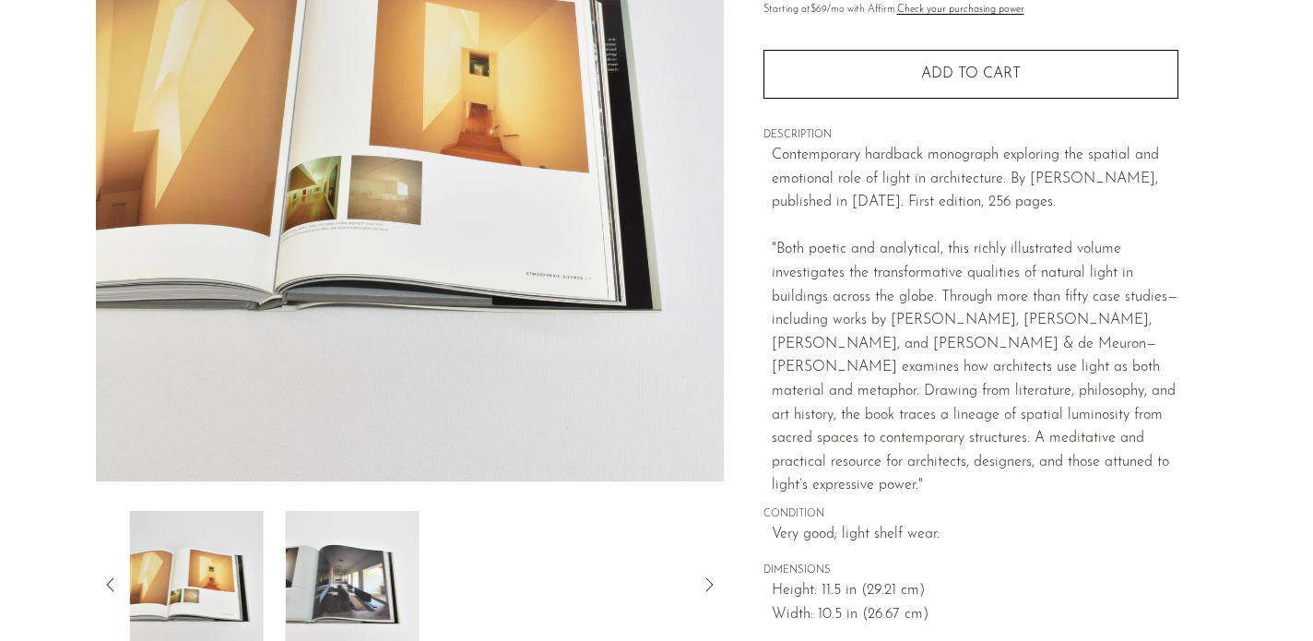
click at [378, 587] on img at bounding box center [353, 585] width 134 height 148
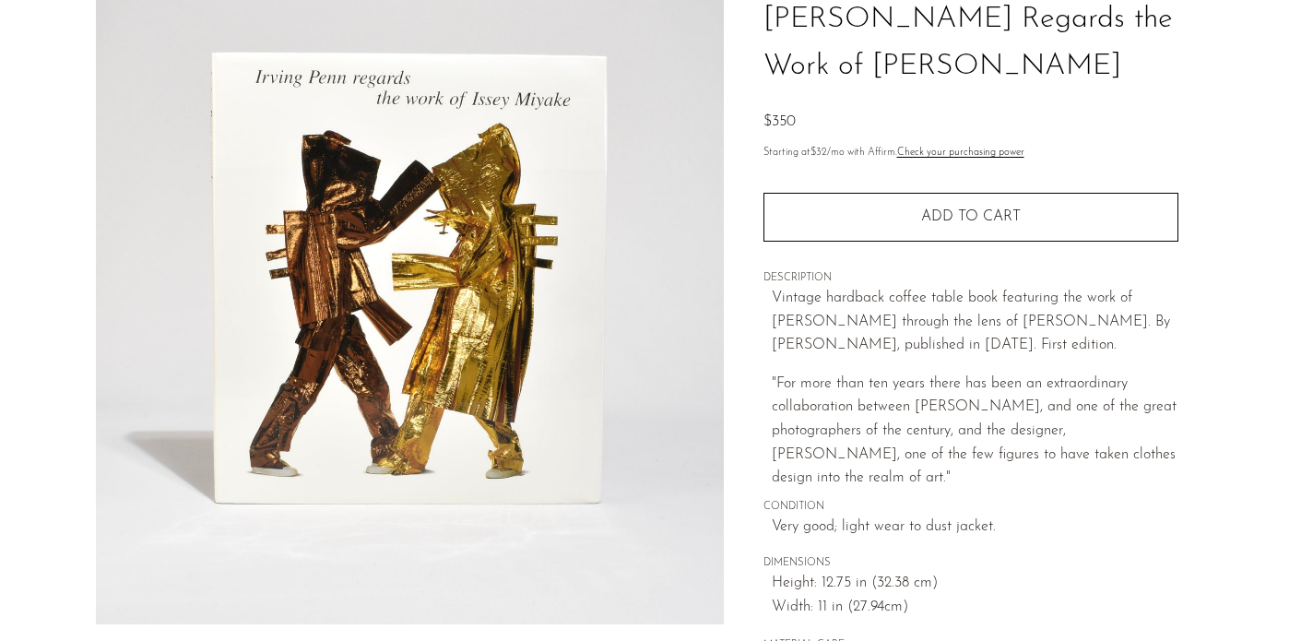
scroll to position [317, 0]
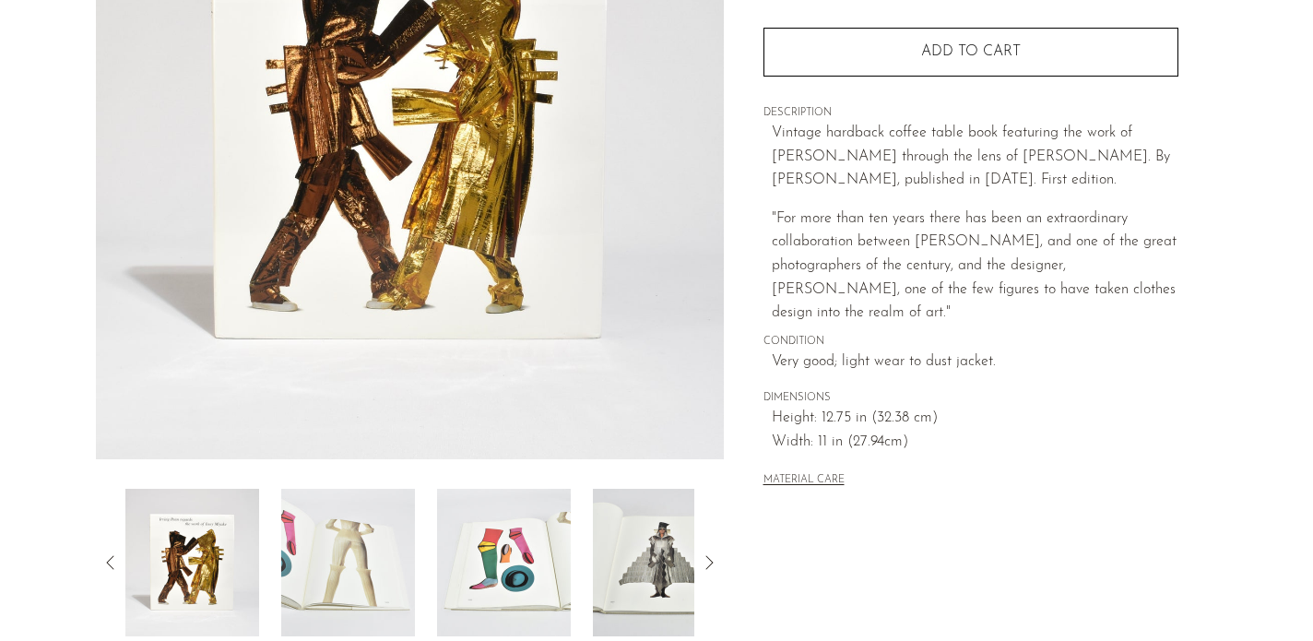
click at [343, 540] on img at bounding box center [348, 563] width 134 height 148
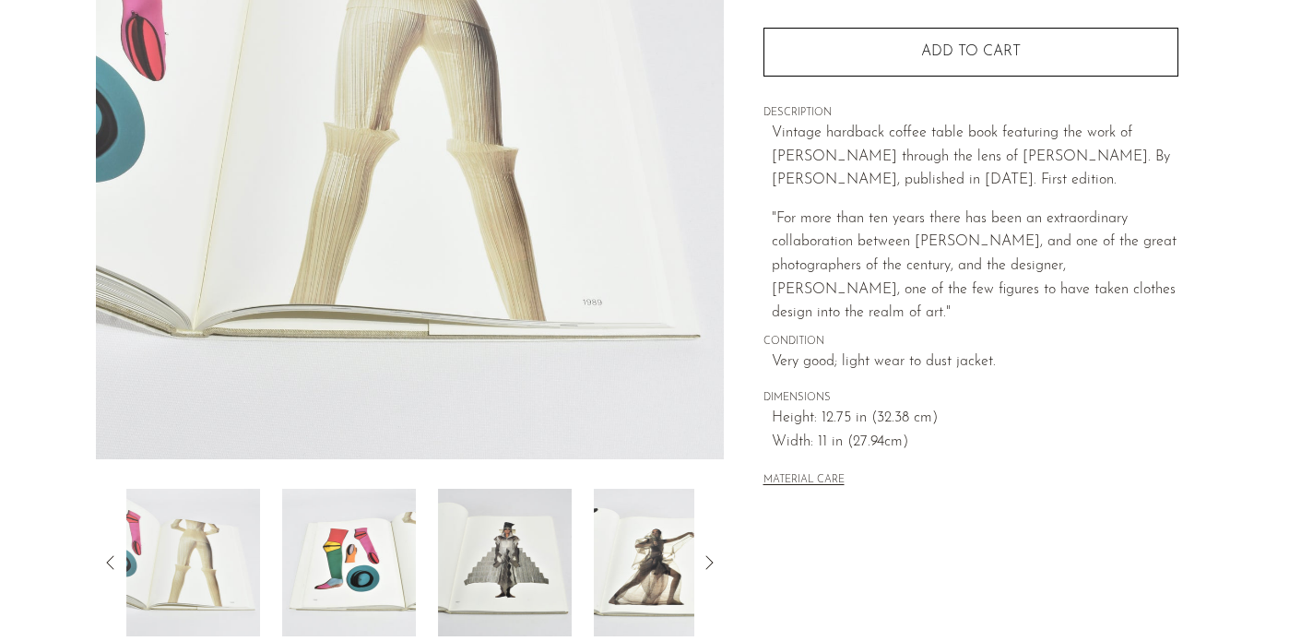
click at [343, 540] on img at bounding box center [349, 563] width 134 height 148
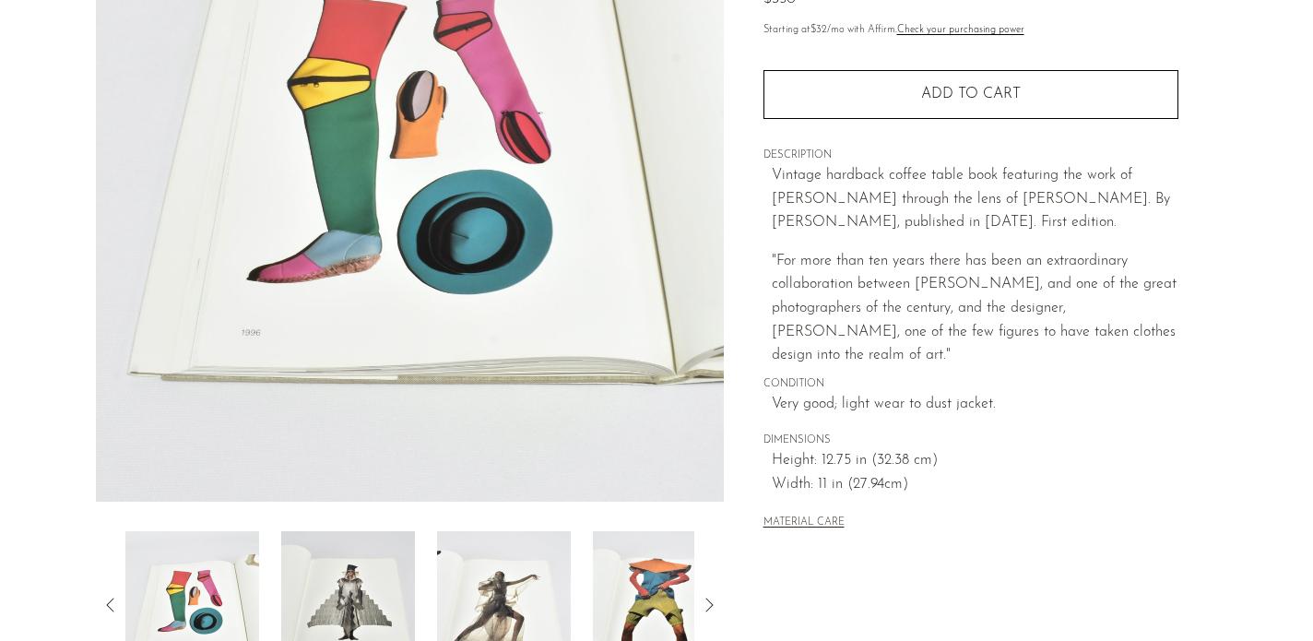
scroll to position [279, 0]
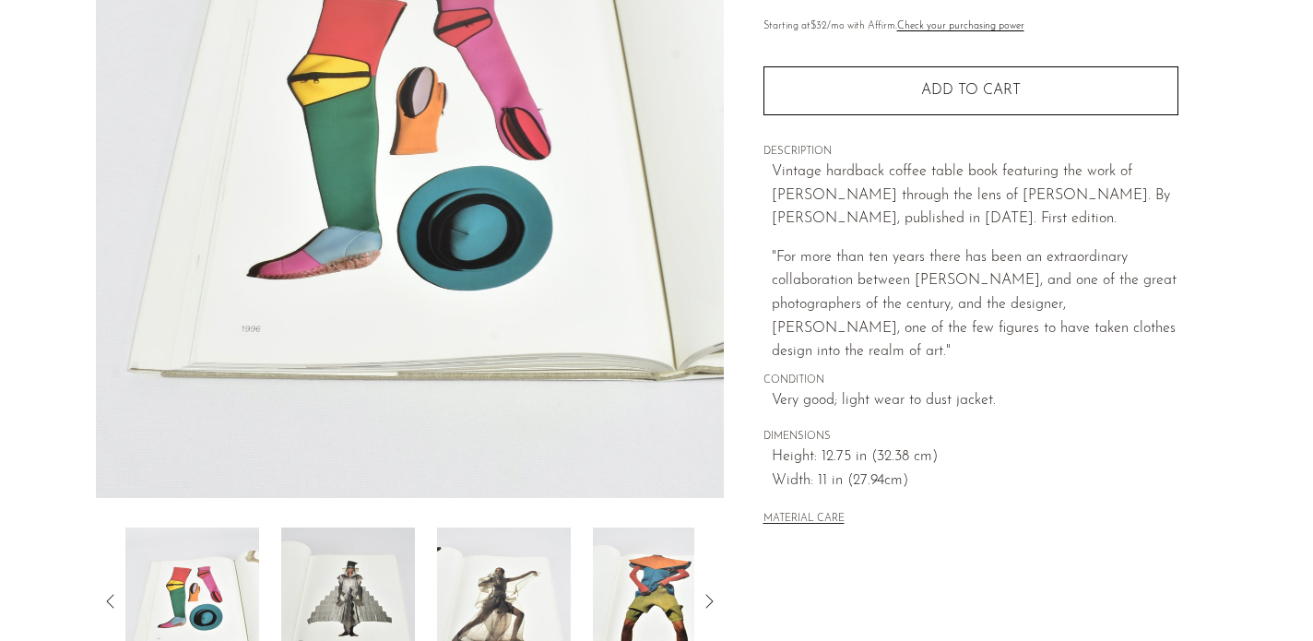
click at [364, 591] on img at bounding box center [348, 602] width 134 height 148
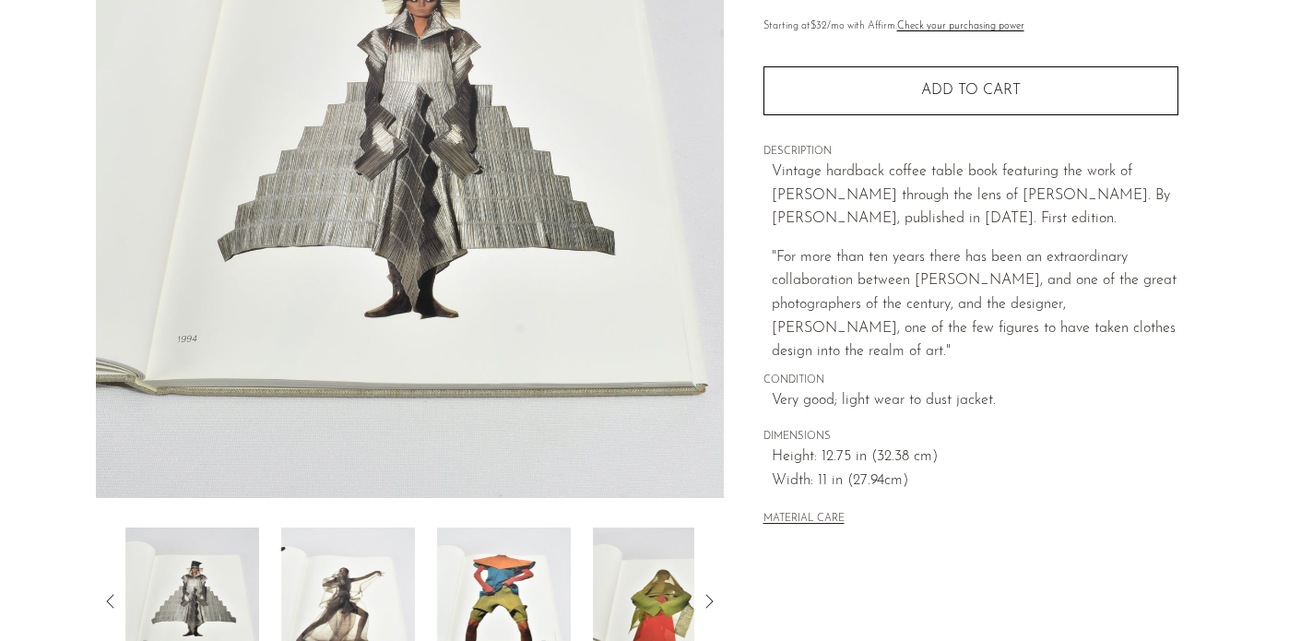
click at [364, 591] on img at bounding box center [348, 602] width 134 height 148
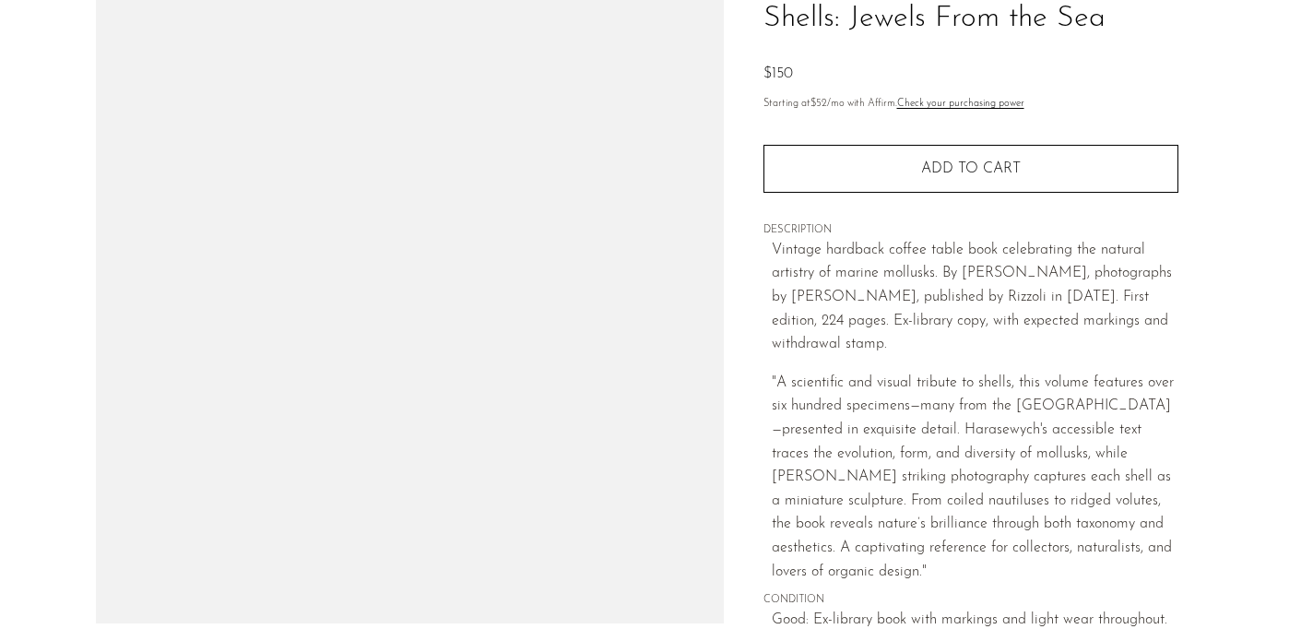
scroll to position [391, 0]
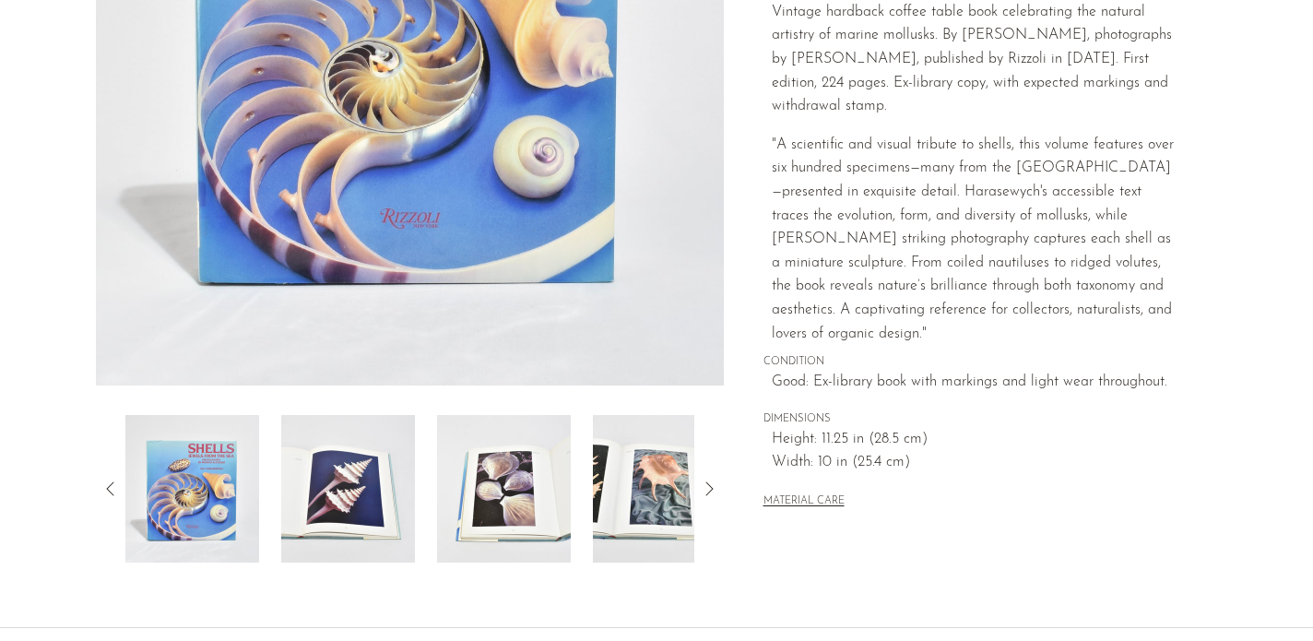
click at [370, 499] on img at bounding box center [348, 489] width 134 height 148
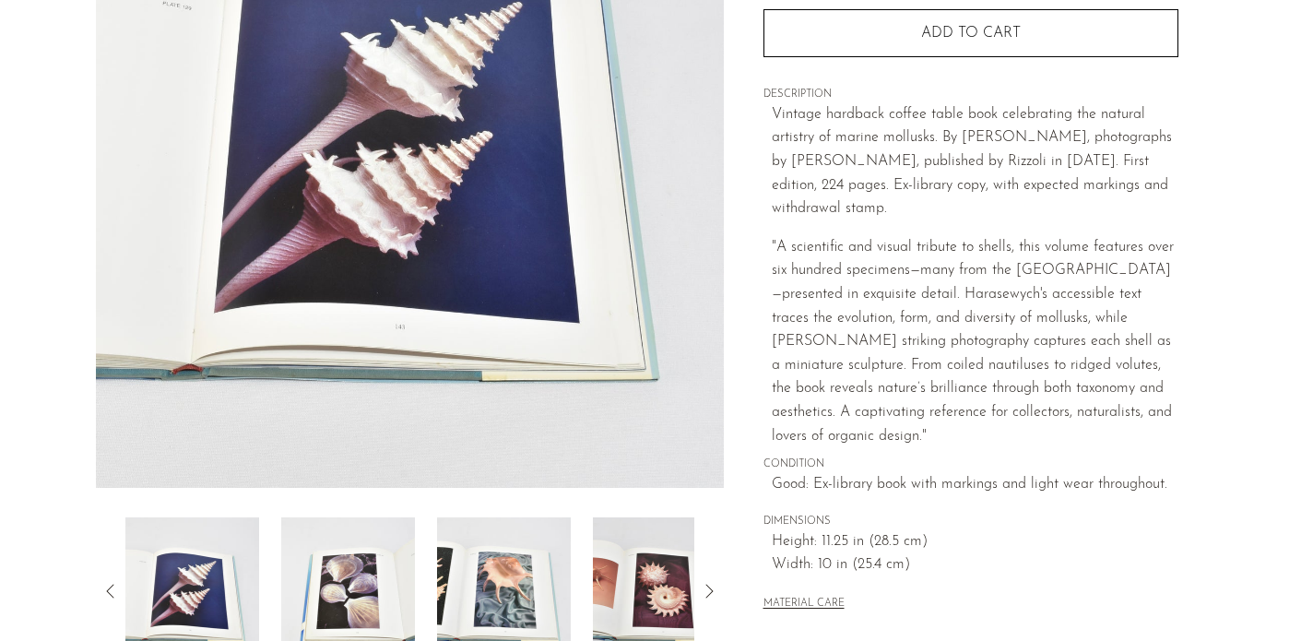
scroll to position [282, 0]
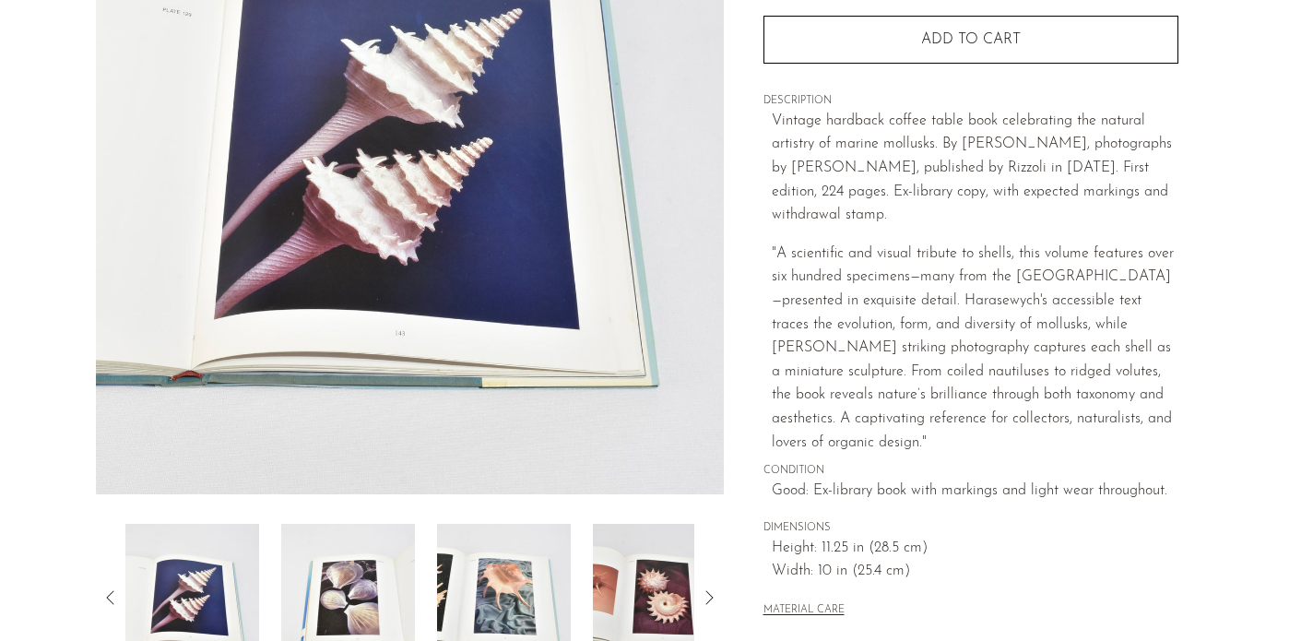
click at [350, 600] on img at bounding box center [348, 598] width 134 height 148
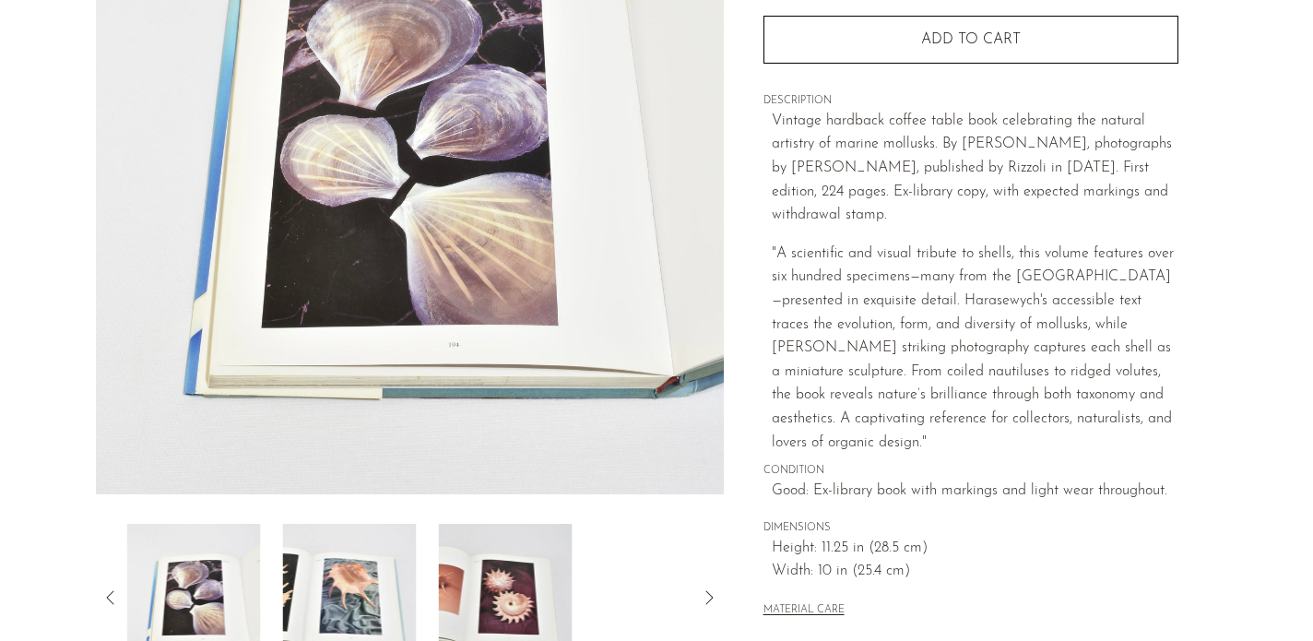
click at [374, 597] on img at bounding box center [350, 598] width 134 height 148
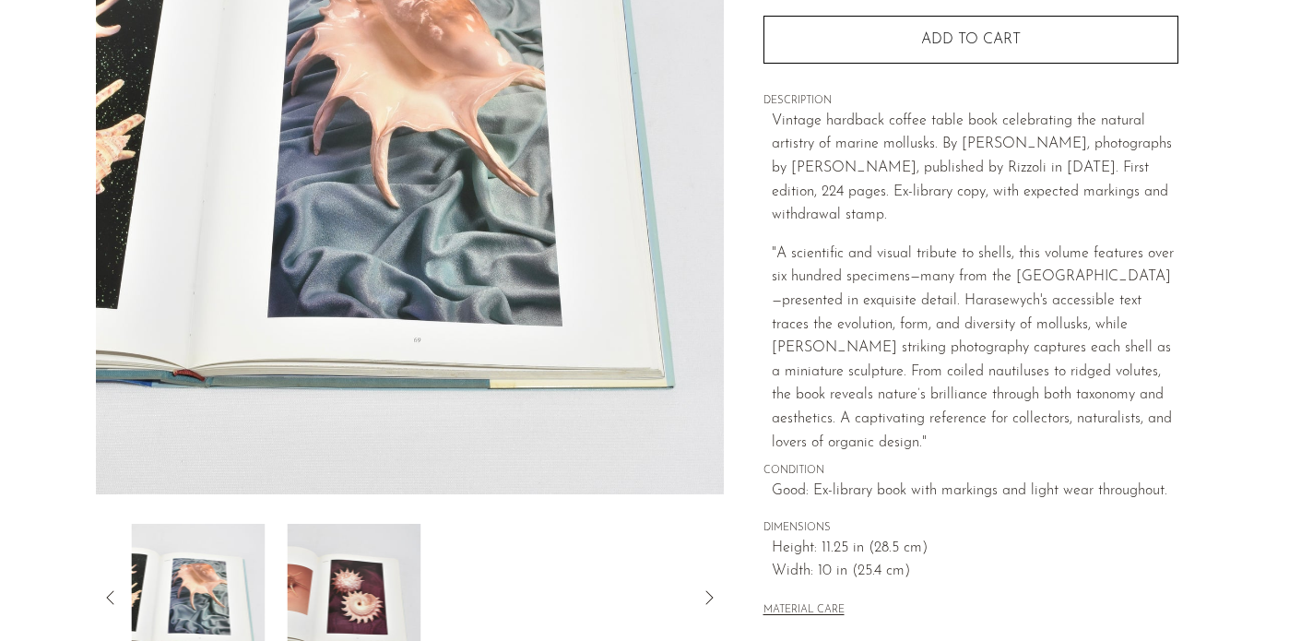
click at [374, 597] on img at bounding box center [354, 598] width 134 height 148
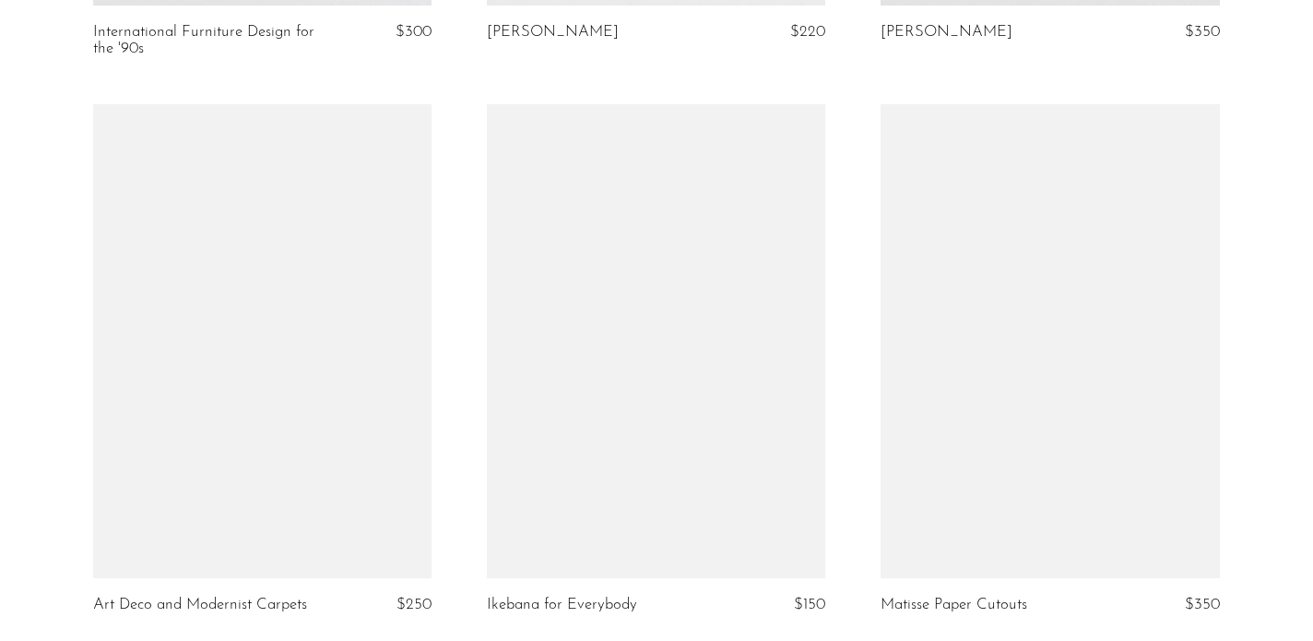
scroll to position [1233, 0]
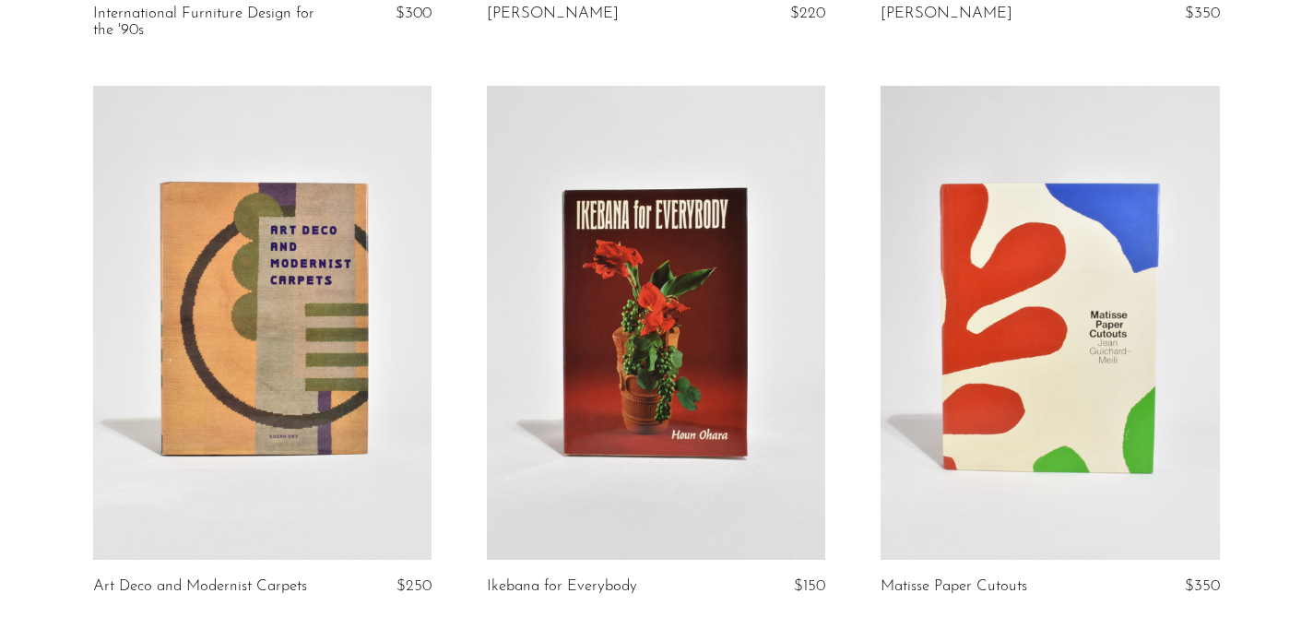
click at [632, 337] on link at bounding box center [656, 323] width 338 height 474
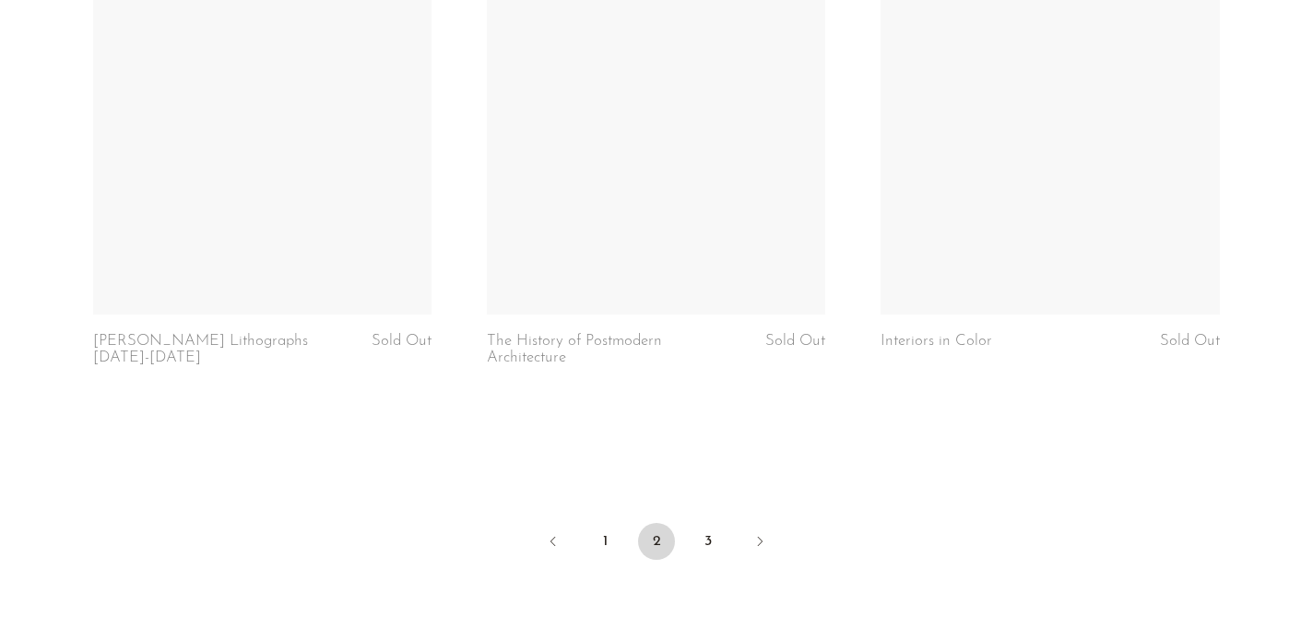
scroll to position [6630, 0]
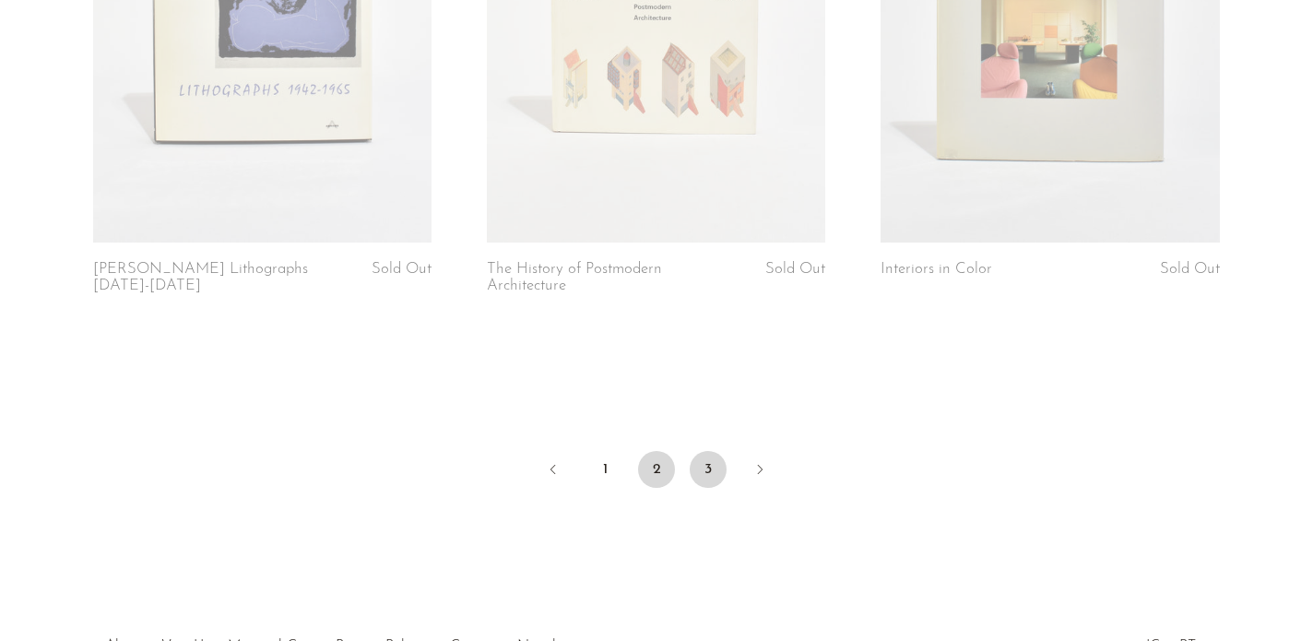
click at [708, 475] on link "3" at bounding box center [708, 469] width 37 height 37
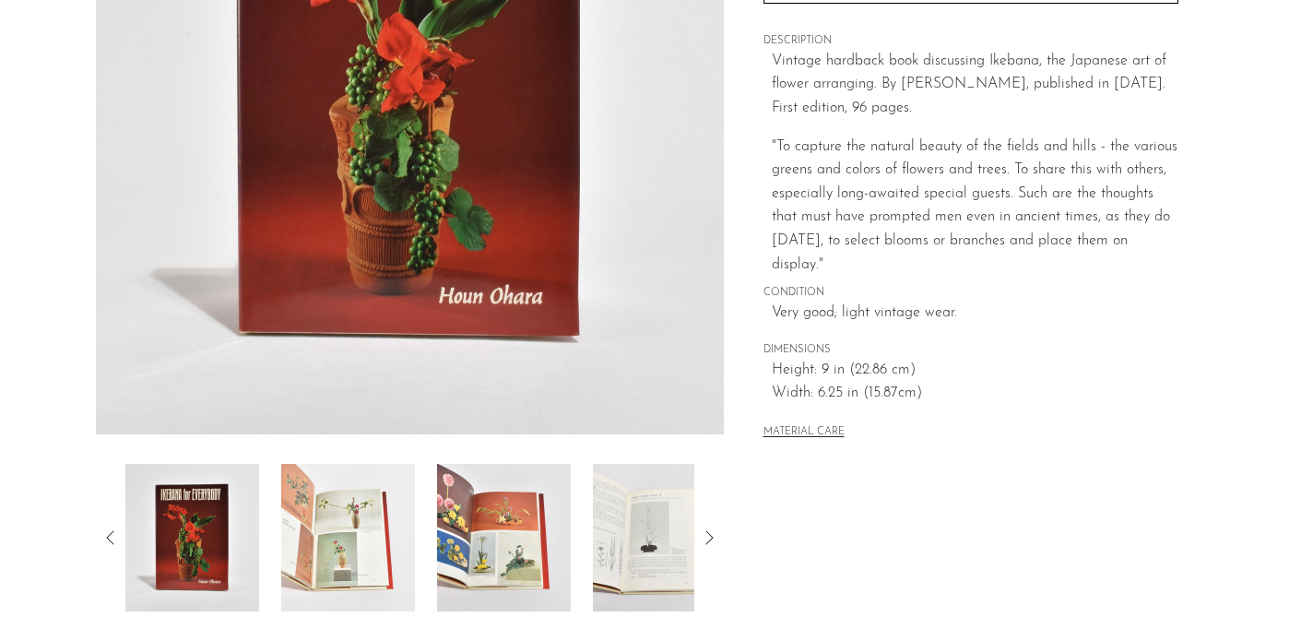
scroll to position [406, 0]
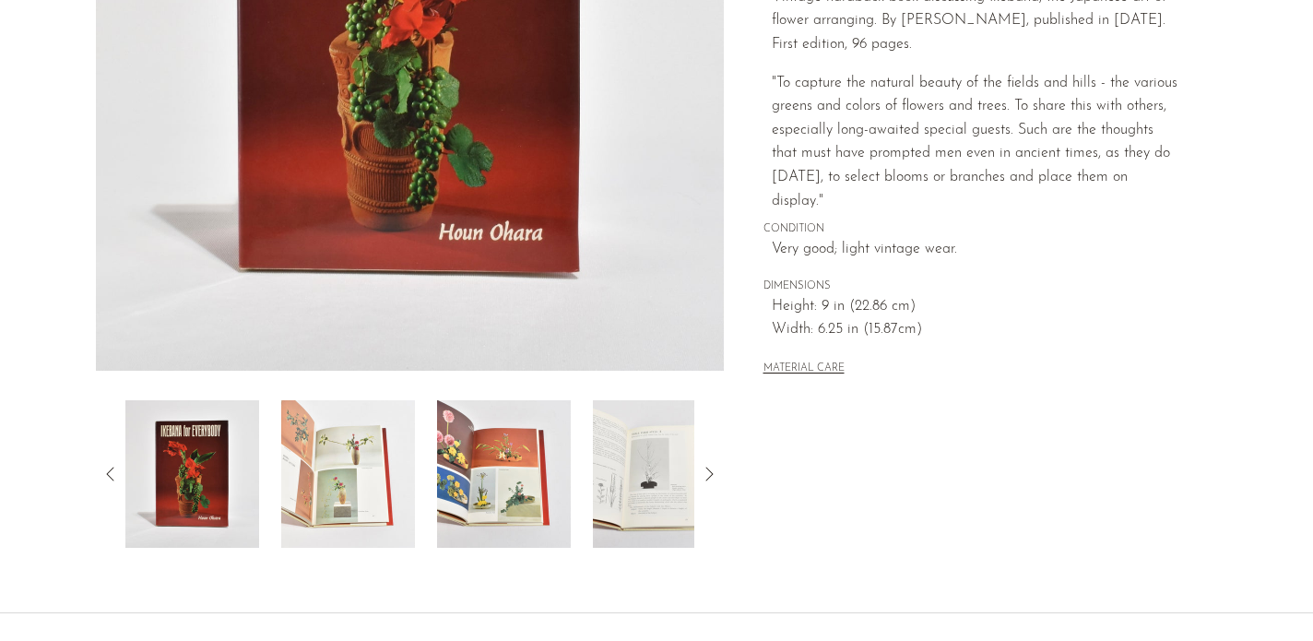
click at [315, 492] on img at bounding box center [348, 474] width 134 height 148
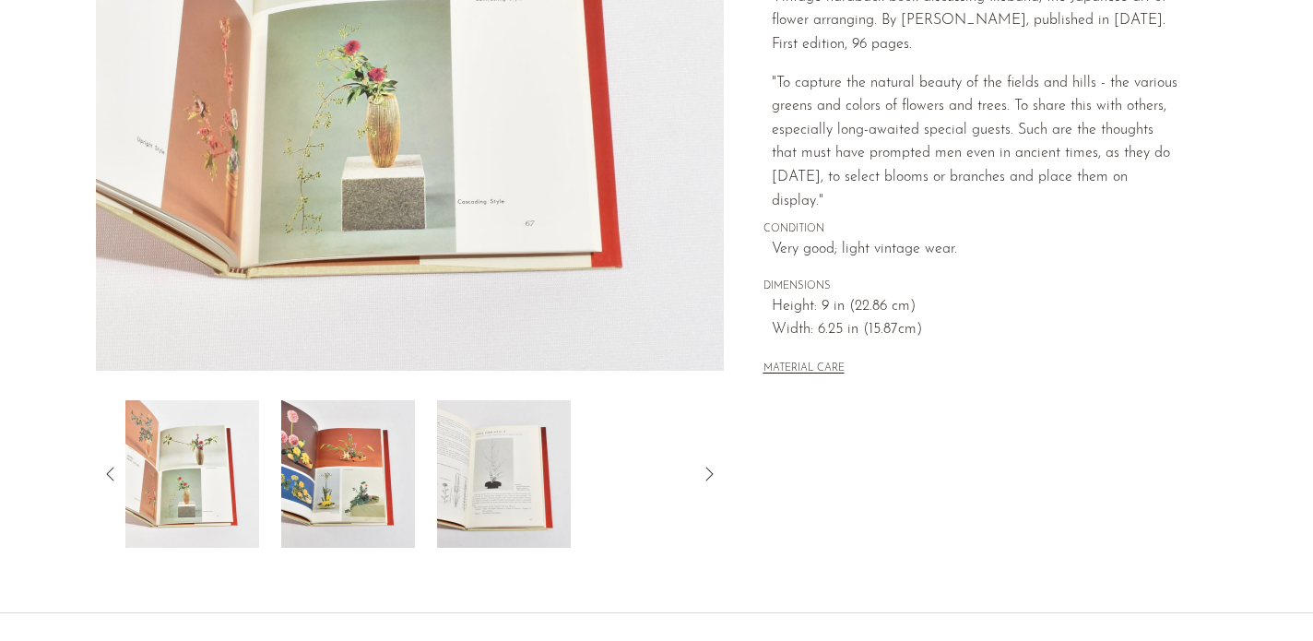
click at [315, 492] on img at bounding box center [348, 474] width 134 height 148
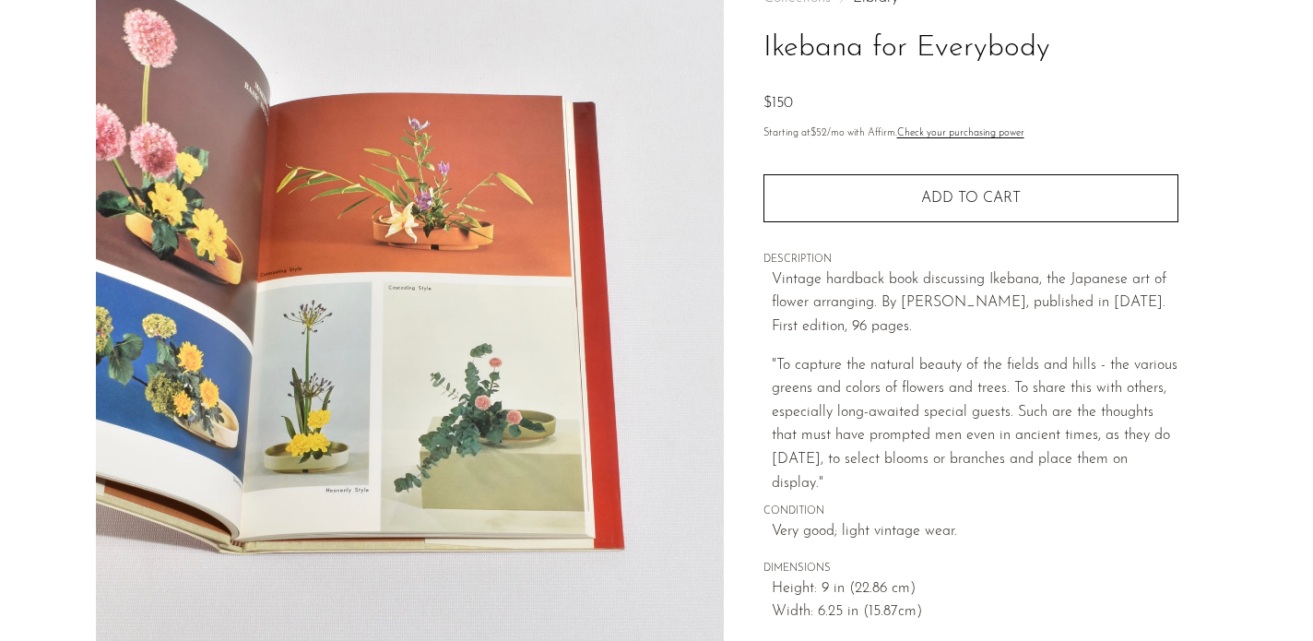
scroll to position [130, 0]
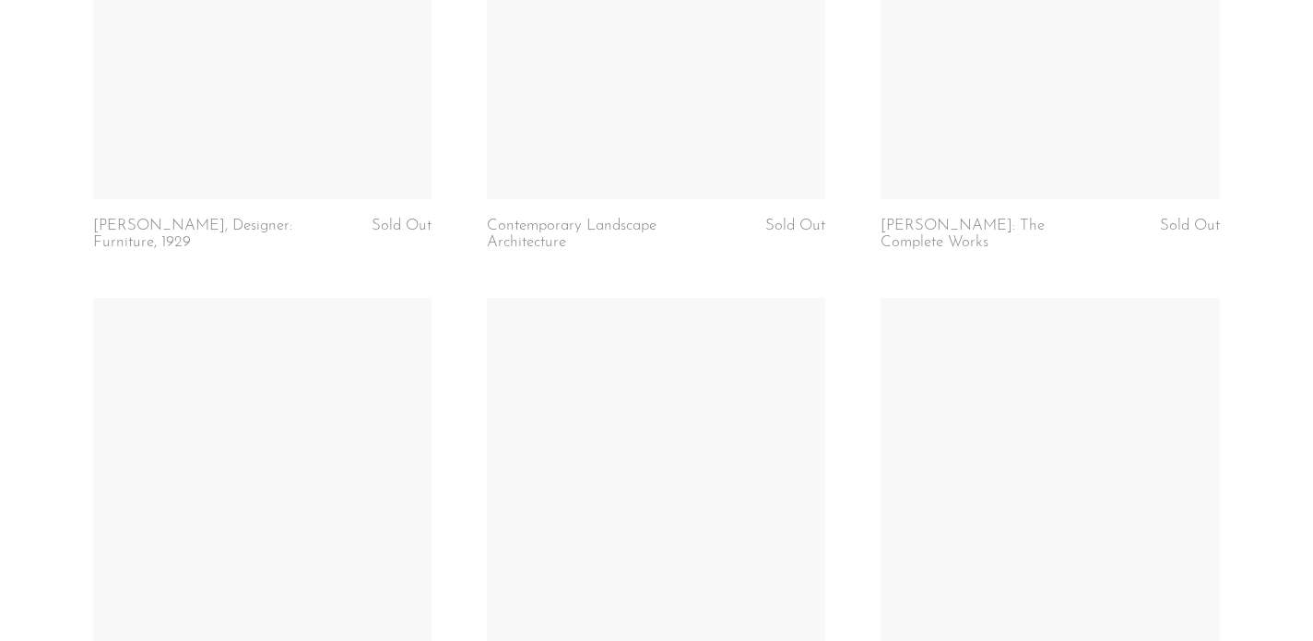
scroll to position [4802, 0]
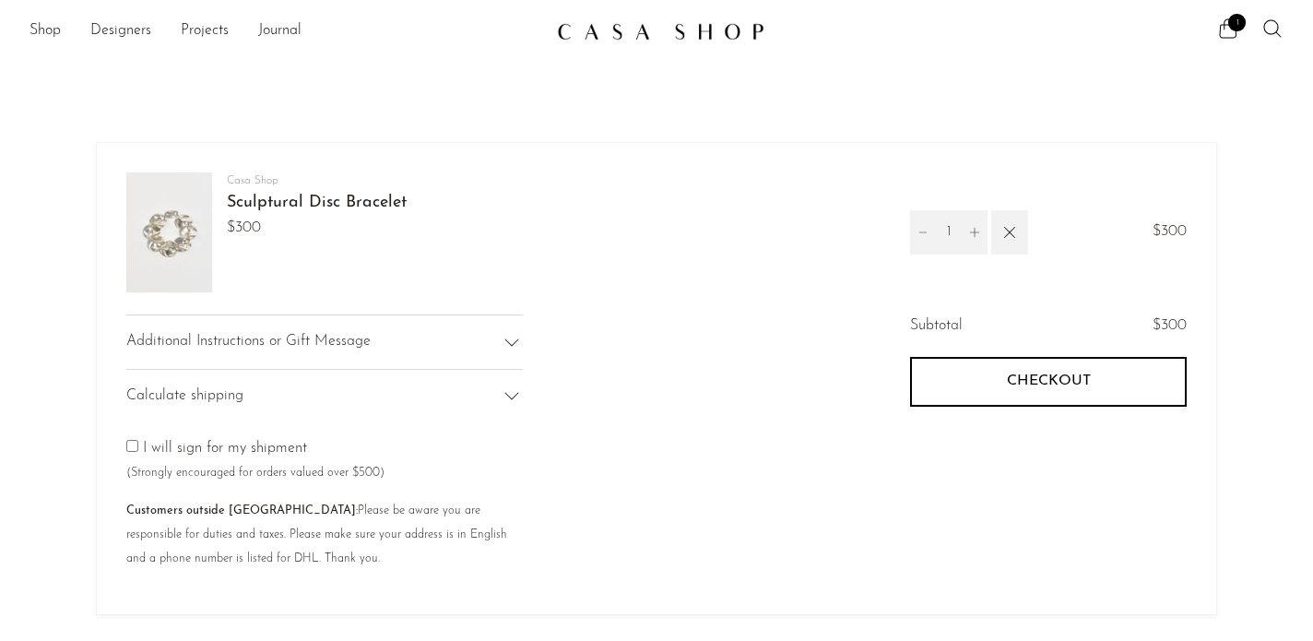
click at [512, 341] on icon at bounding box center [512, 342] width 22 height 22
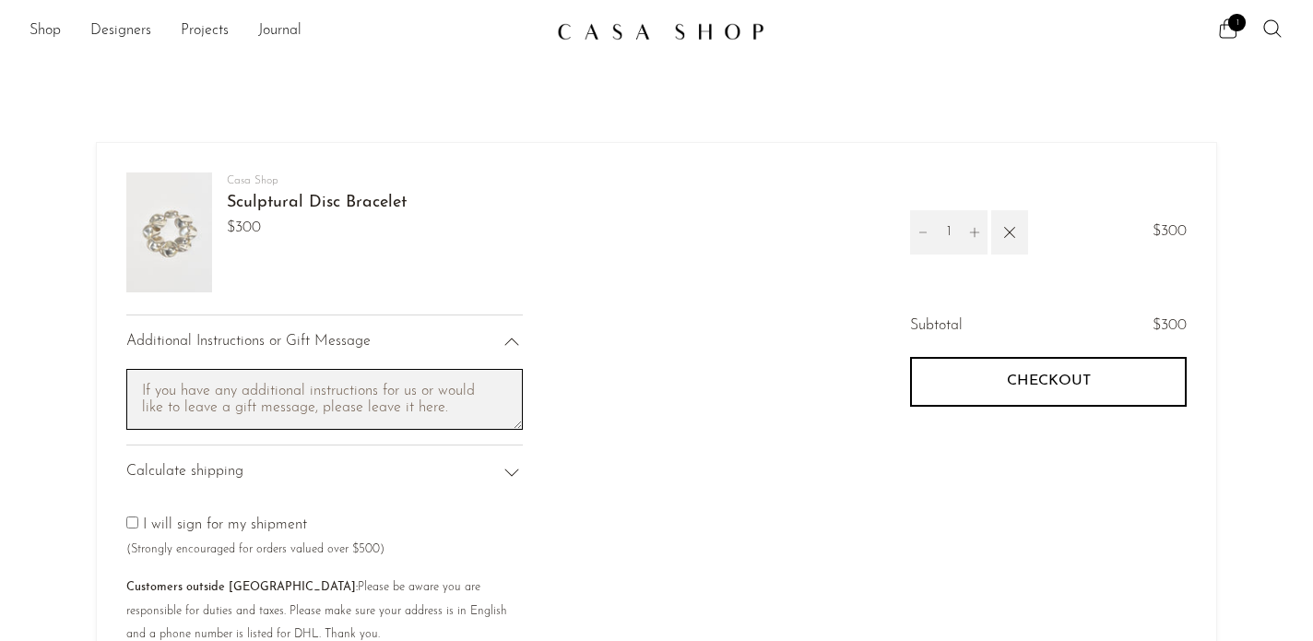
click at [464, 410] on textarea "Cart note" at bounding box center [324, 400] width 397 height 62
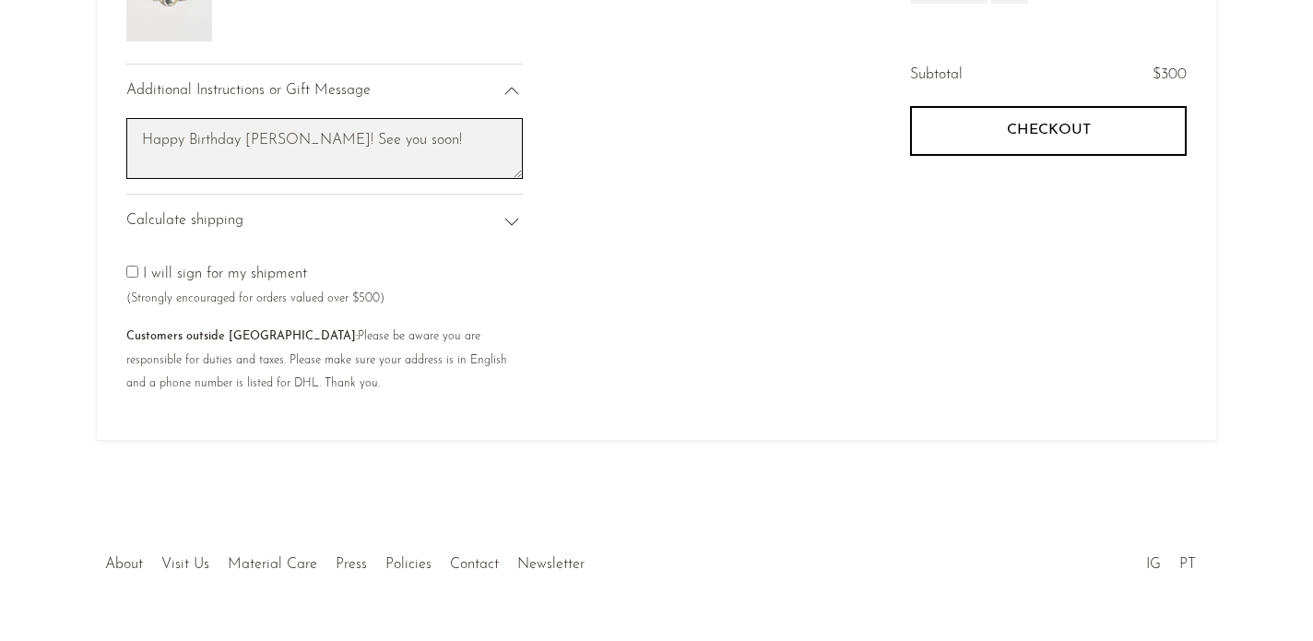
scroll to position [176, 0]
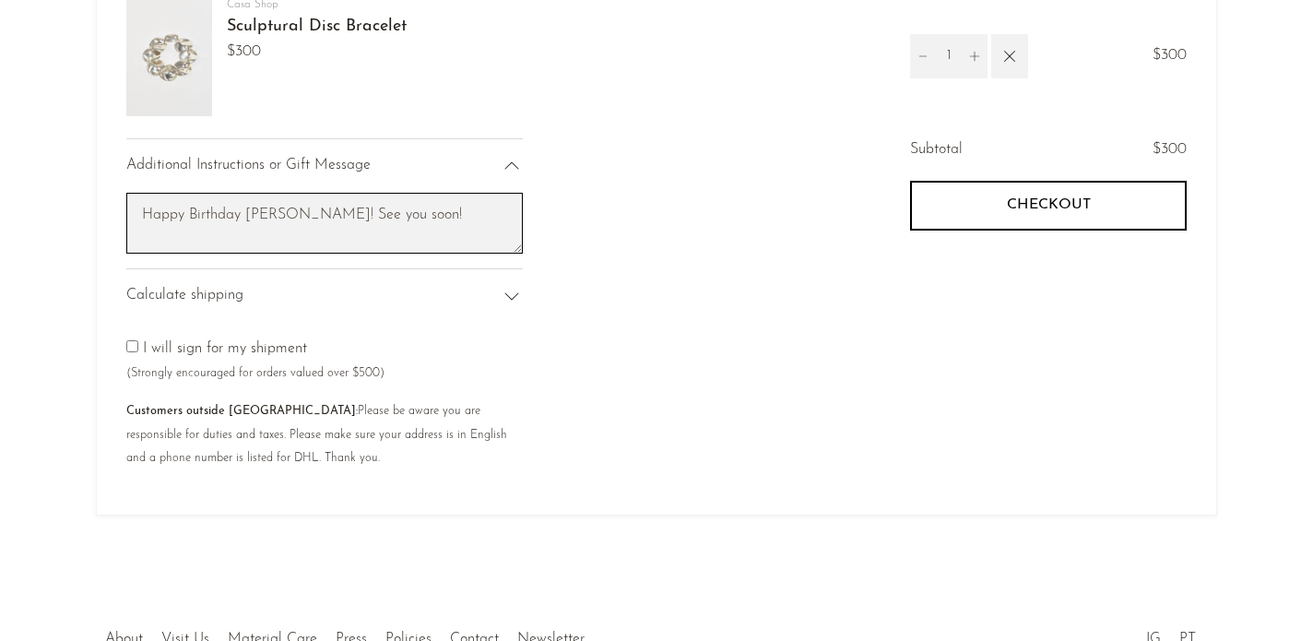
drag, startPoint x: 378, startPoint y: 210, endPoint x: 290, endPoint y: 211, distance: 88.5
click at [290, 211] on textarea "Happy Birthday [PERSON_NAME]! See you soon!" at bounding box center [324, 224] width 397 height 62
click at [448, 227] on textarea "Happy Birthday [PERSON_NAME]! So happy we live in the same state and look forwa…" at bounding box center [324, 224] width 397 height 62
type textarea "Happy Birthday Nora! So happy we live in the same state and look forward to cel…"
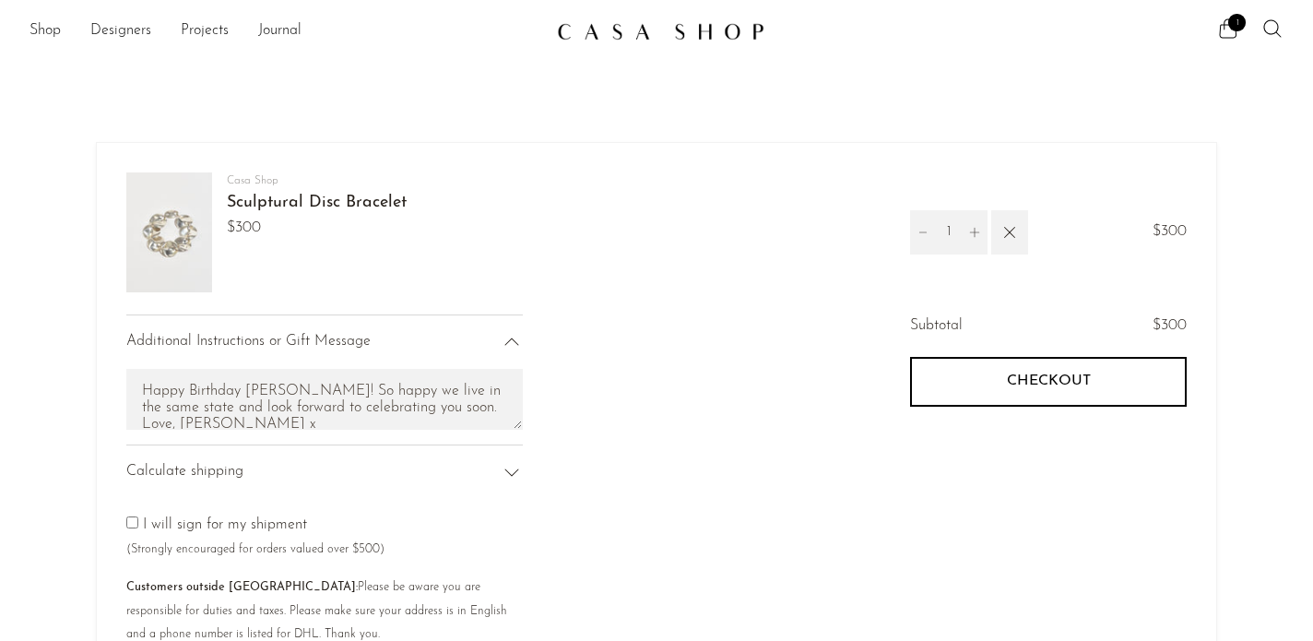
click at [974, 403] on button "Checkout" at bounding box center [1048, 382] width 277 height 50
